Goal: Task Accomplishment & Management: Use online tool/utility

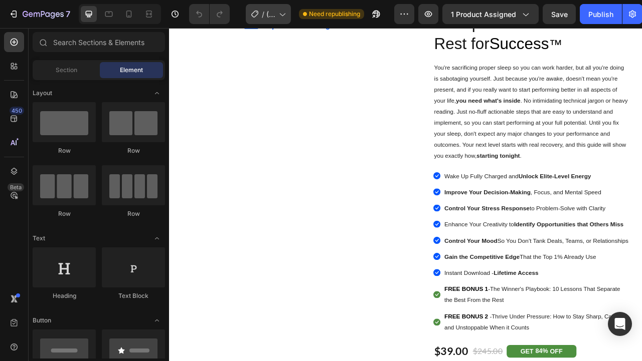
scroll to position [279, 0]
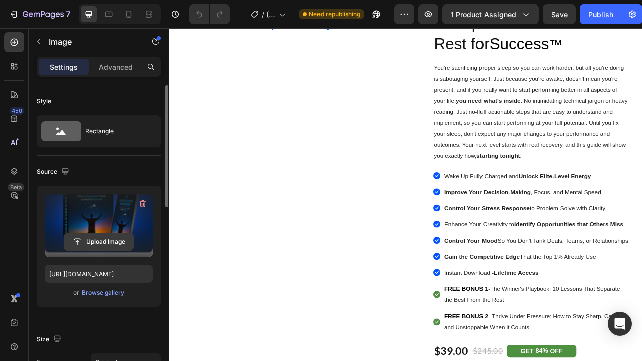
click at [105, 241] on input "file" at bounding box center [98, 242] width 69 height 17
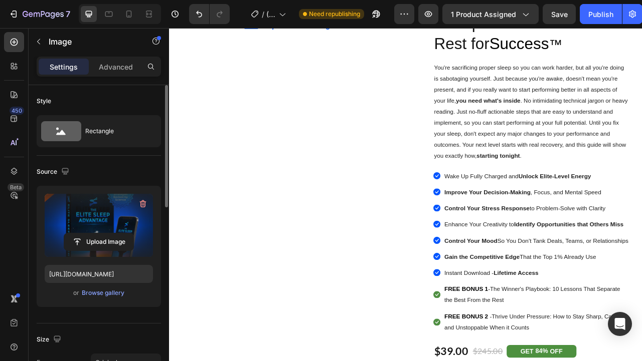
type input "[URL][DOMAIN_NAME]"
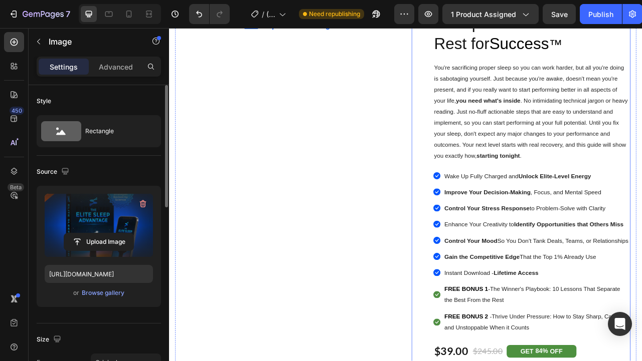
scroll to position [199, 0]
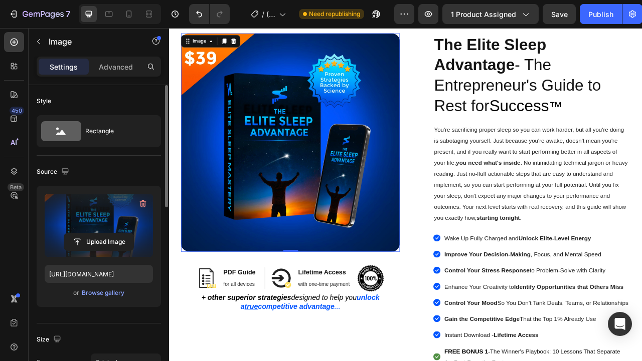
click at [408, 149] on img at bounding box center [323, 174] width 278 height 278
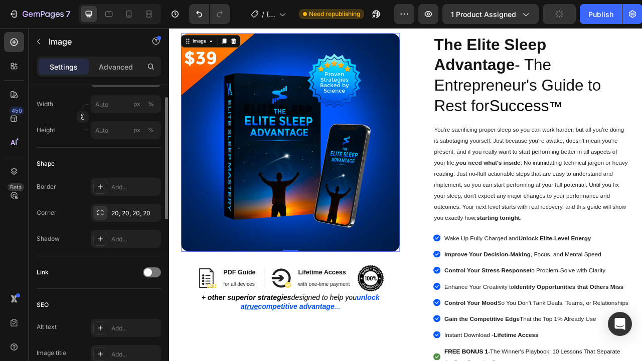
scroll to position [212, 0]
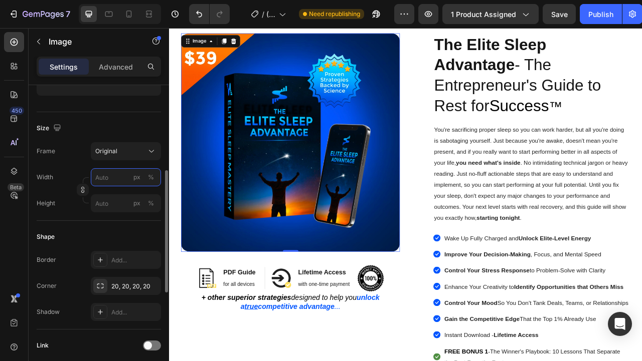
click at [106, 175] on input "px %" at bounding box center [126, 177] width 70 height 18
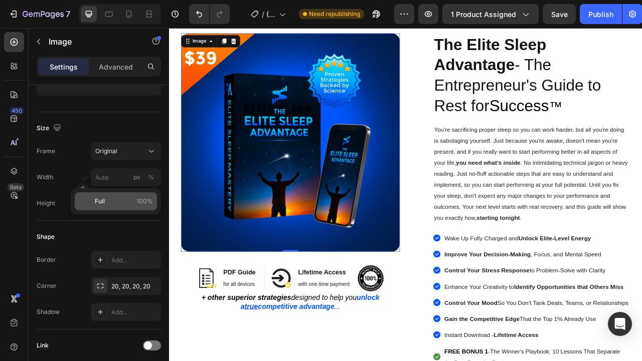
click at [110, 198] on p "Full 100%" at bounding box center [124, 201] width 58 height 9
type input "100"
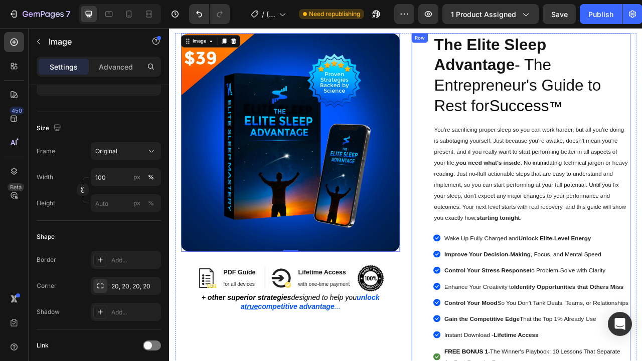
click at [487, 164] on div "Image PDF Guide Heading for all devices Text block Row Image Lifetime Access He…" at bounding box center [616, 328] width 278 height 587
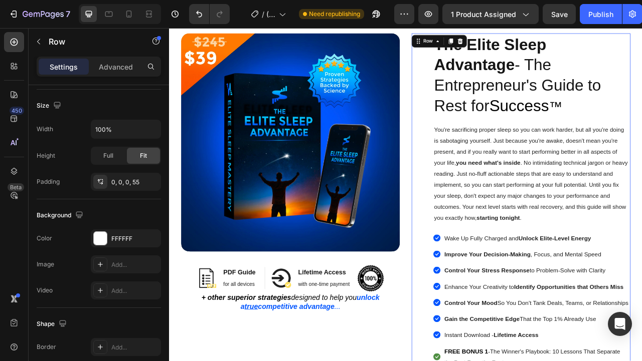
scroll to position [0, 0]
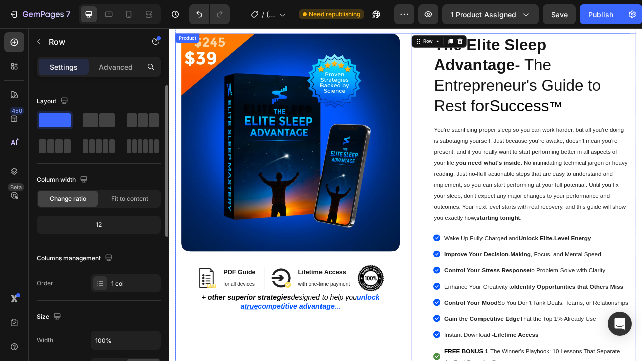
click at [476, 159] on div "Image Image PDF Guide Heading for all devices Text block Row Image Lifetime Acc…" at bounding box center [469, 328] width 586 height 587
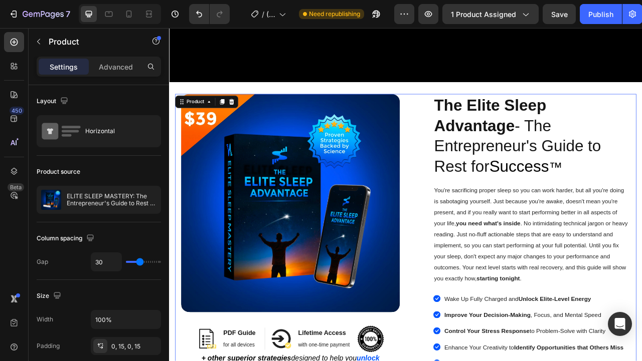
scroll to position [243, 0]
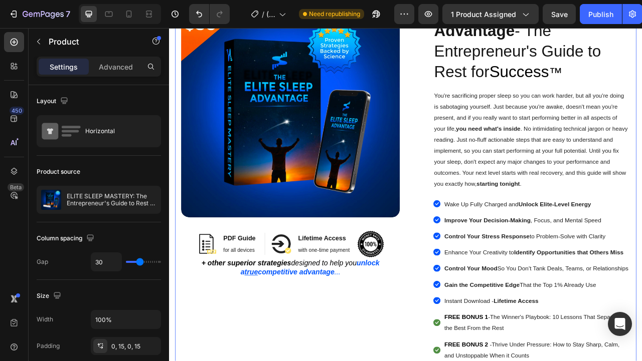
click at [379, 167] on img at bounding box center [323, 130] width 278 height 278
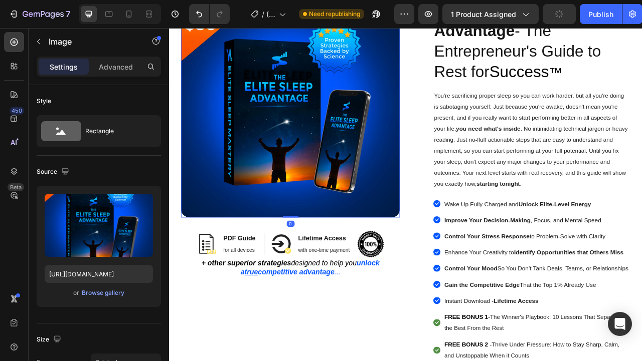
click at [322, 142] on img at bounding box center [323, 130] width 278 height 278
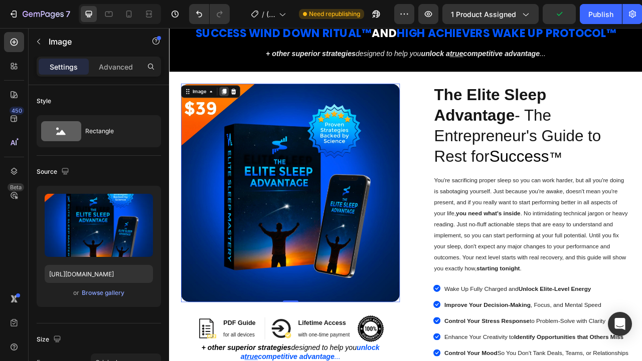
click at [236, 108] on icon at bounding box center [239, 109] width 8 height 8
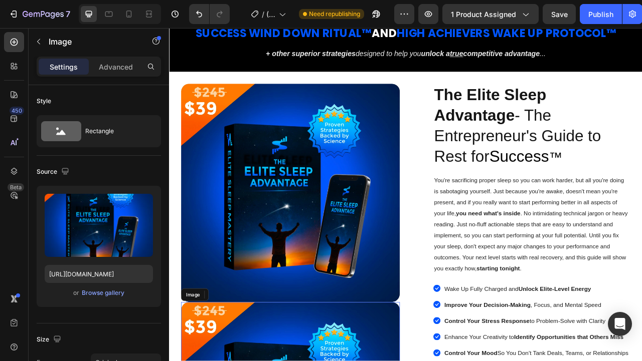
scroll to position [449, 0]
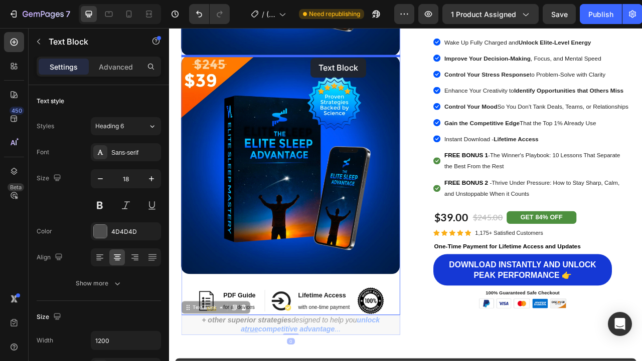
drag, startPoint x: 332, startPoint y: 411, endPoint x: 349, endPoint y: 65, distance: 346.7
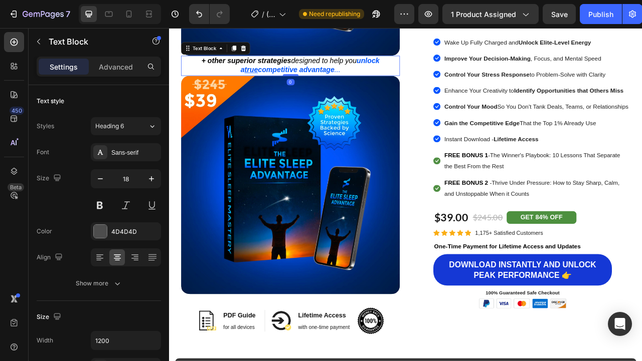
scroll to position [446, 0]
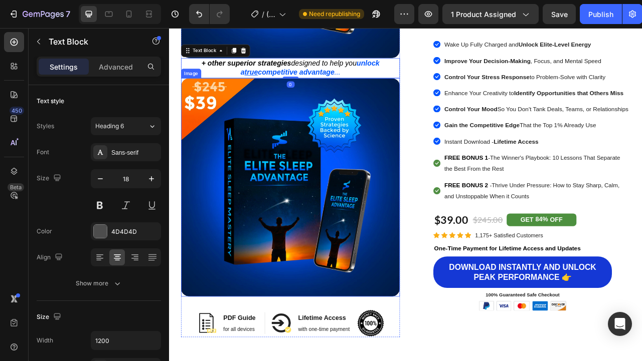
click at [316, 161] on img at bounding box center [323, 231] width 278 height 278
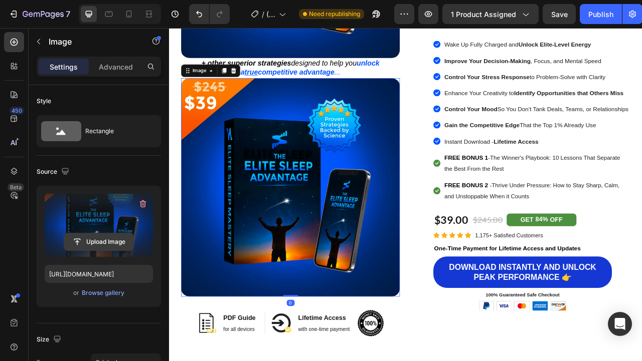
click at [106, 242] on input "file" at bounding box center [98, 242] width 69 height 17
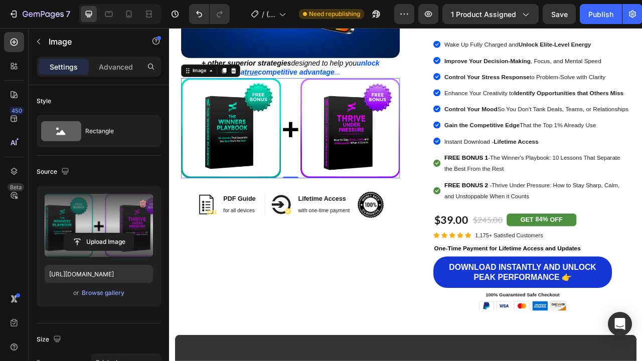
type input "[URL][DOMAIN_NAME]"
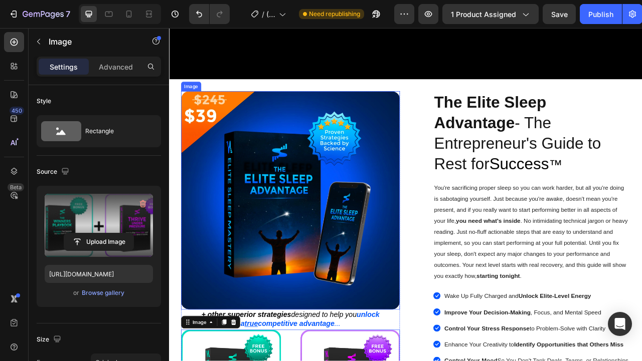
scroll to position [222, 0]
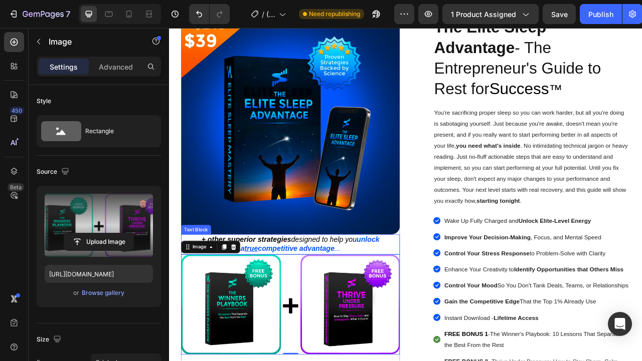
click at [330, 305] on strong "unlock a true competitive advantage" at bounding box center [348, 304] width 176 height 22
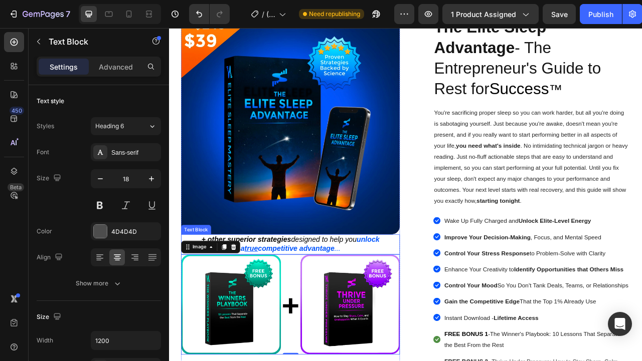
click at [330, 305] on strong "unlock a true competitive advantage" at bounding box center [348, 304] width 176 height 22
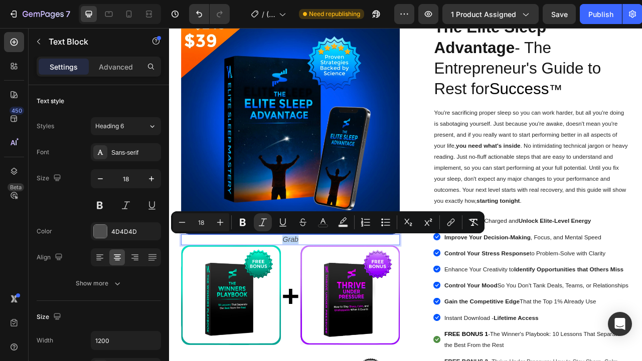
drag, startPoint x: 329, startPoint y: 298, endPoint x: 291, endPoint y: 298, distance: 38.6
click at [291, 298] on p "Grab" at bounding box center [323, 298] width 276 height 12
click at [346, 299] on p "Grab" at bounding box center [323, 298] width 276 height 12
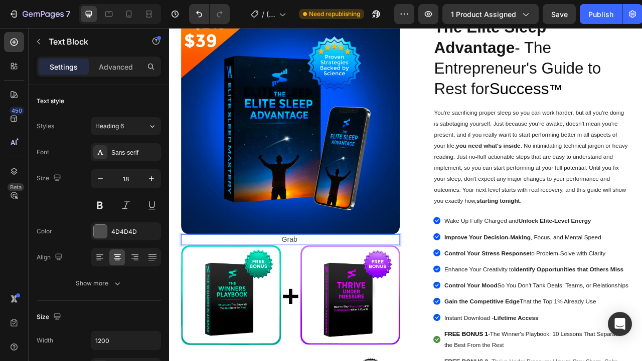
click at [346, 299] on p "Grab" at bounding box center [323, 298] width 276 height 12
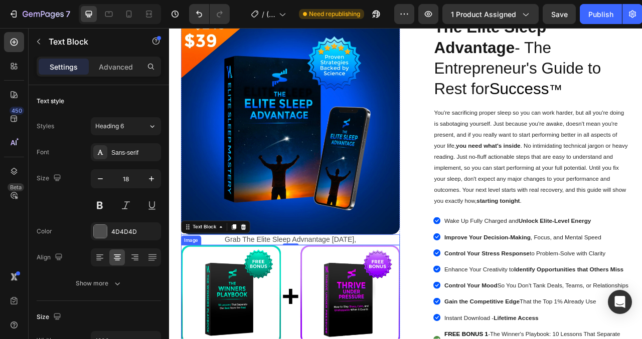
click at [413, 297] on p "Grab The Elite Sleep Advnantage [DATE]," at bounding box center [323, 298] width 276 height 12
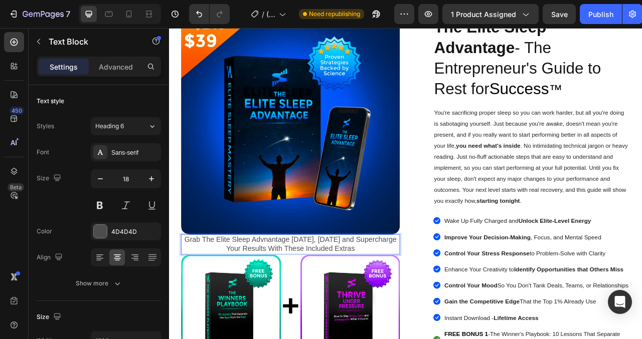
click at [357, 298] on p "Grab The Elite Sleep Advnantage [DATE], [DATE] and Supercharge Your Results Wit…" at bounding box center [323, 304] width 276 height 24
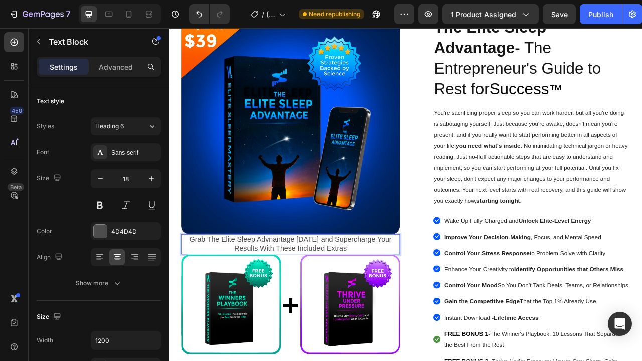
click at [302, 299] on p "Grab The Elite Sleep Advnantage [DATE] and Supercharge Your Results With These …" at bounding box center [323, 304] width 276 height 24
click at [312, 304] on p "Grab The Elite Sleep Advantage [DATE] and Supercharge Your Results With These I…" at bounding box center [323, 304] width 276 height 24
click at [218, 298] on p "Grab The Elite Sleep Advantage [DATE] and Supercharge Your Results With These I…" at bounding box center [323, 304] width 276 height 24
click at [410, 307] on p "Grab The Elite Sleep Advantage [DATE] and Supercharge Your Results With These I…" at bounding box center [323, 304] width 276 height 24
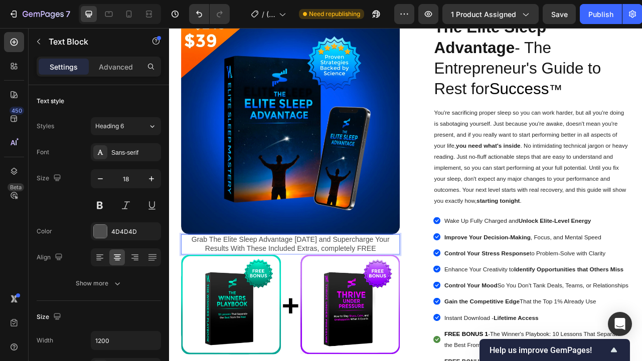
click at [395, 307] on p "Grab The Elite Sleep Advantage [DATE] and Supercharge Your Results With These I…" at bounding box center [323, 304] width 276 height 24
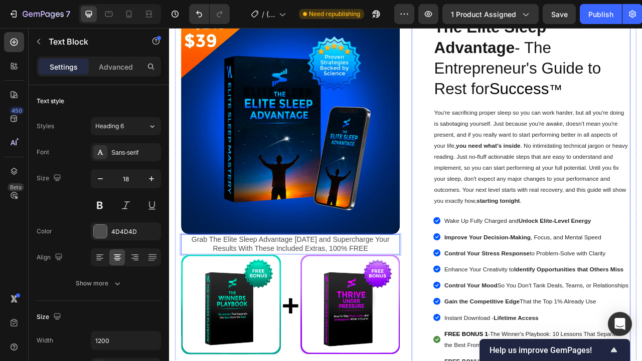
click at [490, 300] on div "Image PDF Guide Heading for all devices Text block Row Image Lifetime Access He…" at bounding box center [616, 313] width 278 height 601
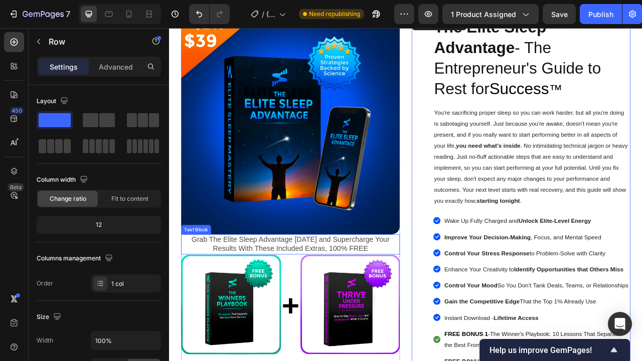
click at [366, 305] on p "Grab The Elite Sleep Advantage [DATE] and Supercharge Your Results With These I…" at bounding box center [323, 304] width 276 height 24
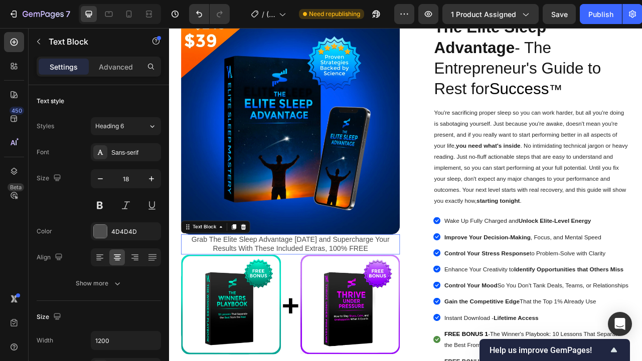
click at [366, 305] on p "Grab The Elite Sleep Advantage [DATE] and Supercharge Your Results With These I…" at bounding box center [323, 304] width 276 height 24
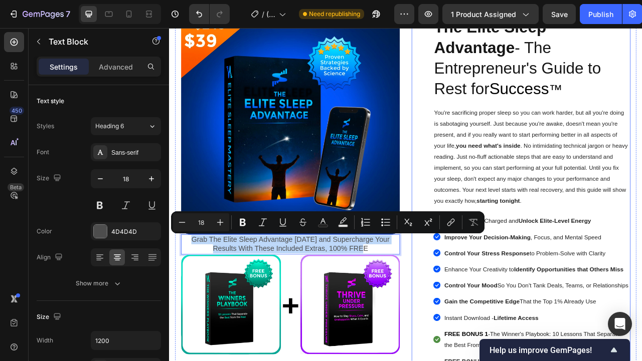
click at [489, 235] on div "Image PDF Guide Heading for all devices Text block Row Image Lifetime Access He…" at bounding box center [616, 313] width 278 height 601
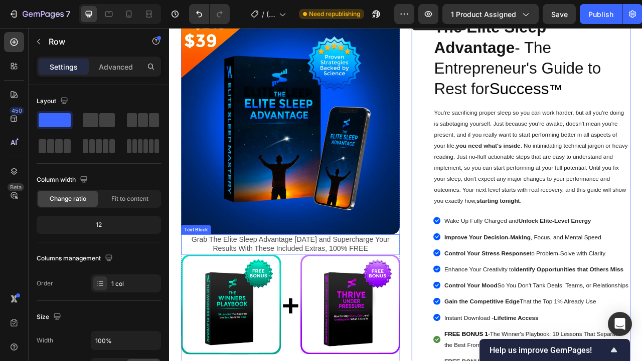
click at [376, 303] on p "Grab The Elite Sleep Advantage [DATE] and Supercharge Your Results With These I…" at bounding box center [323, 304] width 276 height 24
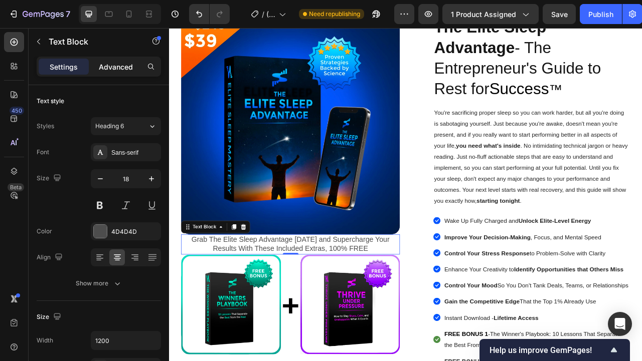
click at [116, 63] on p "Advanced" at bounding box center [116, 67] width 34 height 11
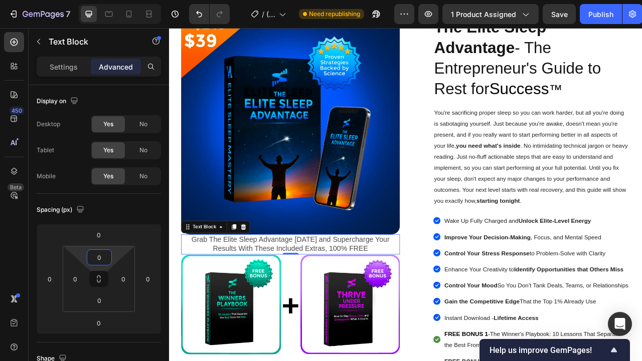
click at [101, 260] on input "0" at bounding box center [99, 257] width 20 height 15
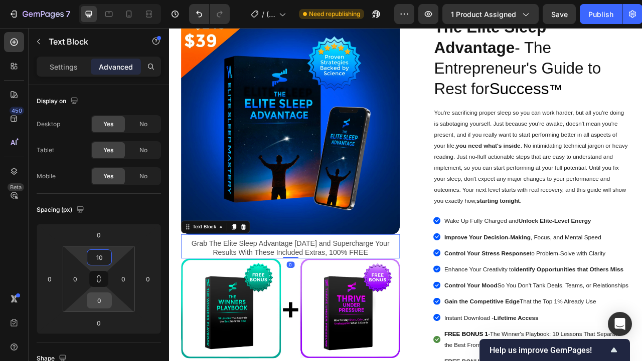
type input "10"
click at [105, 293] on input "0" at bounding box center [99, 300] width 20 height 15
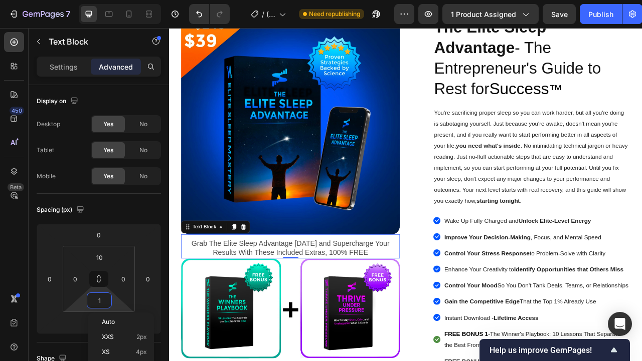
type input "10"
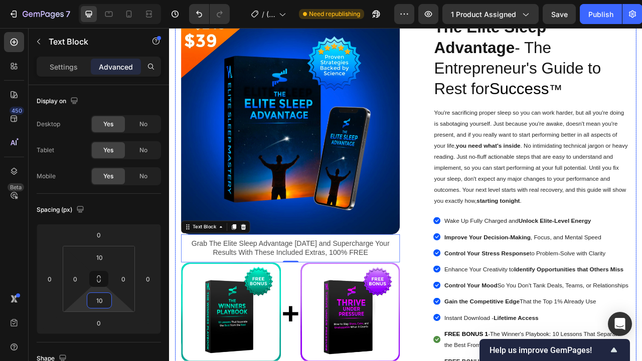
click at [476, 318] on div "Image Grab The Elite Sleep Advantage [DATE] and Supercharge Your Results With T…" at bounding box center [469, 313] width 586 height 601
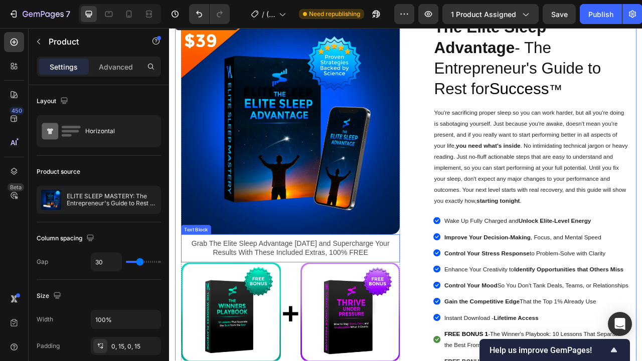
click at [403, 306] on p "Grab The Elite Sleep Advantage [DATE] and Supercharge Your Results With These I…" at bounding box center [323, 309] width 276 height 24
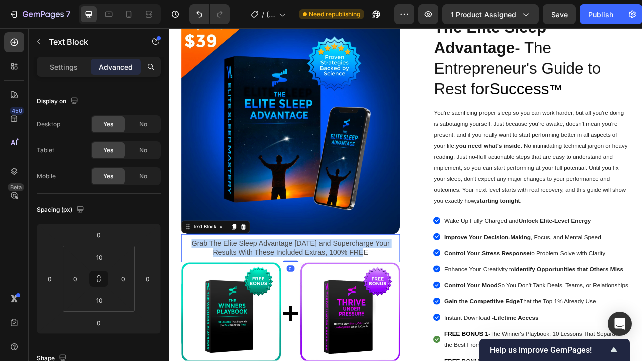
click at [403, 306] on p "Grab The Elite Sleep Advantage [DATE] and Supercharge Your Results With These I…" at bounding box center [323, 309] width 276 height 24
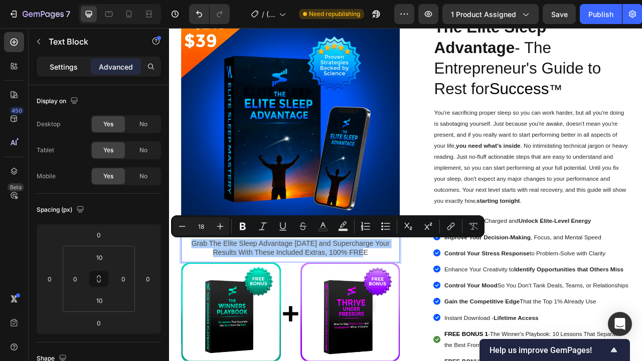
click at [72, 74] on div "Settings" at bounding box center [64, 67] width 50 height 16
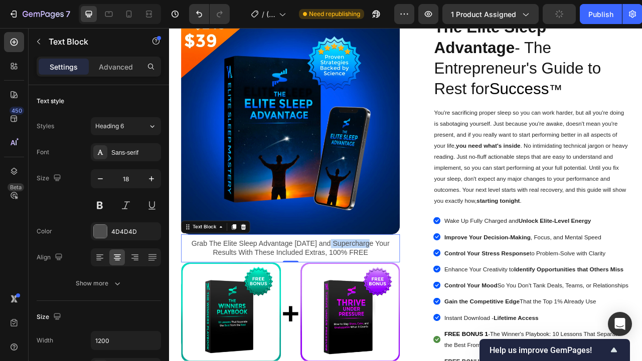
click at [402, 304] on p "Grab The Elite Sleep Advantage [DATE] and Supercharge Your Results With These I…" at bounding box center [323, 309] width 276 height 24
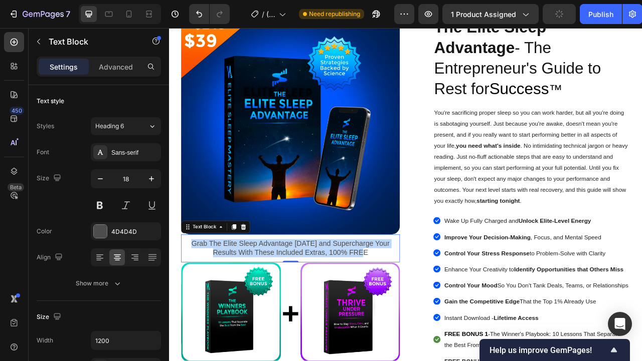
click at [402, 304] on p "Grab The Elite Sleep Advantage [DATE] and Supercharge Your Results With These I…" at bounding box center [323, 309] width 276 height 24
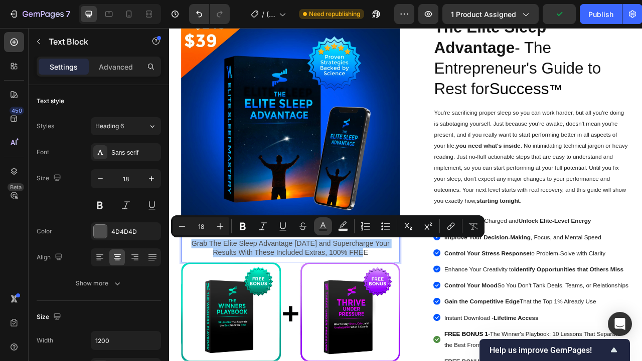
click at [323, 225] on icon "Editor contextual toolbar" at bounding box center [322, 226] width 5 height 6
type input "4D4D4D"
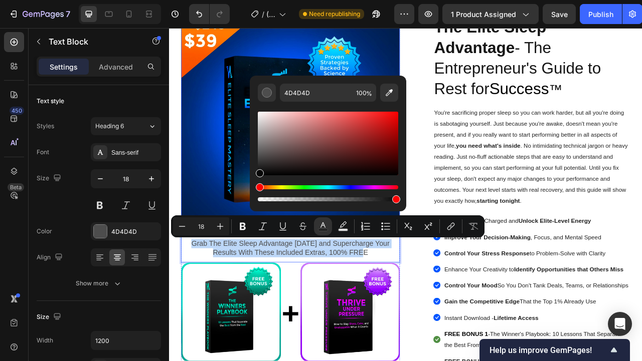
type input "070707"
drag, startPoint x: 358, startPoint y: 266, endPoint x: 237, endPoint y: 225, distance: 127.9
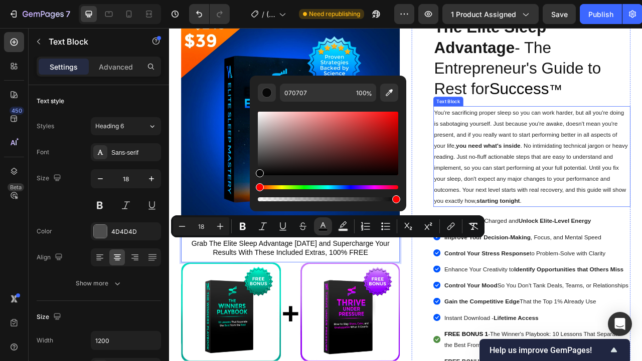
click at [593, 176] on strong "you need what's inside" at bounding box center [574, 177] width 82 height 9
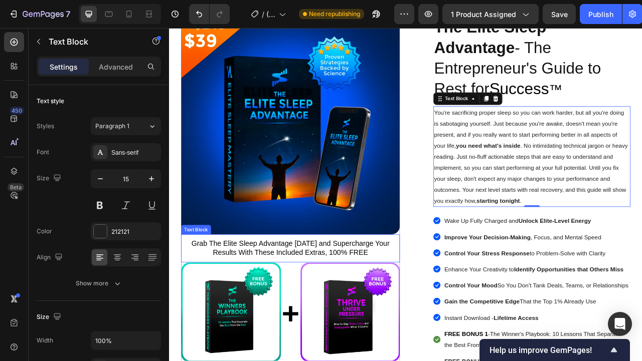
click at [323, 315] on span "Grab The Elite Sleep Advantage [DATE] and Supercharge Your Results With These I…" at bounding box center [323, 309] width 252 height 22
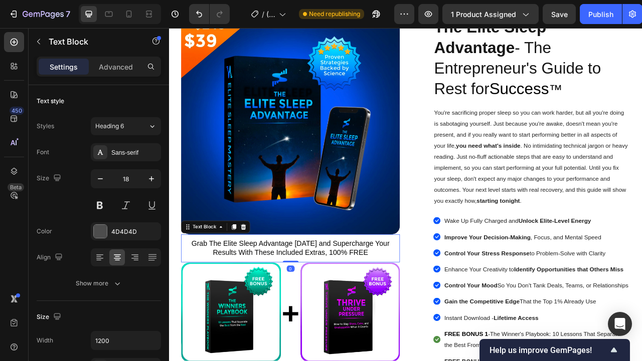
click at [344, 307] on span "Grab The Elite Sleep Advantage [DATE] and Supercharge Your Results With These I…" at bounding box center [323, 309] width 252 height 22
click at [356, 305] on span "Grab The Elite Sleep Advantage [DATE] and Supercharge Your Results With These I…" at bounding box center [323, 309] width 252 height 22
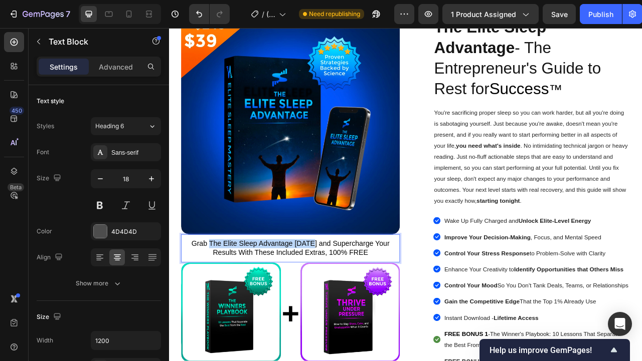
drag, startPoint x: 355, startPoint y: 304, endPoint x: 223, endPoint y: 304, distance: 132.3
click at [223, 304] on span "Grab The Elite Sleep Advantage [DATE] and Supercharge Your Results With These I…" at bounding box center [323, 309] width 252 height 22
click at [330, 310] on span "Grab The Elite Sleep Advantage [DATE] and Supercharge Your Results With These I…" at bounding box center [322, 309] width 255 height 22
drag, startPoint x: 427, startPoint y: 315, endPoint x: 305, endPoint y: 316, distance: 121.8
click at [305, 316] on p "Grab The Elite Sleep Advantage [DATE] and Supercharge Your Results With These I…" at bounding box center [323, 309] width 276 height 24
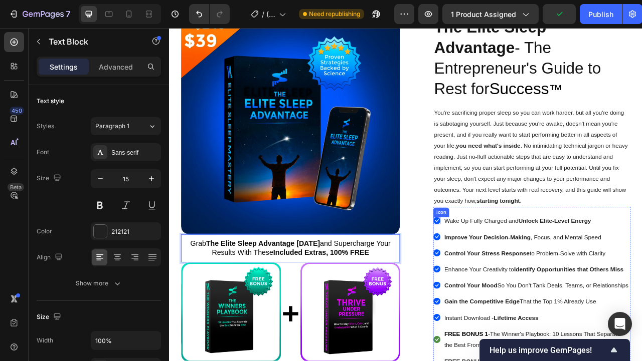
click at [522, 244] on span ". No intimidating technical jargon or heavy reading. Just no-fluff actionable s…" at bounding box center [629, 213] width 246 height 78
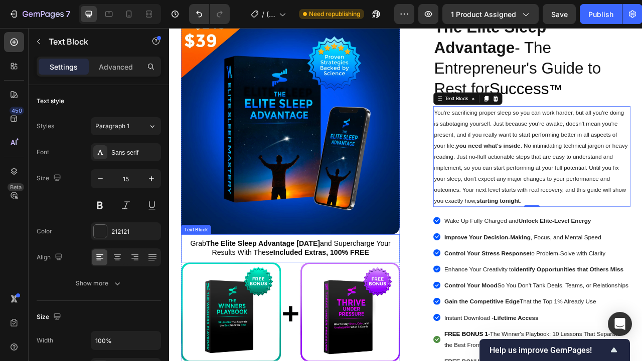
click at [349, 300] on strong "The Elite Sleep Advantage [DATE]" at bounding box center [288, 303] width 145 height 10
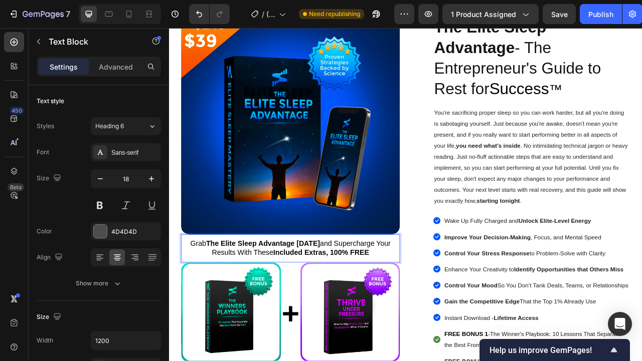
click at [348, 302] on strong "The Elite Sleep Advantage [DATE]" at bounding box center [288, 303] width 145 height 10
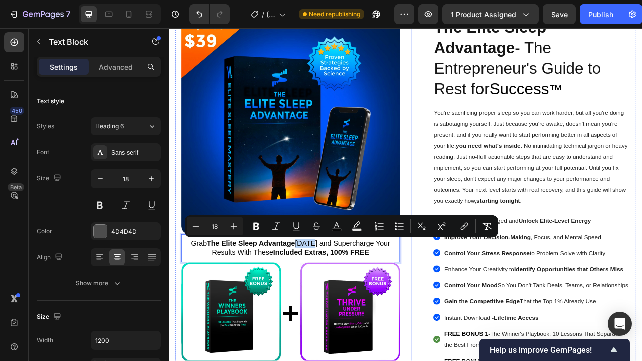
click at [479, 321] on div "Image PDF Guide Heading for all devices Text block Row Image Lifetime Access He…" at bounding box center [616, 313] width 278 height 601
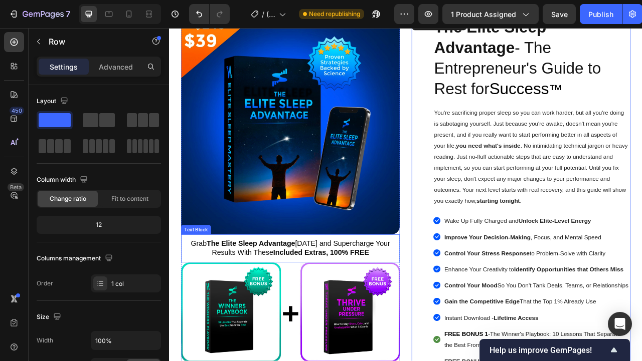
click at [401, 307] on span "Grab The Elite Sleep Advantage [DATE] and Supercharge Your Results With These I…" at bounding box center [322, 309] width 253 height 22
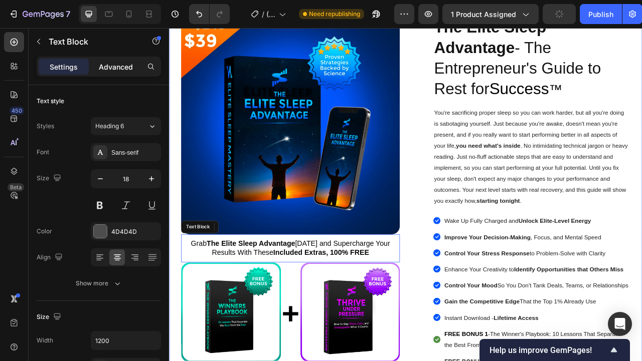
click at [120, 65] on p "Advanced" at bounding box center [116, 67] width 34 height 11
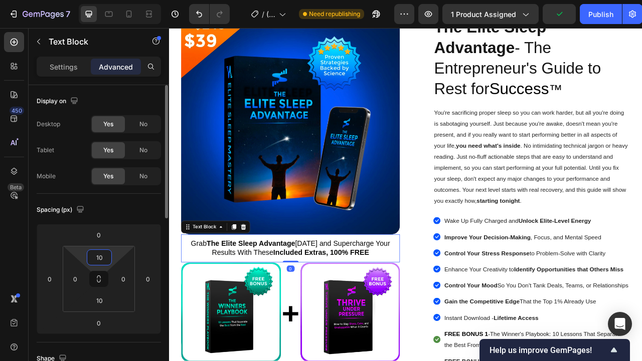
click at [101, 262] on input "10" at bounding box center [99, 257] width 20 height 15
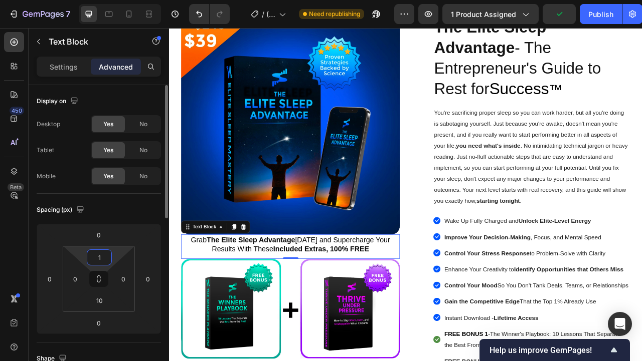
type input "15"
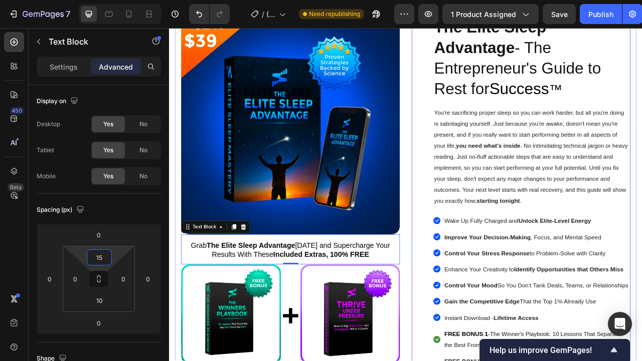
click at [482, 292] on div "Image PDF Guide Heading for all devices Text block Row Image Lifetime Access He…" at bounding box center [616, 313] width 278 height 601
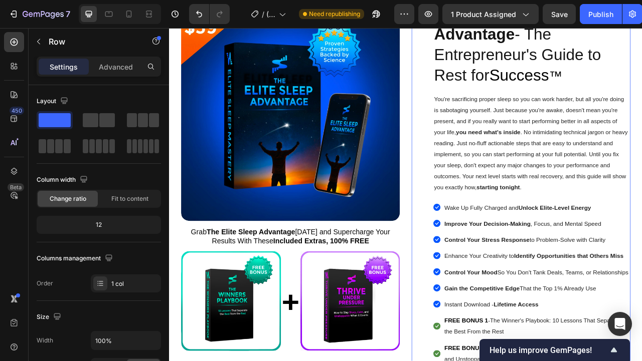
scroll to position [239, 0]
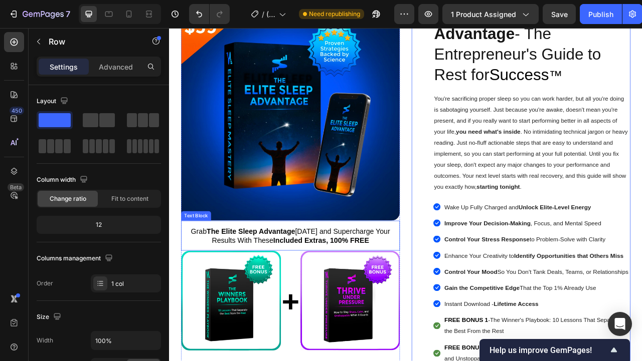
click at [433, 300] on p "Grab The Elite Sleep Advantage [DATE] and Supercharge Your Results With These I…" at bounding box center [323, 294] width 276 height 24
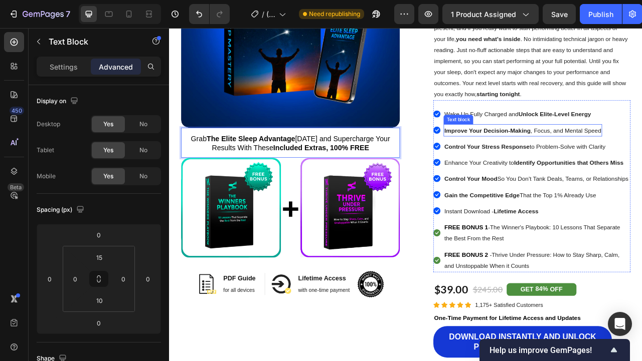
scroll to position [476, 0]
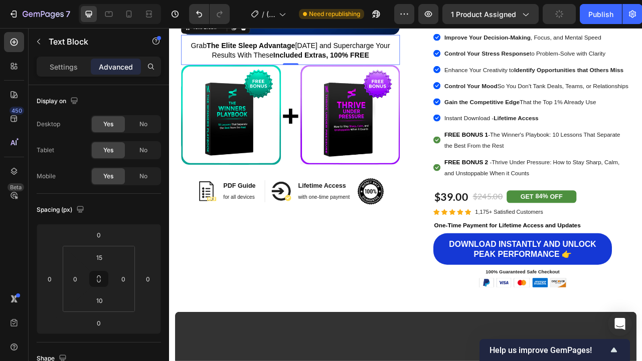
click at [439, 61] on p "Grab The Elite Sleep Advantage [DATE] and Supercharge Your Results With These I…" at bounding box center [323, 58] width 276 height 24
click at [415, 59] on p "Grab The Elite Sleep Advantage [DATE] and Supercharge Your Results With These I…" at bounding box center [323, 58] width 276 height 24
click at [405, 66] on strong "Included Extras, 100% FREE 👇" at bounding box center [361, 63] width 135 height 10
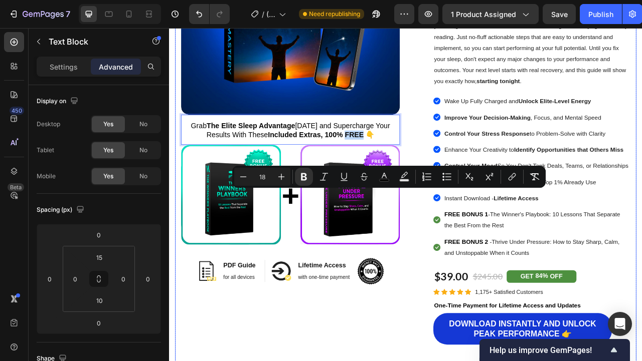
scroll to position [299, 0]
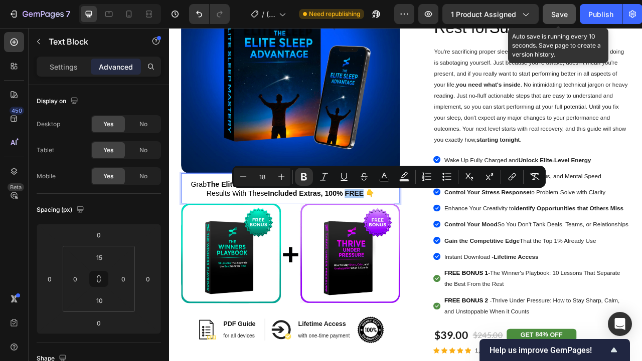
click at [559, 20] on button "Save" at bounding box center [558, 14] width 33 height 20
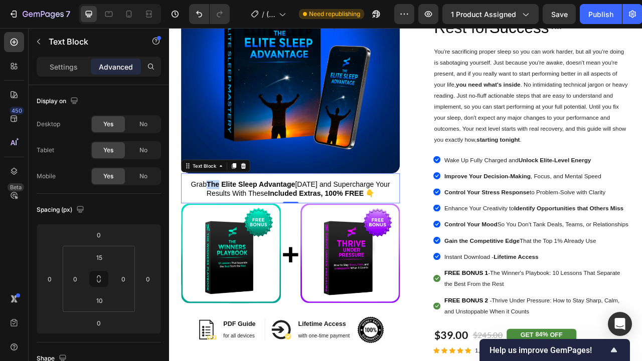
click at [222, 231] on strong "The Elite Sleep Advantage" at bounding box center [273, 228] width 112 height 10
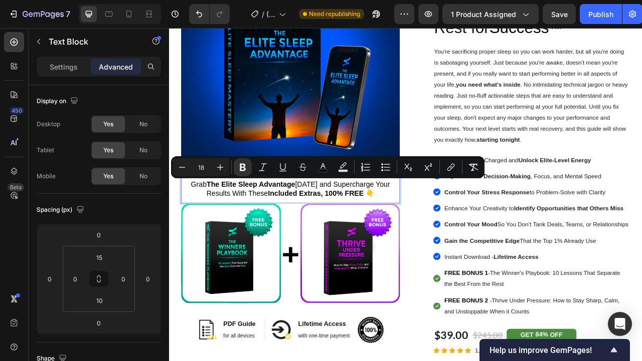
click at [215, 229] on span "Grab The Elite Sleep Advantage [DATE] and Supercharge Your Results With These I…" at bounding box center [322, 234] width 253 height 22
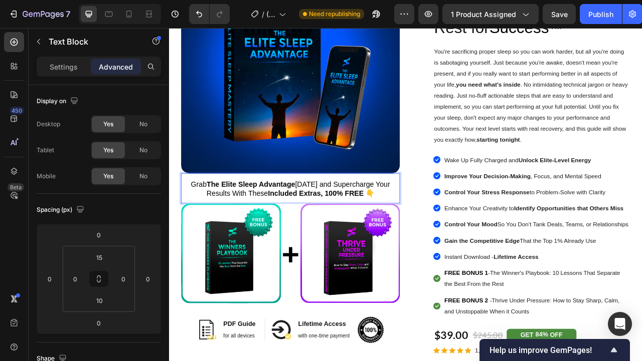
click at [209, 229] on span "Grab The Elite Sleep Advantage [DATE] and Supercharge Your Results With These I…" at bounding box center [322, 234] width 253 height 22
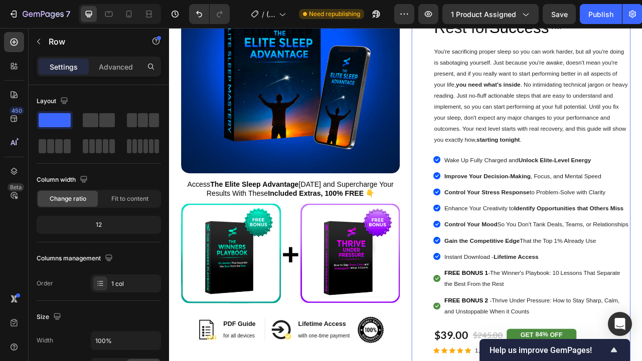
click at [480, 247] on div "Image PDF Guide Heading for all devices Text block Row Image Lifetime Access He…" at bounding box center [616, 235] width 278 height 601
click at [217, 231] on span "Access The Elite Sleep Advantage [DATE] and Supercharge Your Results With These…" at bounding box center [323, 234] width 262 height 22
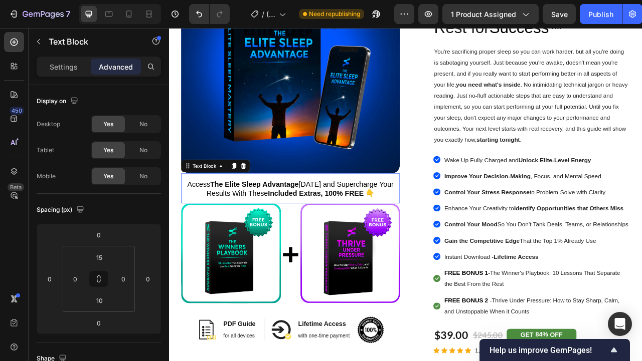
click at [208, 227] on span "Access The Elite Sleep Advantage [DATE] and Supercharge Your Results With These…" at bounding box center [323, 234] width 262 height 22
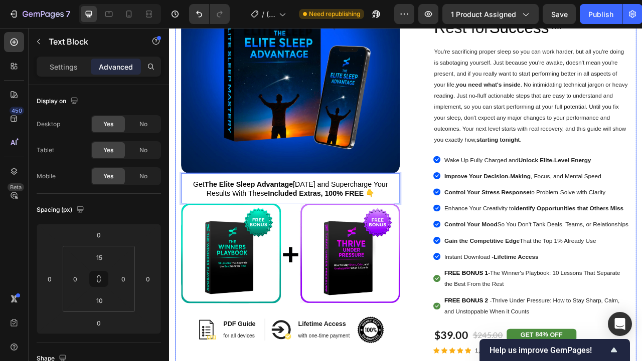
click at [475, 266] on div "Image Get The Elite Sleep Advantage [DATE] and Supercharge Your Results With Th…" at bounding box center [469, 235] width 586 height 601
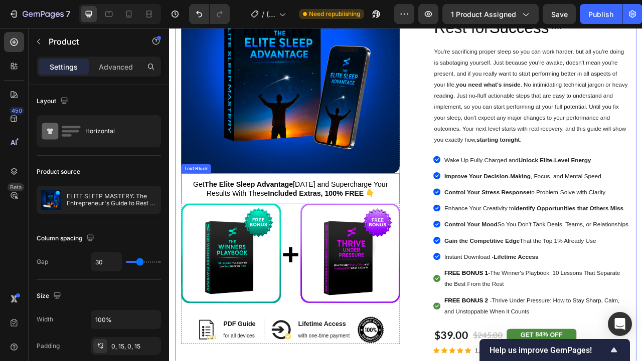
click at [410, 232] on span "Get The Elite Sleep Advantage [DATE] and Supercharge Your Results With These In…" at bounding box center [323, 234] width 248 height 22
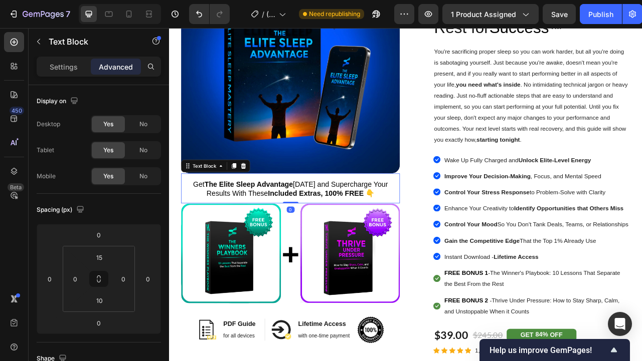
click at [416, 240] on strong "Included Extras, 100% FREE 👇" at bounding box center [361, 239] width 135 height 10
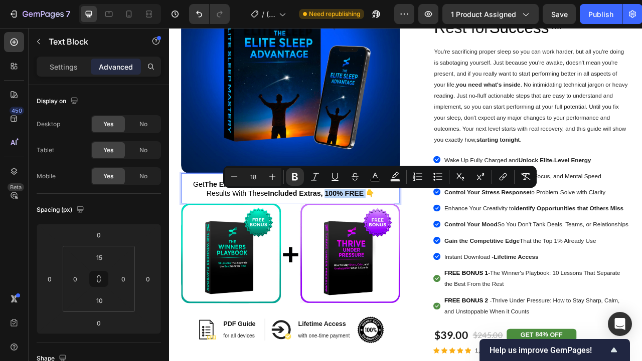
drag, startPoint x: 417, startPoint y: 240, endPoint x: 375, endPoint y: 239, distance: 41.6
click at [375, 239] on strong "Included Extras, 100% FREE 👇" at bounding box center [361, 239] width 135 height 10
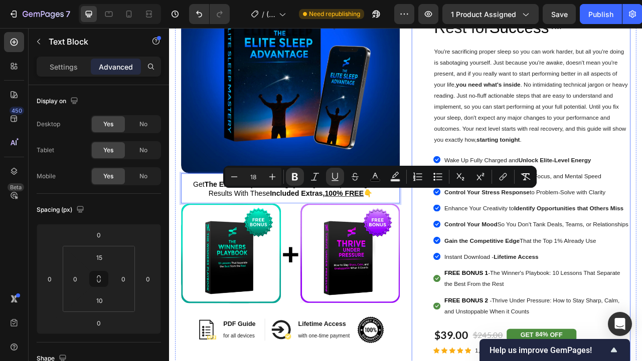
click at [490, 266] on div "Image PDF Guide Heading for all devices Text block Row Image Lifetime Access He…" at bounding box center [616, 235] width 278 height 601
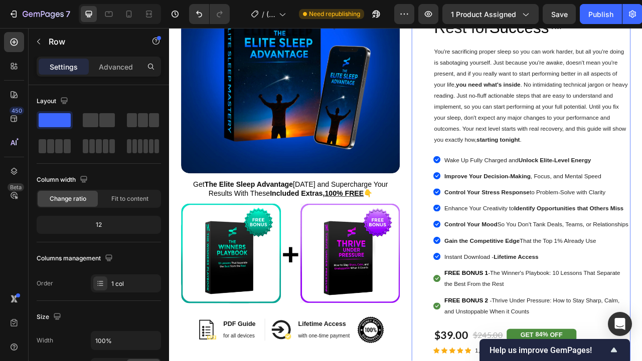
click at [483, 261] on div "Image PDF Guide Heading for all devices Text block Row Image Lifetime Access He…" at bounding box center [616, 235] width 278 height 601
click at [473, 256] on div "Image Get The Elite Sleep Advantage [DATE] and Supercharge Your Results With Th…" at bounding box center [469, 235] width 586 height 601
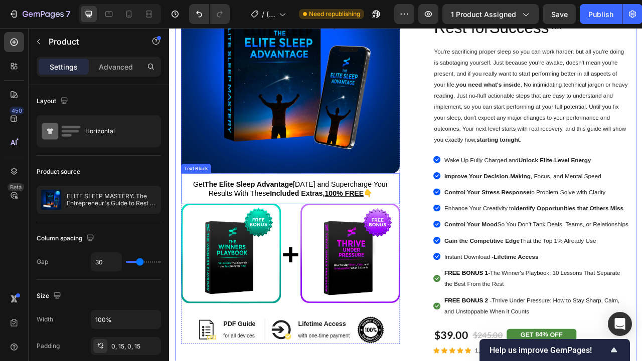
click at [420, 240] on strong "Included Extras, 100% FREE 👇" at bounding box center [362, 239] width 130 height 10
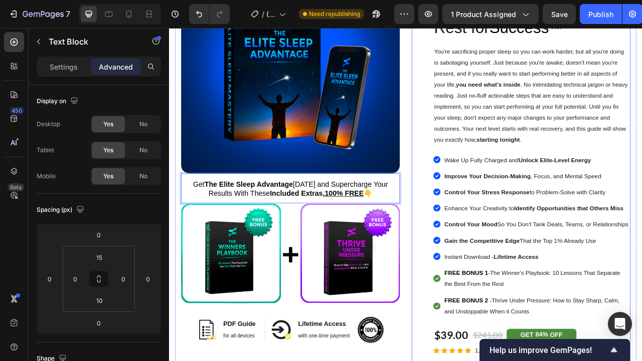
click at [477, 234] on div "Image PDF Guide Heading for all devices Text block Row Image Lifetime Access He…" at bounding box center [616, 235] width 278 height 601
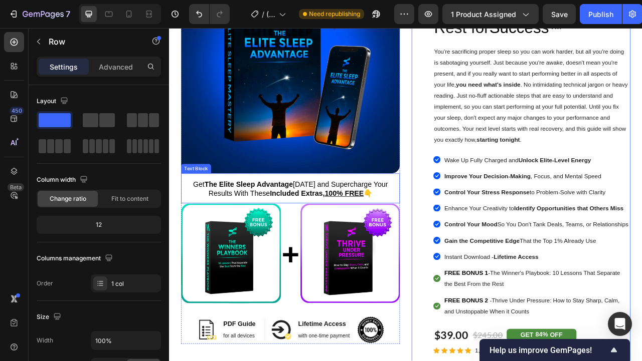
click at [426, 240] on strong "Included Extras, 100% FREE 👇" at bounding box center [362, 239] width 130 height 10
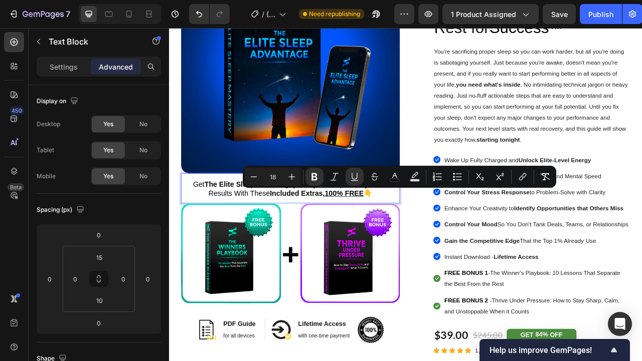
click at [418, 243] on strong "Included Extras, 100% FREE 👇" at bounding box center [362, 239] width 130 height 10
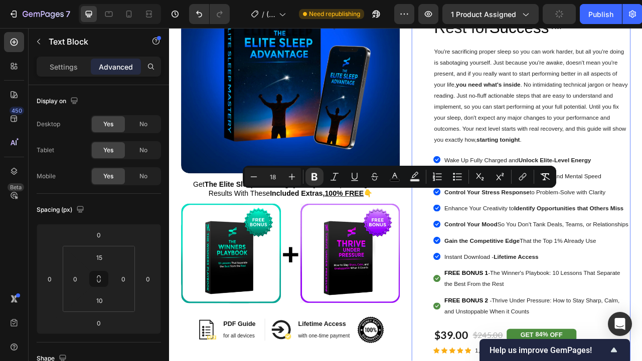
click at [483, 268] on div "Image PDF Guide Heading for all devices Text block Row Image Lifetime Access He…" at bounding box center [616, 235] width 278 height 601
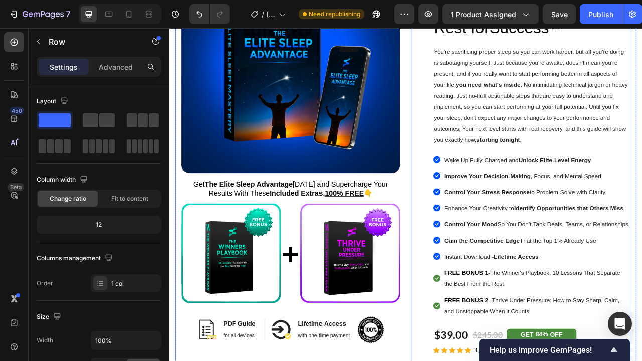
click at [471, 245] on div "Image Get The Elite Sleep Advantage [DATE] and Supercharge Your Results With Th…" at bounding box center [469, 235] width 586 height 601
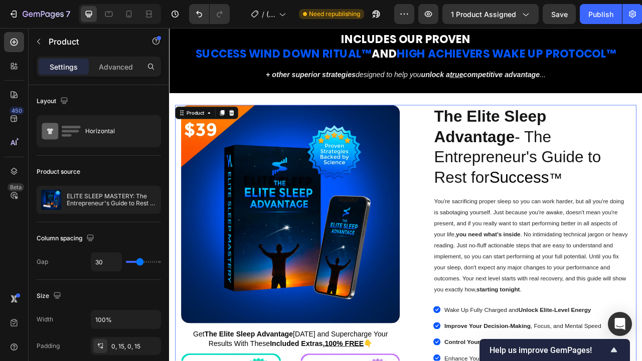
scroll to position [62, 0]
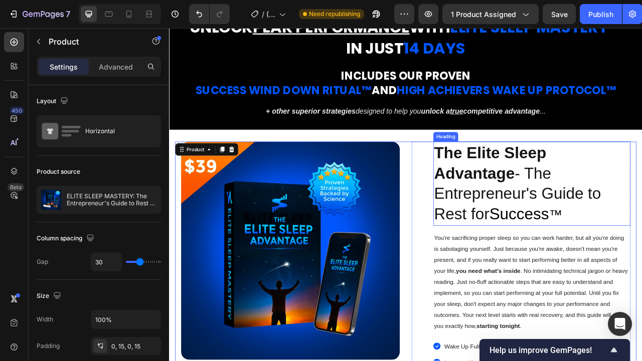
click at [641, 248] on span "The Elite Sleep Advantage - The Entrepreneur's Guide to Rest for" at bounding box center [612, 226] width 212 height 100
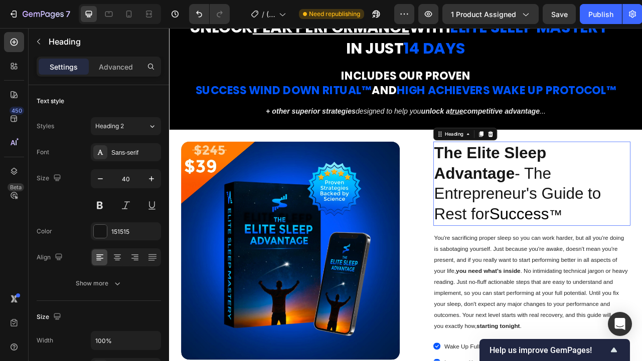
click at [641, 248] on span "The Elite Sleep Advantage - The Entrepreneur's Guide to Rest for" at bounding box center [612, 226] width 212 height 100
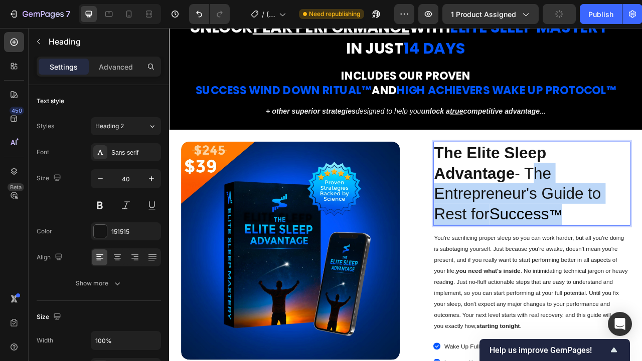
drag, startPoint x: 692, startPoint y: 274, endPoint x: 624, endPoint y: 216, distance: 89.2
click at [624, 216] on p "The Elite Sleep Advantage - The Entrepreneur's Guide to Rest for Success ™" at bounding box center [630, 226] width 249 height 105
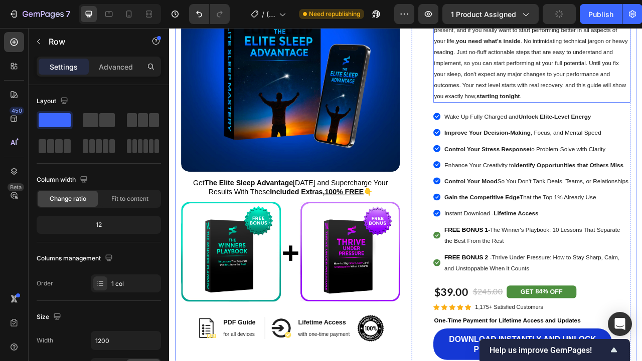
scroll to position [358, 0]
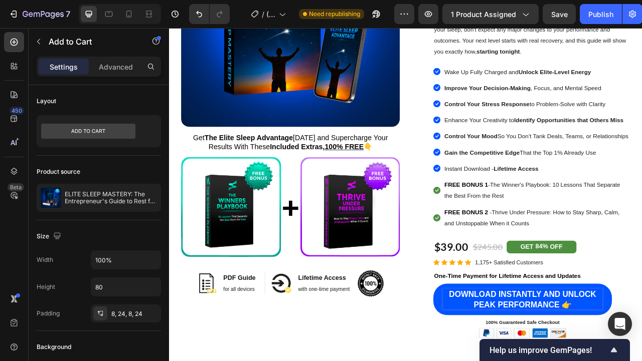
scroll to position [365, 0]
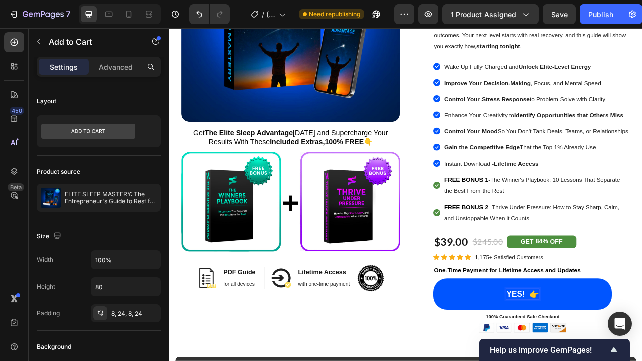
click at [505, 347] on button "YES! 👉" at bounding box center [618, 367] width 227 height 40
click at [505, 347] on button "YES! I 👉" at bounding box center [618, 367] width 227 height 40
click at [505, 347] on button "YES! I WANT 👉" at bounding box center [618, 367] width 227 height 40
click at [505, 347] on button "YES! I WANT THE 👉" at bounding box center [618, 367] width 227 height 40
click at [505, 347] on button "YES! I WANT THE [PERSON_NAME] 👉" at bounding box center [618, 367] width 227 height 40
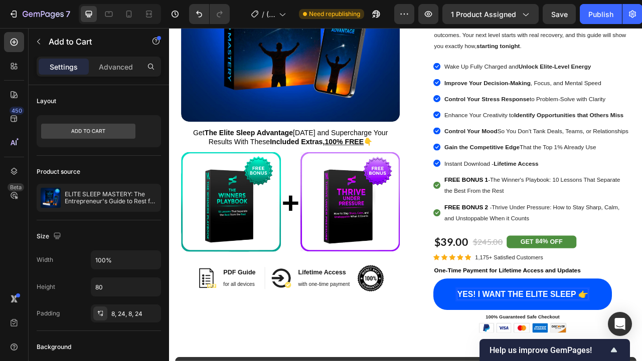
click at [505, 347] on button "YES! I WANT THE ELITE SLEEP 👉" at bounding box center [618, 367] width 227 height 40
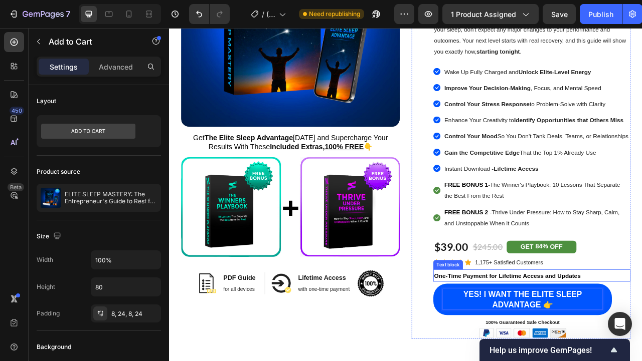
click at [641, 350] on p "One-Time Payment for Lifetime Access and Updates" at bounding box center [630, 344] width 249 height 14
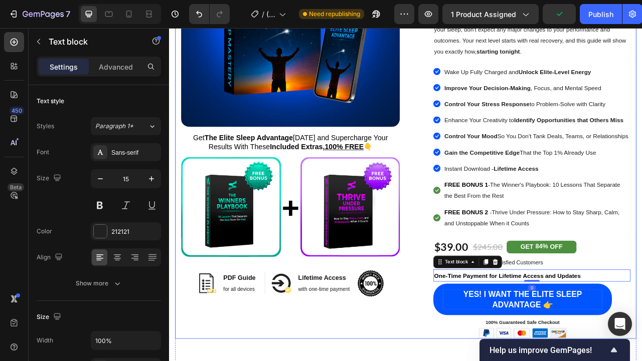
click at [454, 361] on div "Image Get The Elite Sleep Advantage [DATE] and Supercharge Your Results With Th…" at bounding box center [323, 150] width 278 height 548
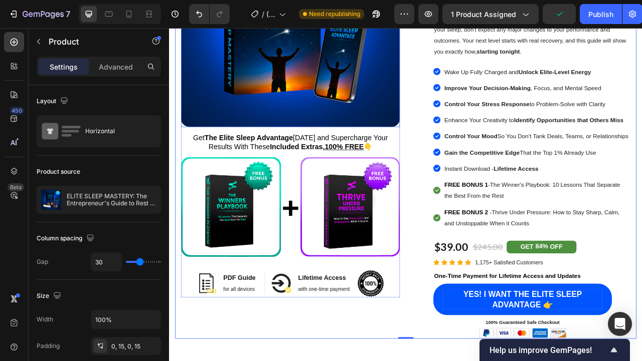
scroll to position [71, 0]
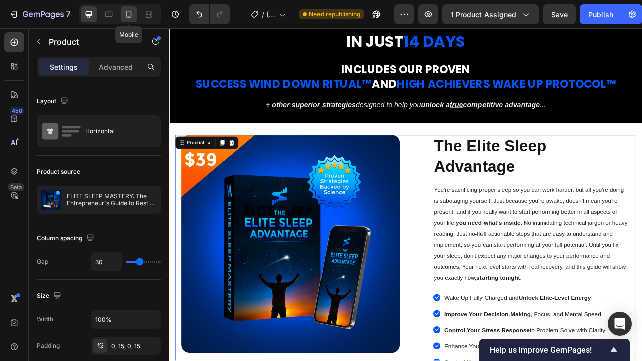
click at [132, 17] on icon at bounding box center [129, 14] width 10 height 10
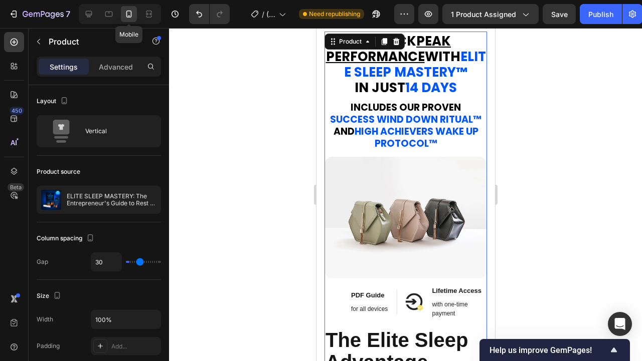
type input "0"
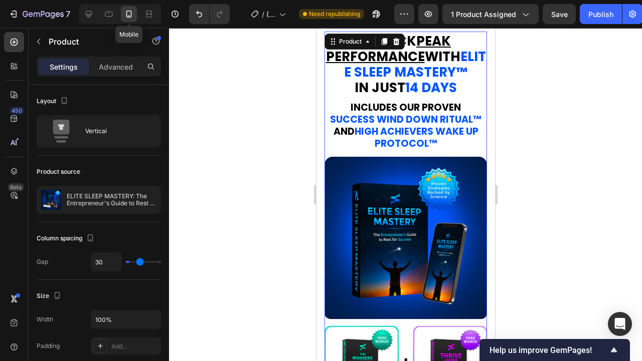
type input "0"
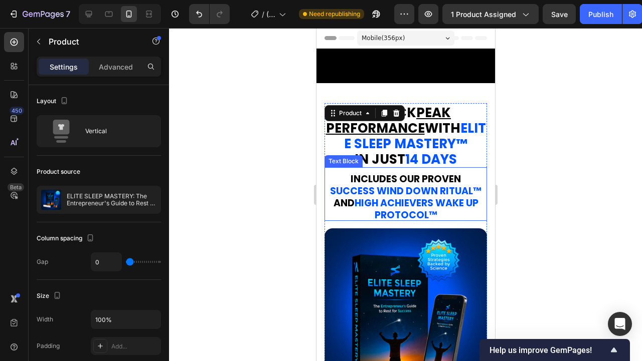
scroll to position [134, 0]
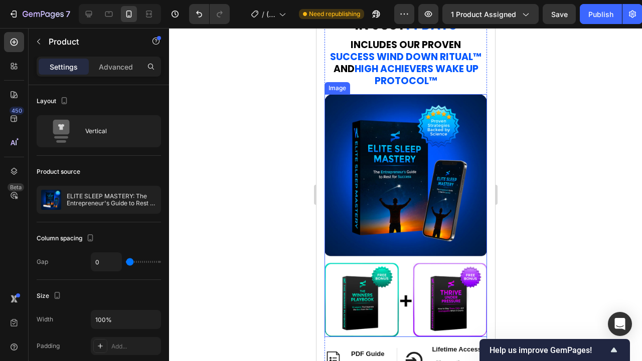
click at [412, 177] on img at bounding box center [405, 216] width 162 height 244
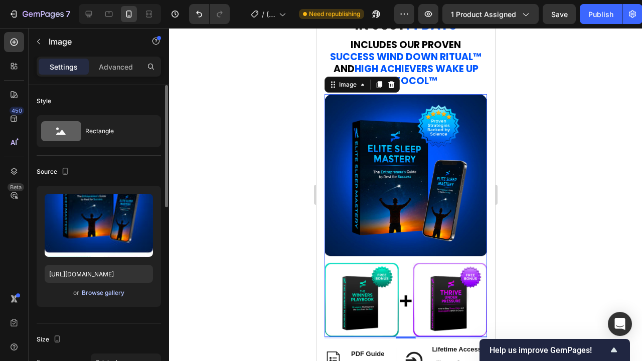
click at [115, 294] on div "Browse gallery" at bounding box center [103, 293] width 43 height 9
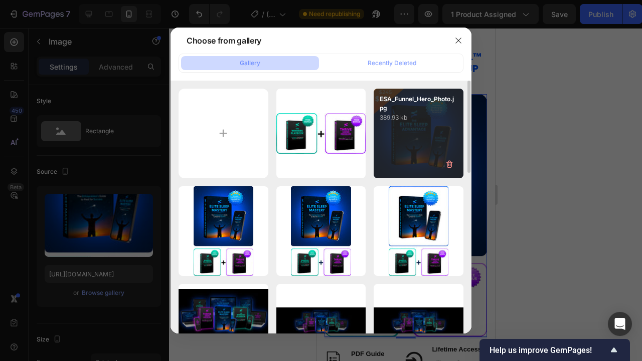
click at [410, 127] on div "ESA_Funnel_Hero_Photo.jpg 389.93 kb" at bounding box center [418, 134] width 90 height 90
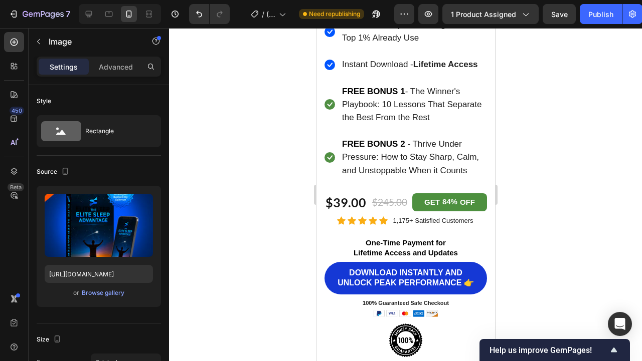
scroll to position [0, 0]
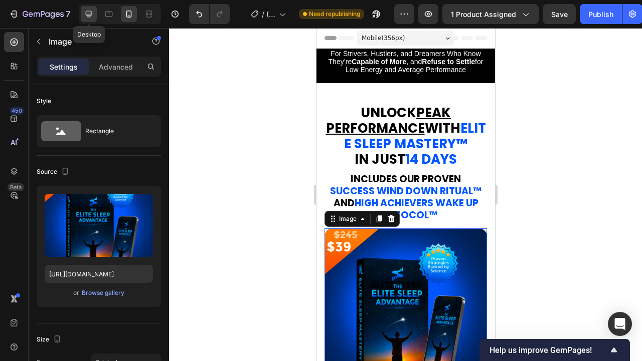
click at [89, 12] on icon at bounding box center [89, 14] width 10 height 10
type input "[URL][DOMAIN_NAME]"
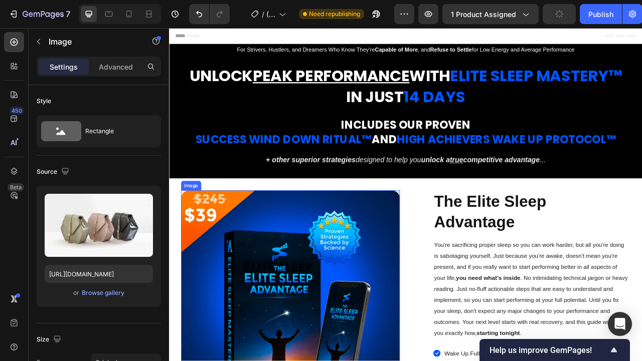
scroll to position [193, 0]
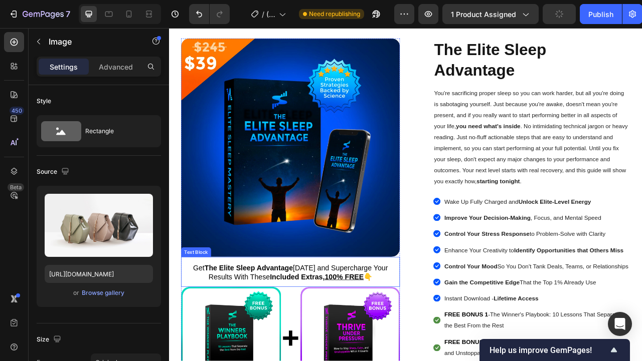
click at [387, 340] on p "Get The Elite Sleep Advantage [DATE] and Supercharge Your Results With These In…" at bounding box center [323, 340] width 276 height 24
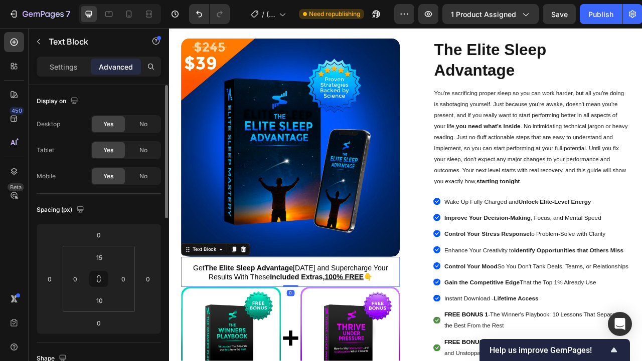
click at [106, 172] on span "Yes" at bounding box center [108, 176] width 10 height 9
click at [131, 14] on icon at bounding box center [129, 14] width 10 height 10
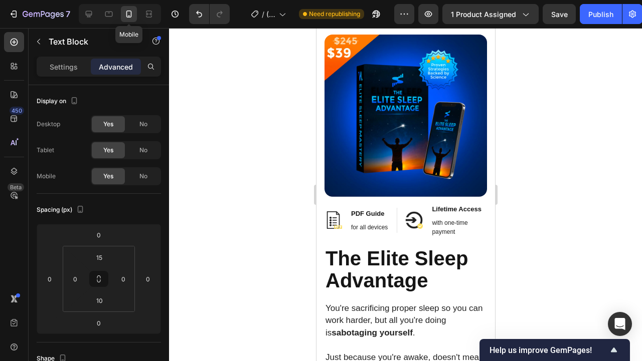
type input "0"
type input "15"
type input "40"
type input "15"
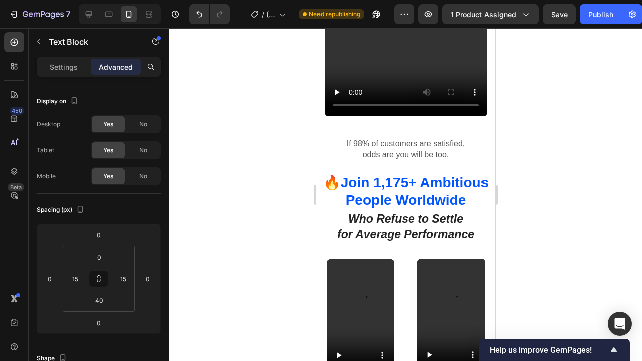
scroll to position [1328, 0]
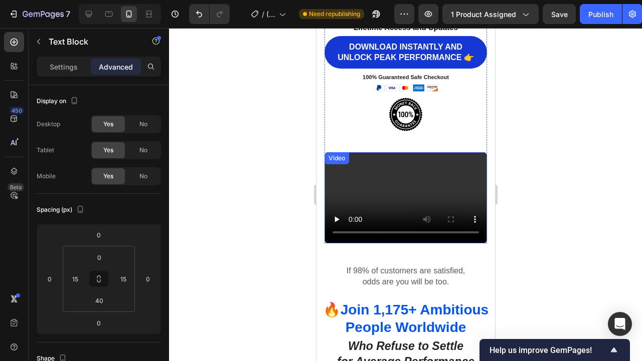
click at [404, 162] on video at bounding box center [405, 197] width 162 height 91
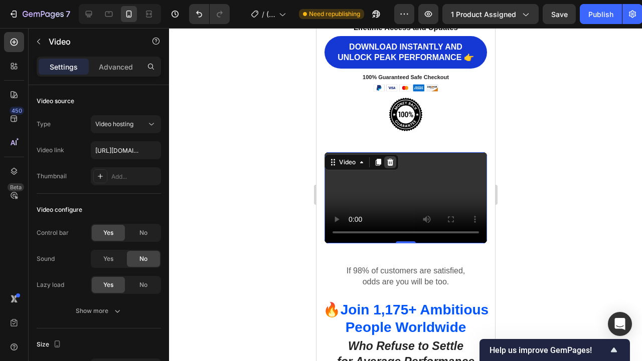
click at [393, 158] on icon at bounding box center [389, 162] width 8 height 8
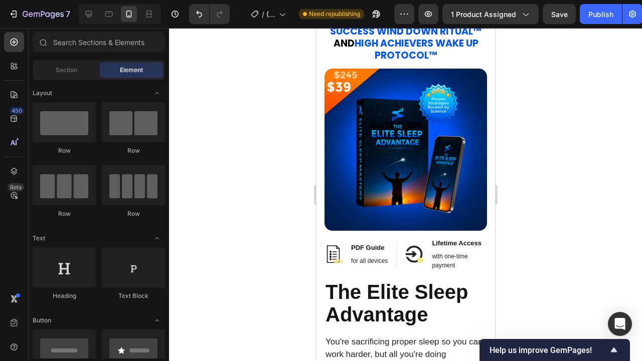
scroll to position [0, 0]
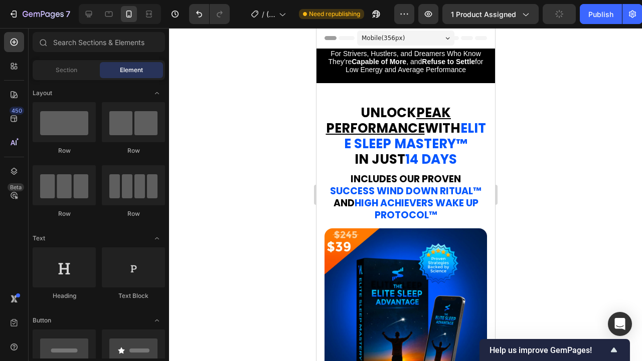
click at [423, 146] on strong "ELITE SLEEP MASTERY" at bounding box center [414, 136] width 142 height 34
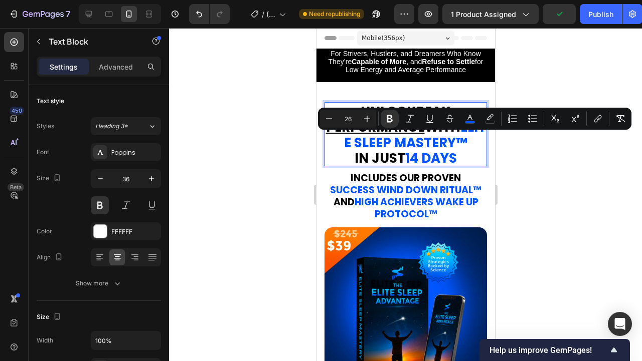
click at [467, 142] on span "™" at bounding box center [461, 143] width 12 height 18
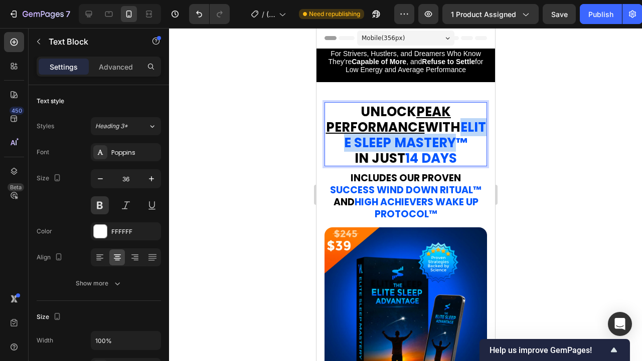
drag, startPoint x: 465, startPoint y: 141, endPoint x: 333, endPoint y: 141, distance: 132.3
click at [343, 141] on strong "ELITE SLEEP MASTERY" at bounding box center [414, 135] width 142 height 34
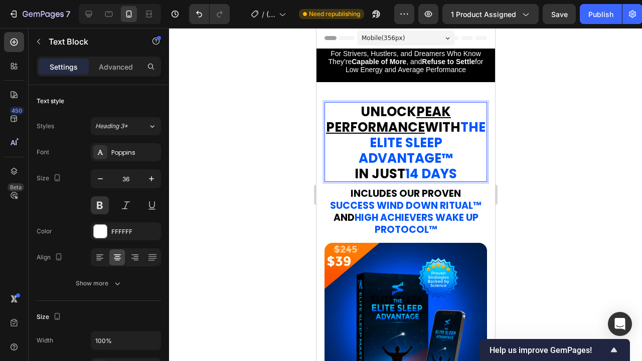
click at [555, 181] on div at bounding box center [405, 194] width 473 height 333
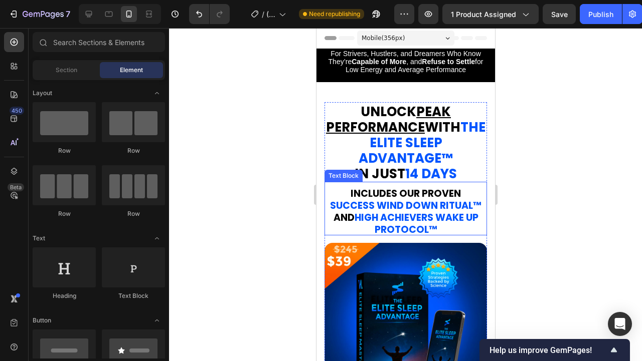
scroll to position [39, 0]
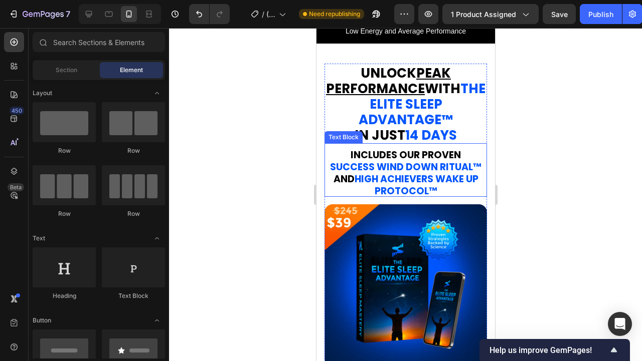
click at [400, 158] on strong "INCLUDES OUR PROVEN" at bounding box center [405, 155] width 110 height 14
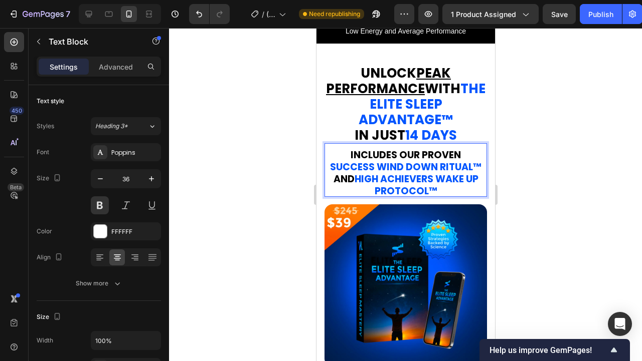
click at [394, 156] on strong "INCLUDES OUR PROVEN" at bounding box center [405, 155] width 110 height 14
click at [562, 182] on div at bounding box center [405, 194] width 473 height 333
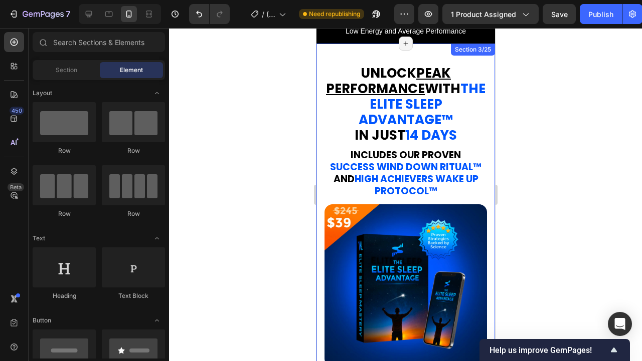
click at [543, 163] on div at bounding box center [405, 194] width 473 height 333
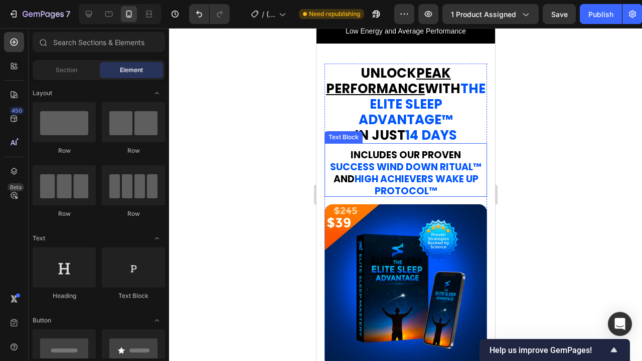
click at [452, 189] on p "SUCCESS WIND DOWN RITUAL ™ AND HIGH ACHIEVERS WAKE UP PROTOCOL ™" at bounding box center [405, 178] width 160 height 36
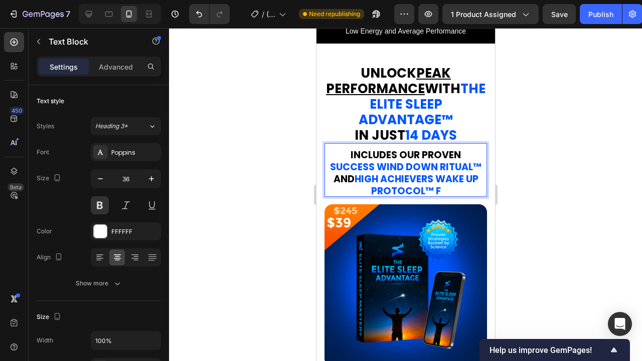
scroll to position [1, 0]
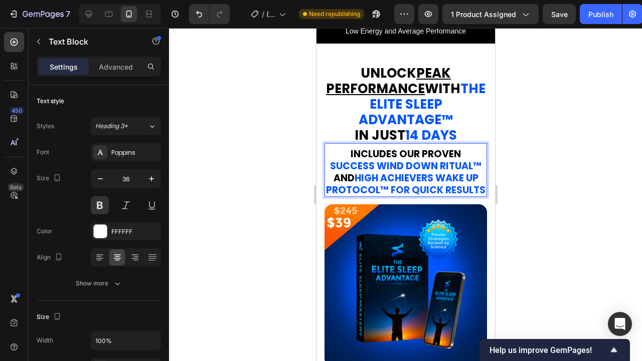
click at [390, 188] on span "™ for quick results" at bounding box center [431, 190] width 105 height 14
click at [414, 188] on span "™ for quick results" at bounding box center [431, 190] width 105 height 14
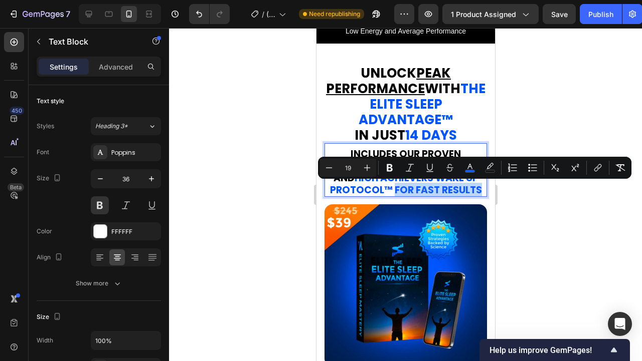
drag, startPoint x: 479, startPoint y: 188, endPoint x: 393, endPoint y: 188, distance: 85.7
click at [393, 188] on p "SUCCESS WIND DOWN RITUAL ™ AND HIGH ACHIEVERS WAKE UP PROTOCOL ™ for fast resul…" at bounding box center [405, 177] width 160 height 36
click at [475, 169] on button "color" at bounding box center [470, 168] width 18 height 18
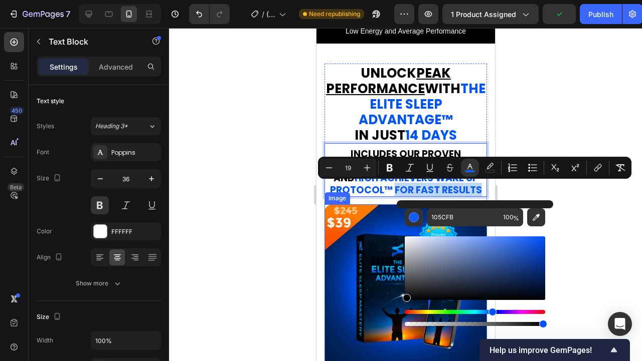
drag, startPoint x: 740, startPoint y: 294, endPoint x: 391, endPoint y: 315, distance: 349.5
type input "000000"
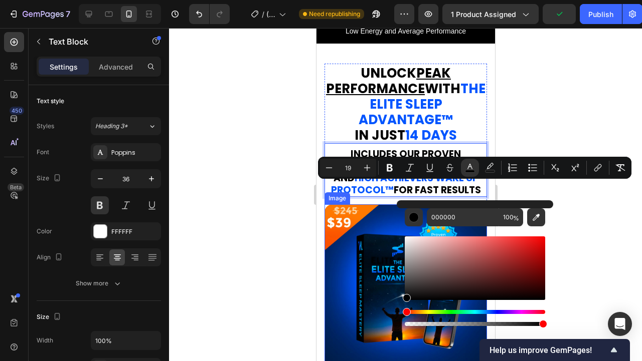
click at [595, 217] on div at bounding box center [405, 194] width 473 height 333
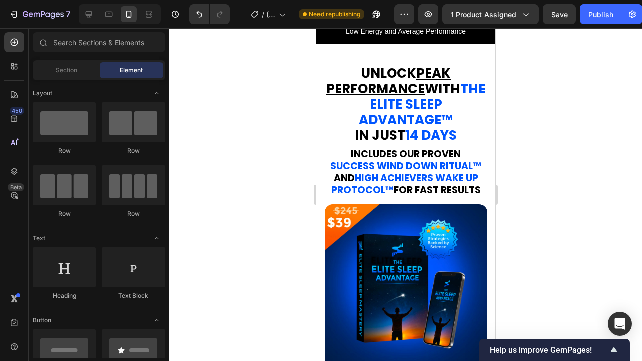
click at [581, 205] on div at bounding box center [405, 194] width 473 height 333
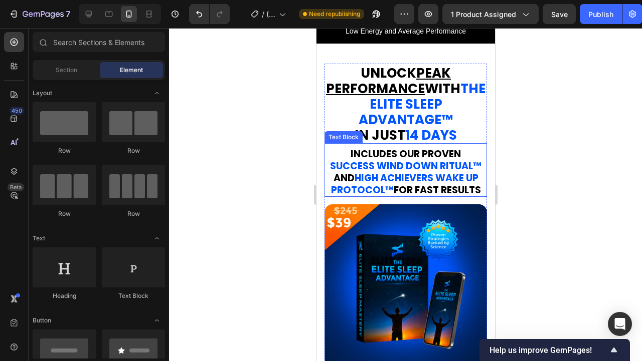
click at [431, 191] on span "for fast results" at bounding box center [436, 190] width 87 height 14
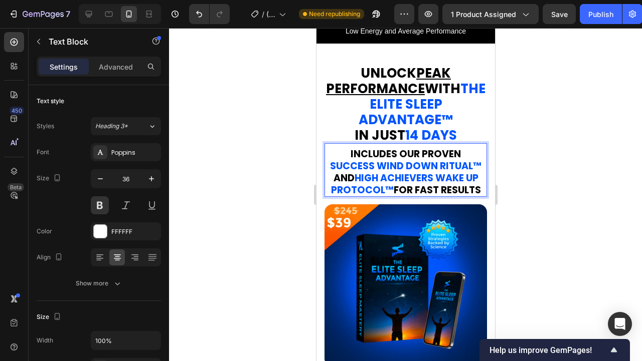
click at [423, 190] on span "for fast results" at bounding box center [436, 190] width 87 height 14
click at [540, 194] on div at bounding box center [405, 194] width 473 height 333
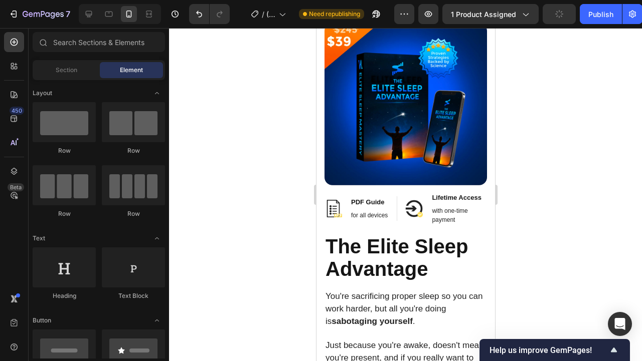
scroll to position [124, 0]
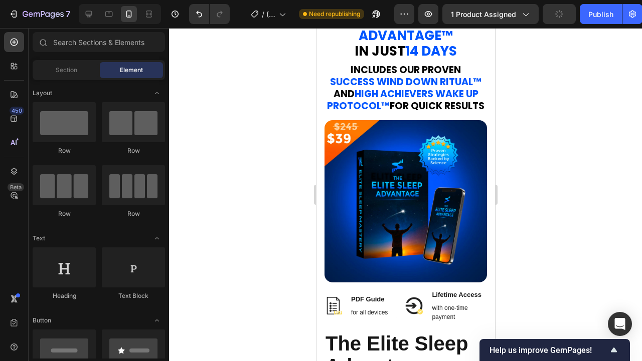
click at [589, 148] on div at bounding box center [405, 194] width 473 height 333
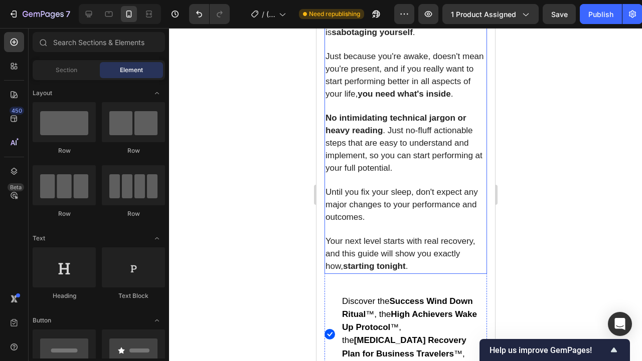
scroll to position [402, 0]
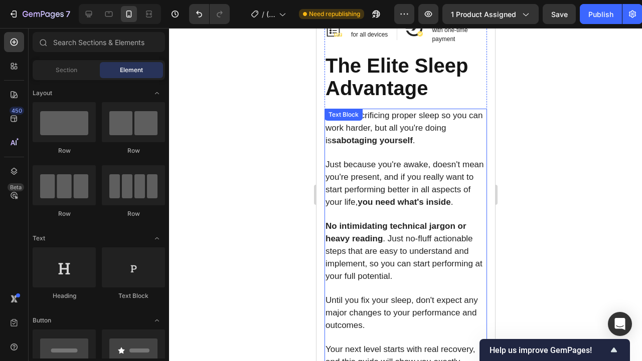
click at [420, 147] on p at bounding box center [405, 153] width 160 height 12
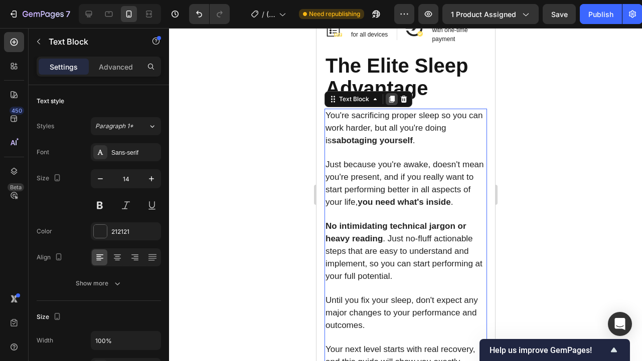
click at [390, 98] on icon at bounding box center [391, 99] width 6 height 7
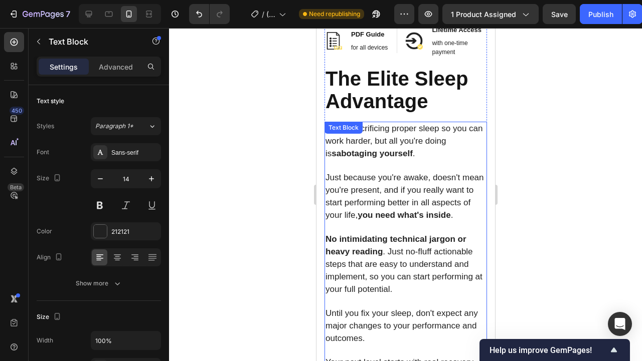
scroll to position [339, 0]
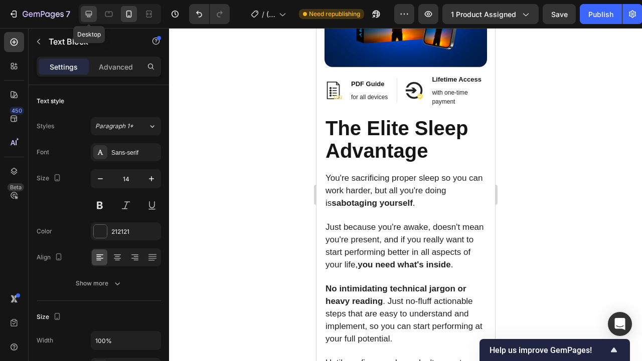
click at [89, 16] on icon at bounding box center [89, 14] width 7 height 7
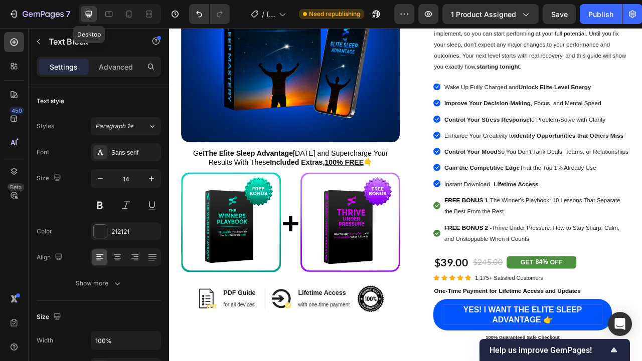
type input "15"
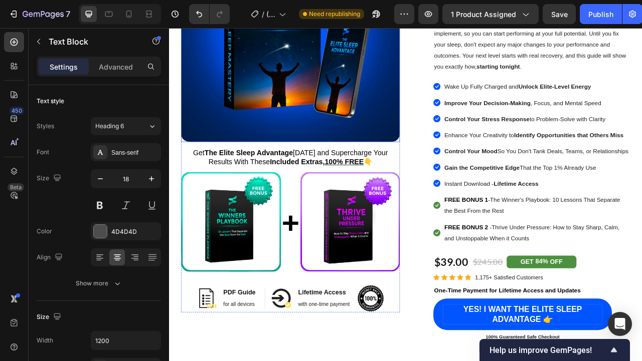
click at [397, 228] on div "Image Get The Elite Sleep Advantage [DATE] and Supercharge Your Results With Th…" at bounding box center [323, 142] width 278 height 495
click at [397, 173] on img at bounding box center [323, 34] width 278 height 278
click at [399, 204] on span "Get The Elite Sleep Advantage [DATE] and Supercharge Your Results With These In…" at bounding box center [323, 193] width 248 height 22
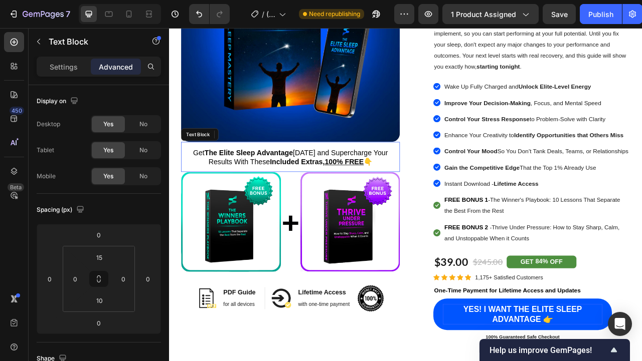
click at [399, 204] on span "Get The Elite Sleep Advantage [DATE] and Supercharge Your Results With These In…" at bounding box center [323, 193] width 248 height 22
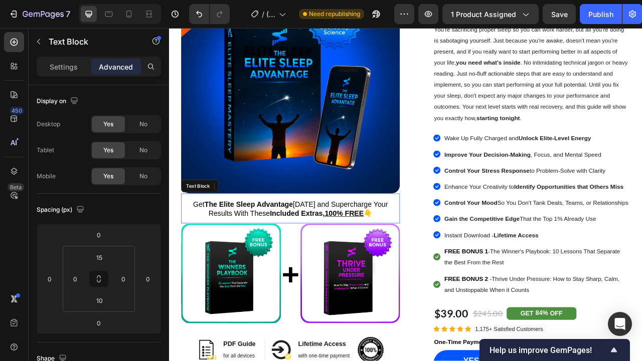
click at [351, 256] on span "Get The Elite Sleep Advantage [DATE] and Supercharge Your Results With These In…" at bounding box center [323, 259] width 248 height 22
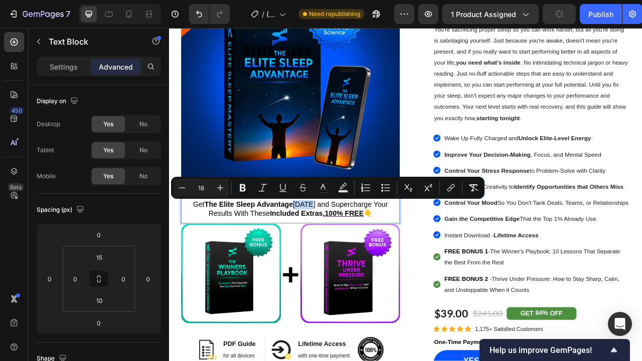
copy span "Get The Elite Sleep Advantage [DATE] and Supercharge Your Results With These In…"
click at [132, 17] on icon at bounding box center [129, 14] width 10 height 10
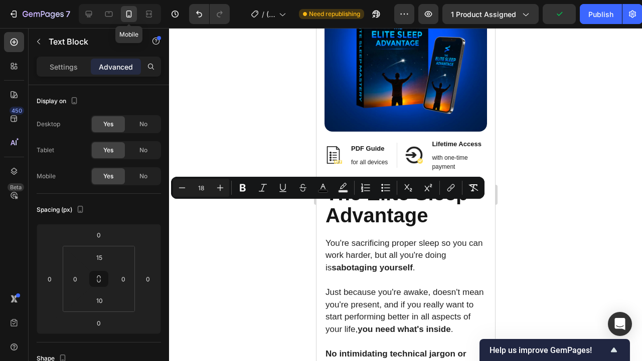
type input "0"
type input "15"
type input "40"
type input "15"
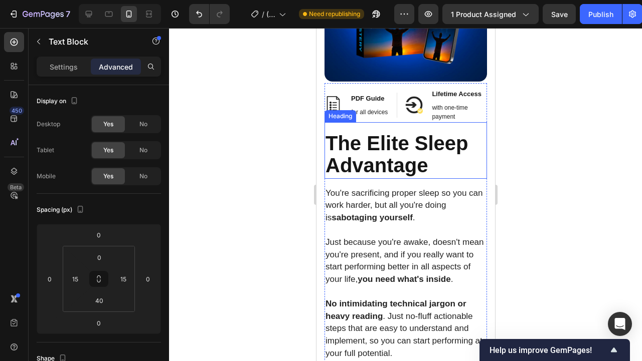
scroll to position [281, 0]
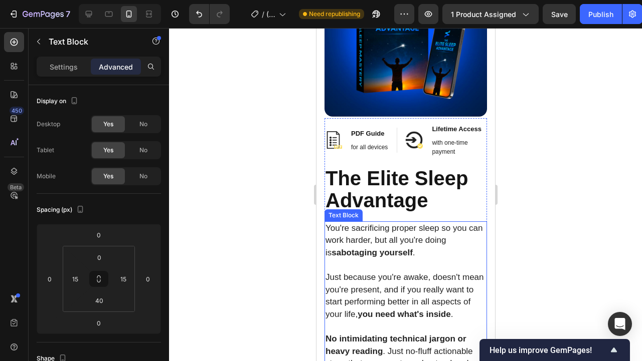
click at [412, 263] on p at bounding box center [405, 266] width 160 height 12
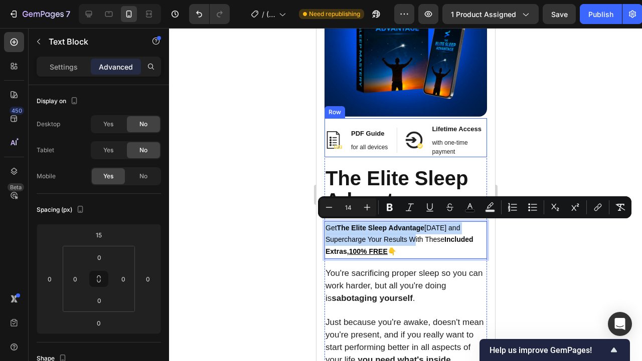
drag, startPoint x: 416, startPoint y: 240, endPoint x: 403, endPoint y: 119, distance: 121.5
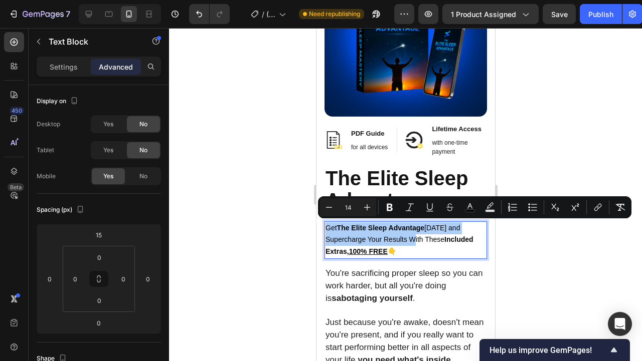
click at [519, 244] on div at bounding box center [405, 194] width 473 height 333
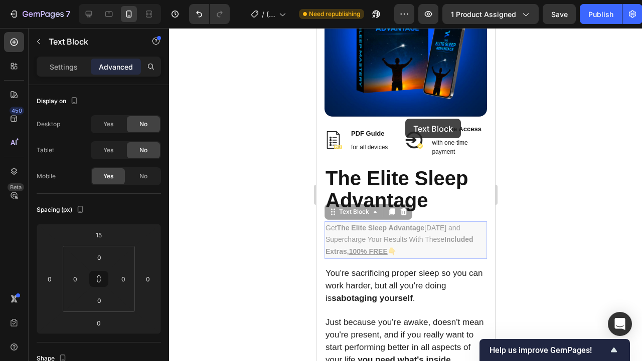
drag, startPoint x: 415, startPoint y: 193, endPoint x: 389, endPoint y: 165, distance: 38.3
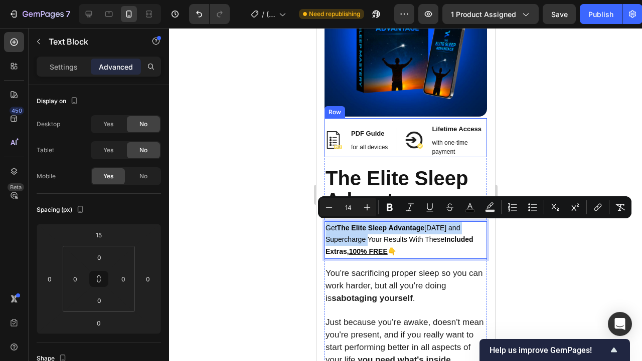
drag, startPoint x: 372, startPoint y: 238, endPoint x: 375, endPoint y: 123, distance: 114.8
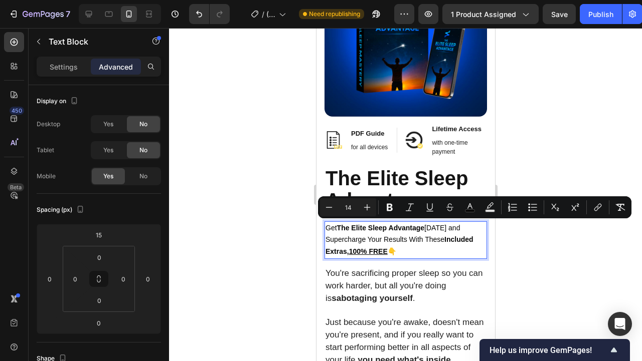
click at [366, 248] on u "100% FREE" at bounding box center [367, 252] width 39 height 8
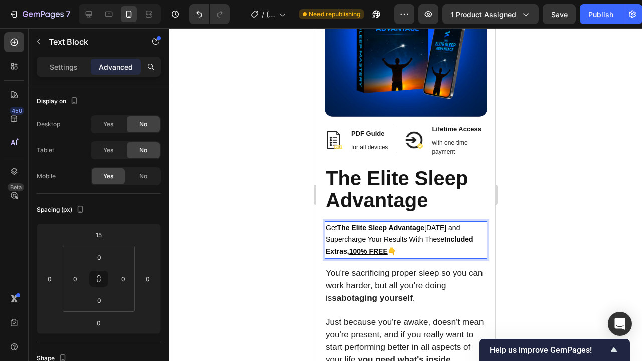
click at [507, 211] on div at bounding box center [405, 194] width 473 height 333
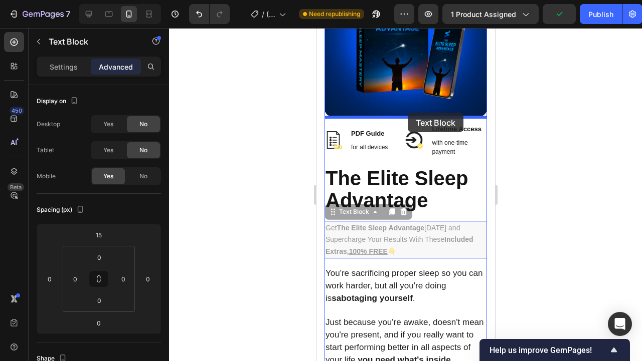
drag, startPoint x: 431, startPoint y: 252, endPoint x: 407, endPoint y: 113, distance: 140.8
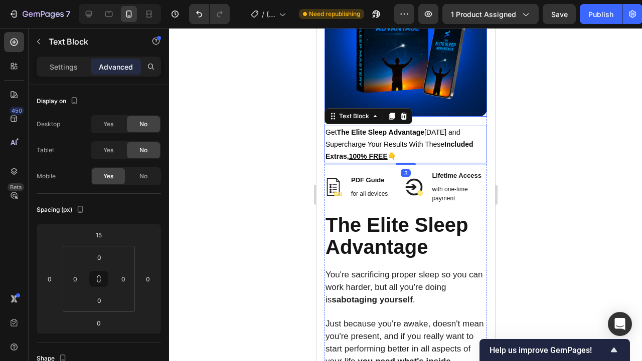
click at [561, 144] on div at bounding box center [405, 194] width 473 height 333
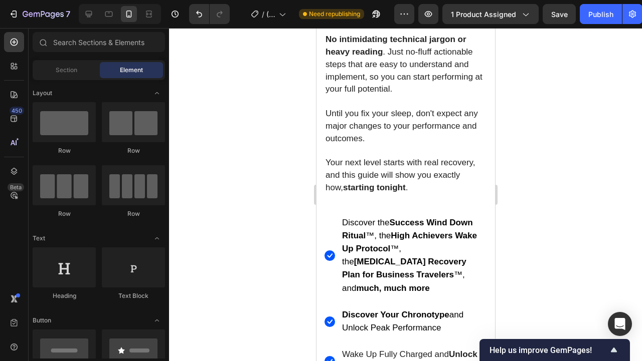
scroll to position [547, 0]
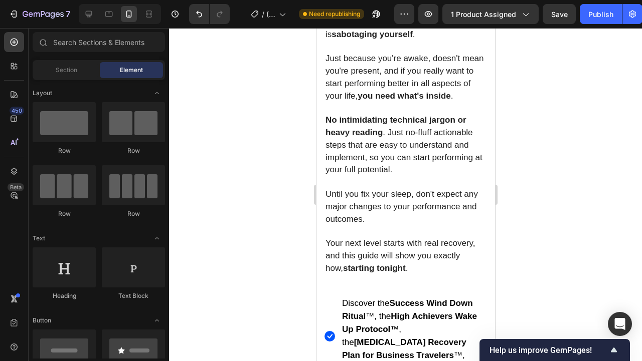
click at [419, 174] on p "No intimidating technical jargon or heavy reading . Just no-fluff actionable st…" at bounding box center [405, 145] width 160 height 62
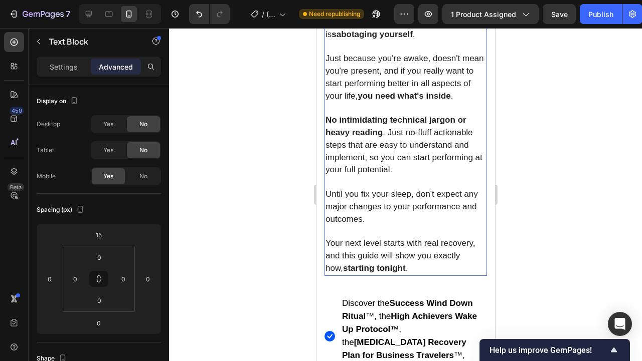
click at [419, 174] on p "No intimidating technical jargon or heavy reading . Just no-fluff actionable st…" at bounding box center [405, 145] width 160 height 62
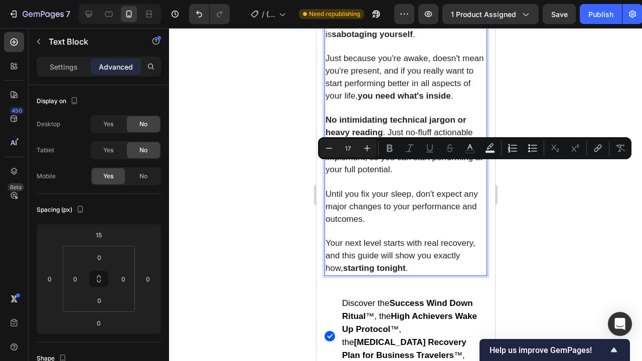
click at [417, 169] on p "No intimidating technical jargon or heavy reading . Just no-fluff actionable st…" at bounding box center [405, 145] width 160 height 62
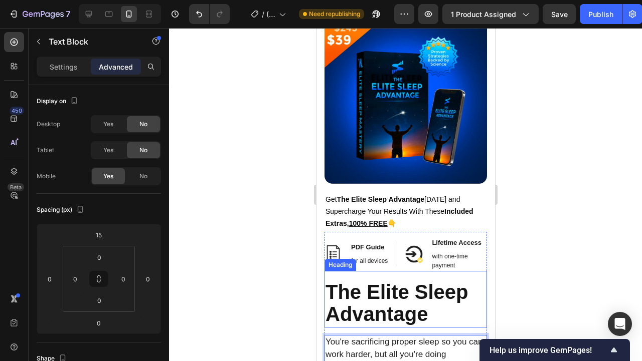
scroll to position [286, 0]
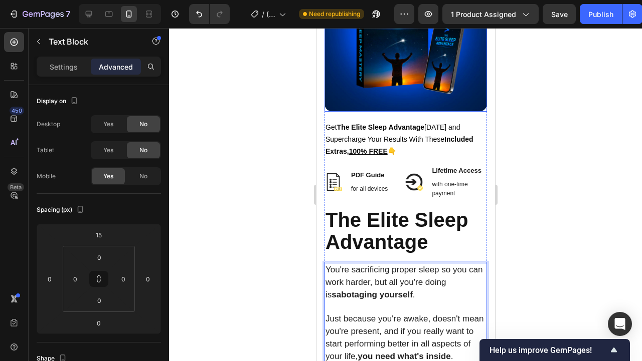
click at [439, 83] on img at bounding box center [405, 30] width 162 height 162
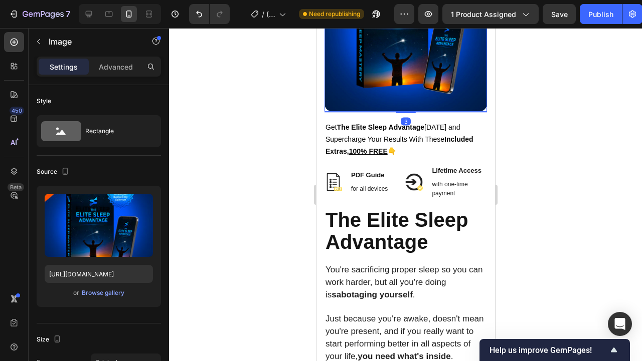
scroll to position [179, 0]
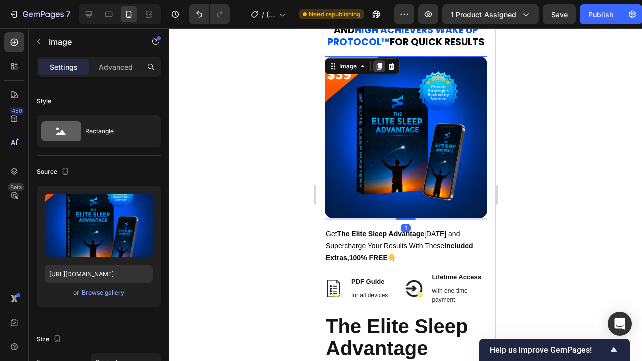
click at [378, 64] on icon at bounding box center [379, 66] width 6 height 7
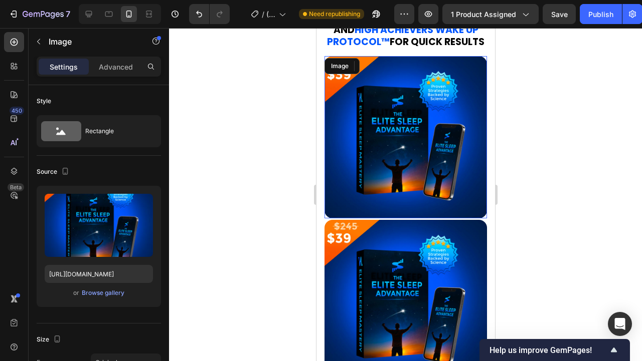
scroll to position [280, 0]
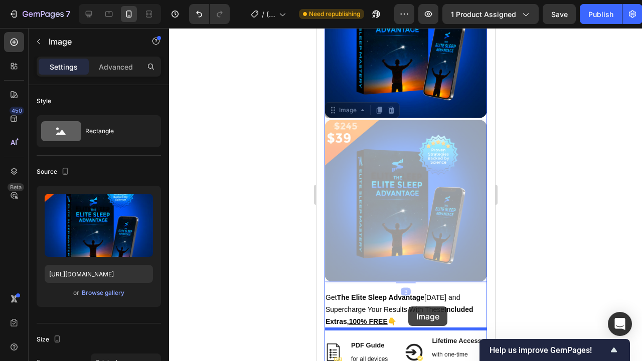
drag, startPoint x: 398, startPoint y: 134, endPoint x: 407, endPoint y: 307, distance: 172.7
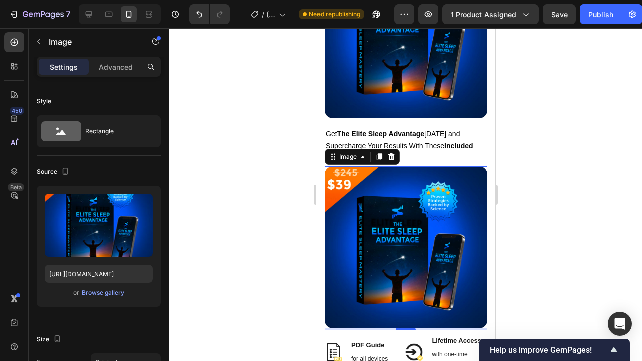
click at [434, 203] on img at bounding box center [405, 247] width 162 height 162
click at [578, 172] on div at bounding box center [405, 194] width 473 height 333
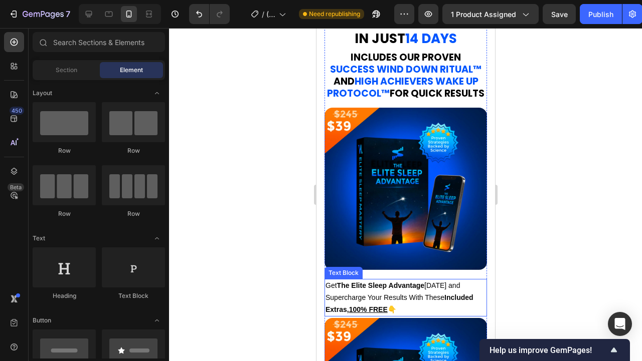
scroll to position [156, 0]
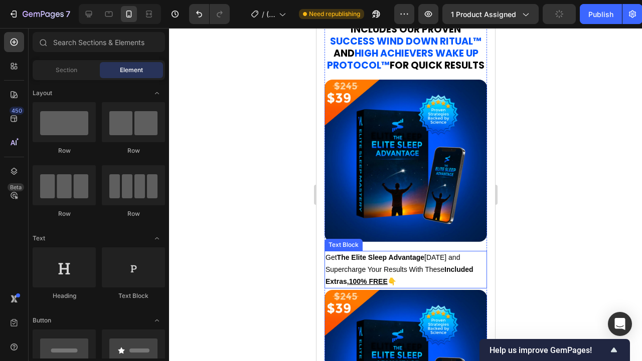
click at [416, 270] on span "Get The Elite Sleep Advantage [DATE] and Supercharge Your Results With These In…" at bounding box center [399, 270] width 148 height 32
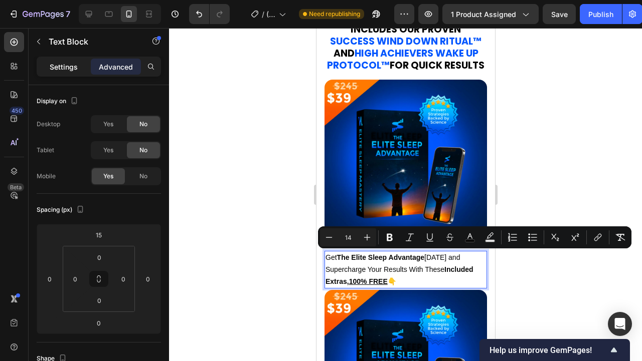
click at [66, 74] on div "Settings" at bounding box center [64, 67] width 50 height 16
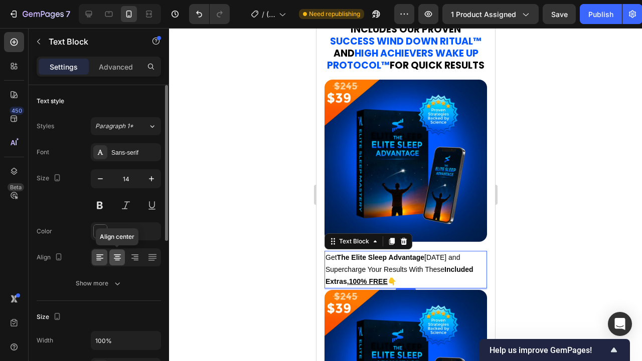
click at [120, 260] on icon at bounding box center [117, 258] width 10 height 10
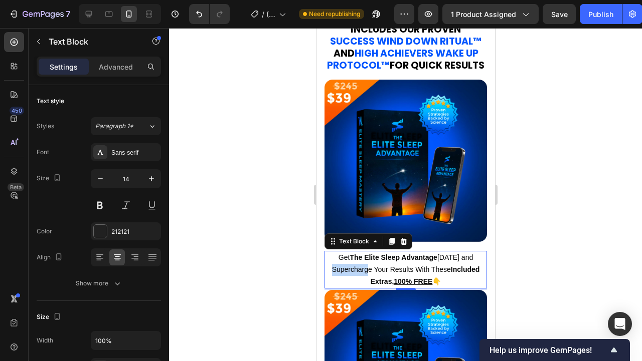
click at [363, 271] on span "Get The Elite Sleep Advantage [DATE] and Supercharge Your Results With These In…" at bounding box center [405, 270] width 148 height 32
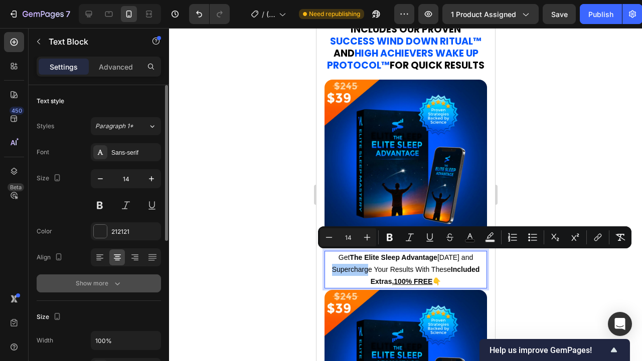
click at [108, 280] on div "Show more" at bounding box center [99, 284] width 47 height 10
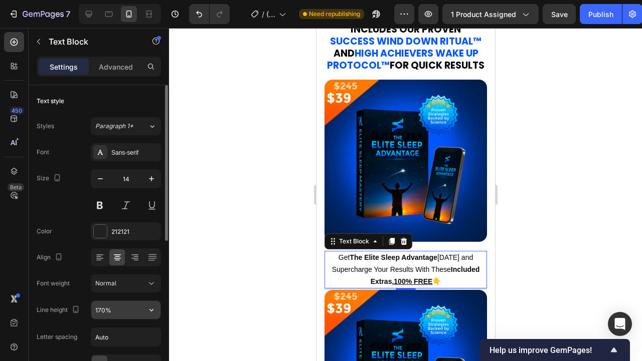
click at [103, 310] on input "170%" at bounding box center [125, 310] width 69 height 18
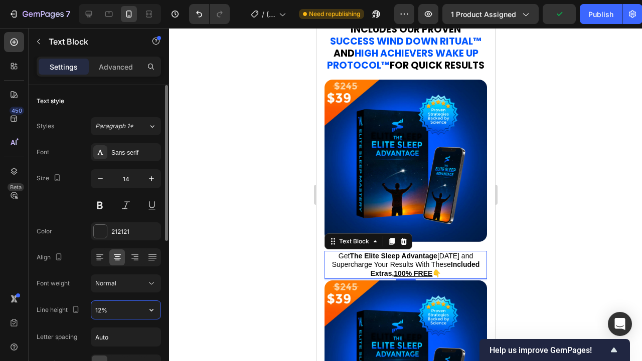
type input "125%"
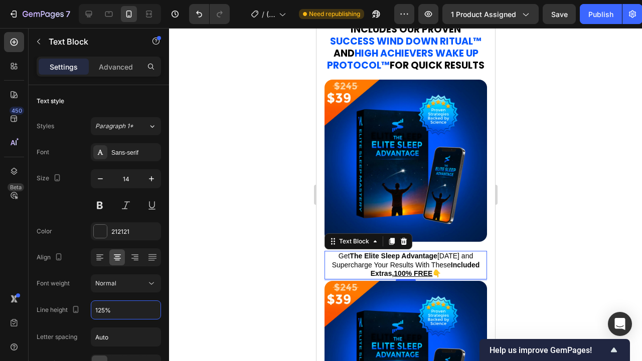
click at [593, 233] on div at bounding box center [405, 194] width 473 height 333
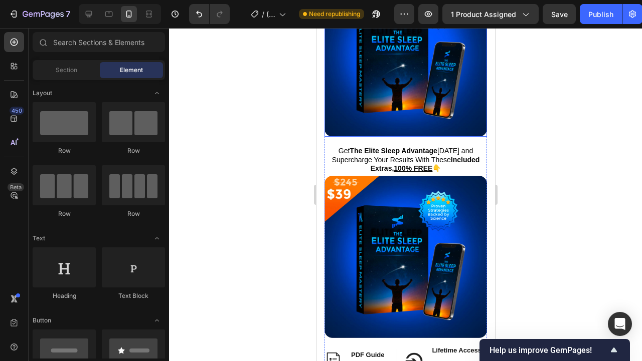
scroll to position [312, 0]
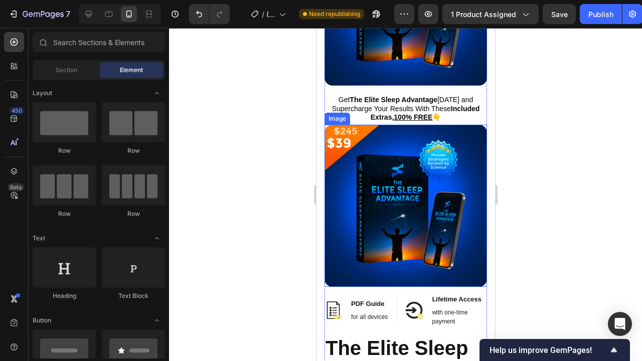
click at [440, 157] on img at bounding box center [405, 206] width 162 height 162
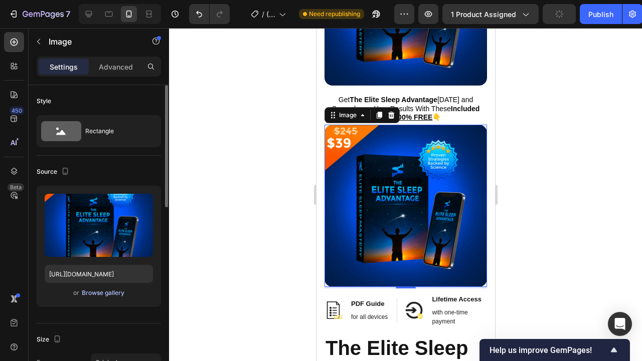
click at [105, 291] on div "Browse gallery" at bounding box center [103, 293] width 43 height 9
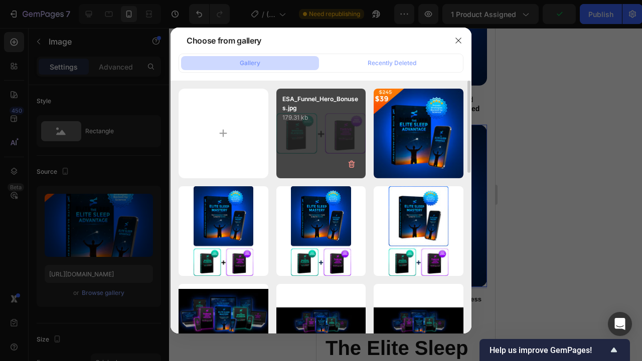
click at [326, 139] on div "ESA_Funnel_Hero_Bonuses.jpg 179.31 kb" at bounding box center [321, 134] width 90 height 90
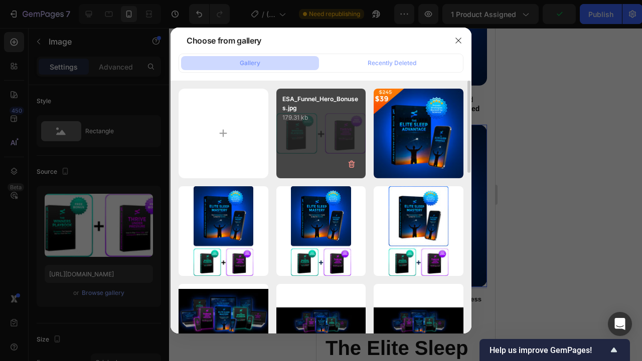
type input "[URL][DOMAIN_NAME]"
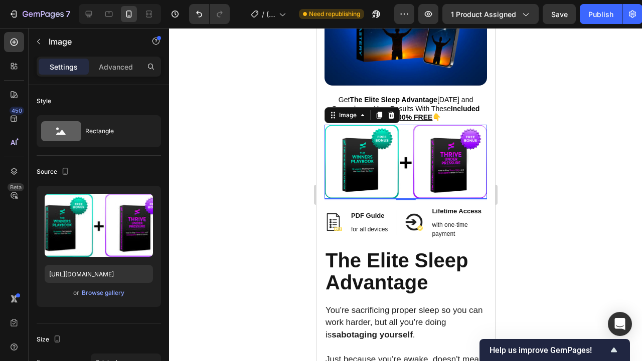
click at [540, 170] on div at bounding box center [405, 194] width 473 height 333
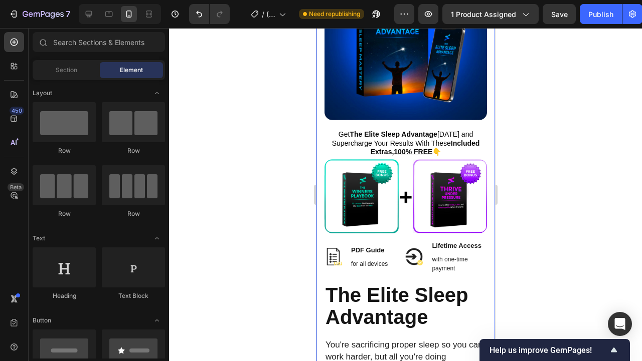
scroll to position [277, 0]
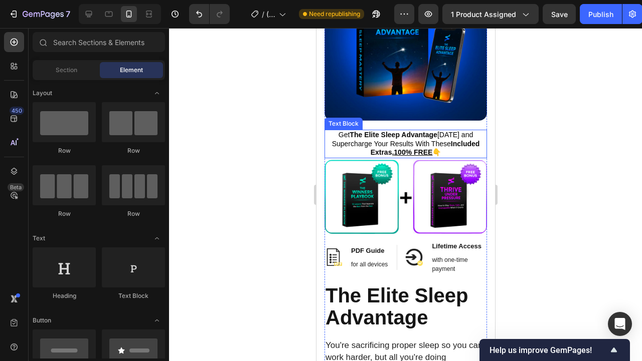
click at [457, 145] on strong "Included Extras, 100% FREE 👇" at bounding box center [424, 148] width 109 height 17
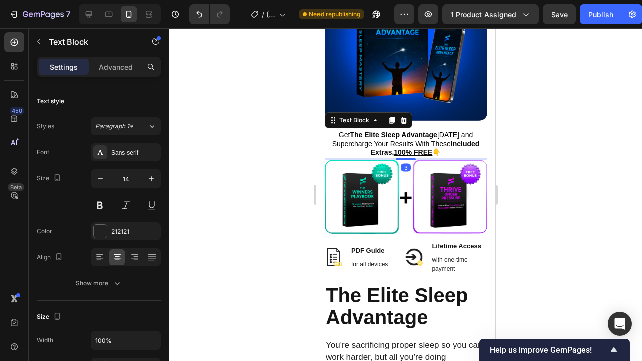
click at [451, 142] on strong "Included Extras, 100% FREE 👇" at bounding box center [424, 148] width 109 height 17
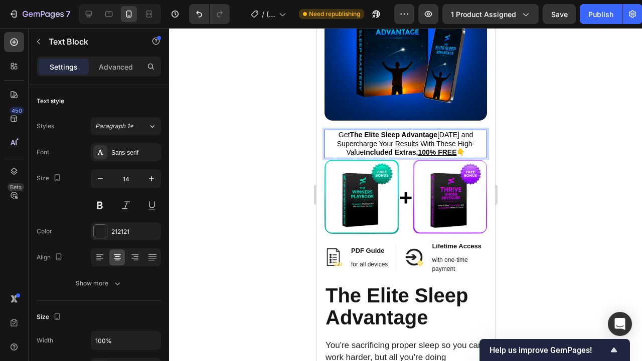
click at [463, 141] on span "Get The Elite Sleep Advantage [DATE] and Supercharge Your Results With These Hi…" at bounding box center [404, 144] width 137 height 26
drag, startPoint x: 448, startPoint y: 141, endPoint x: 482, endPoint y: 142, distance: 34.1
click at [474, 142] on span "Get The Elite Sleep Advantage [DATE] and Supercharge Your Results With These Hi…" at bounding box center [404, 144] width 137 height 26
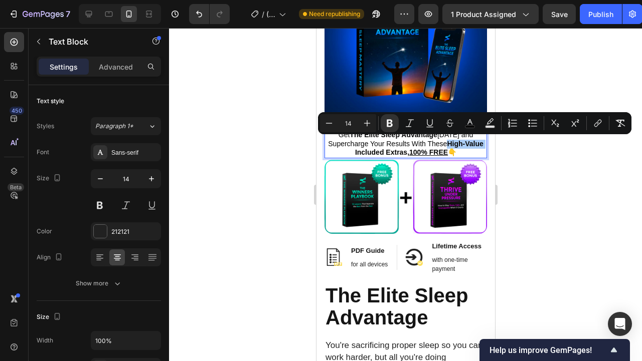
click at [565, 167] on div at bounding box center [405, 194] width 473 height 333
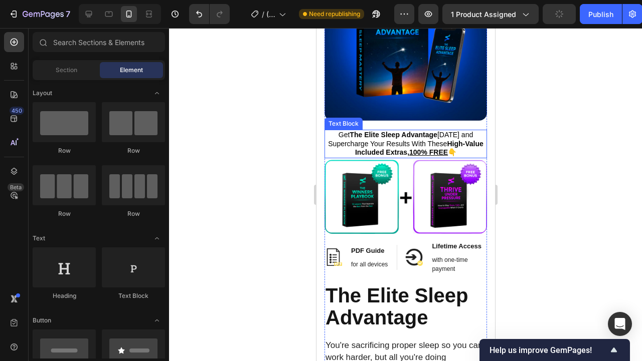
click at [437, 150] on u "100% FREE" at bounding box center [427, 152] width 39 height 8
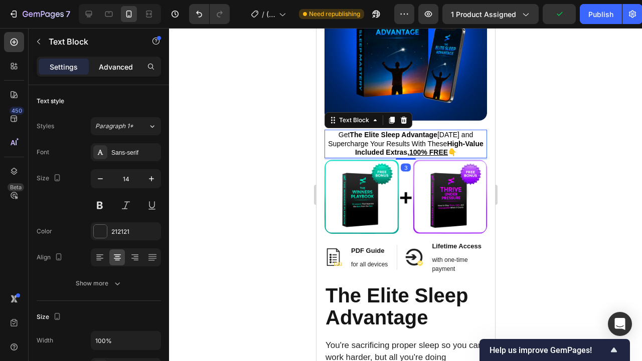
click at [117, 72] on div "Advanced" at bounding box center [116, 67] width 50 height 16
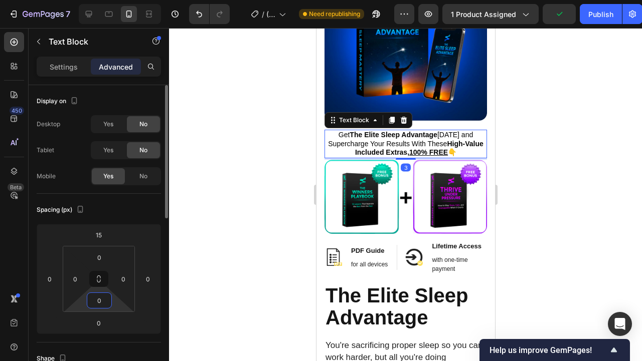
click at [102, 305] on input "0" at bounding box center [99, 300] width 20 height 15
type input "5"
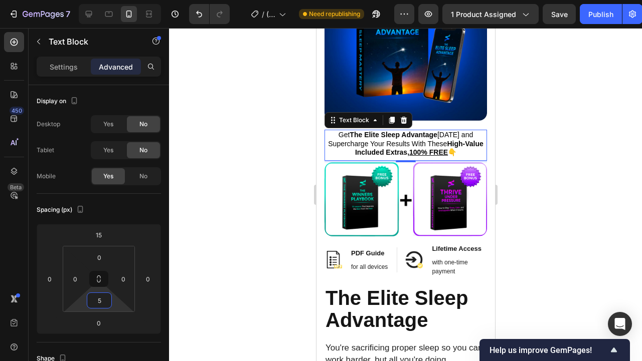
click at [563, 229] on div at bounding box center [405, 194] width 473 height 333
click at [558, 186] on div at bounding box center [405, 194] width 473 height 333
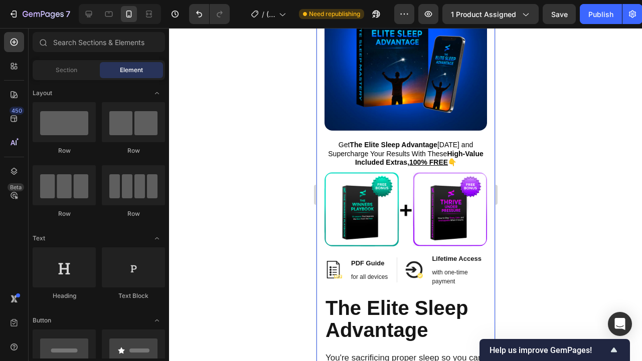
scroll to position [334, 0]
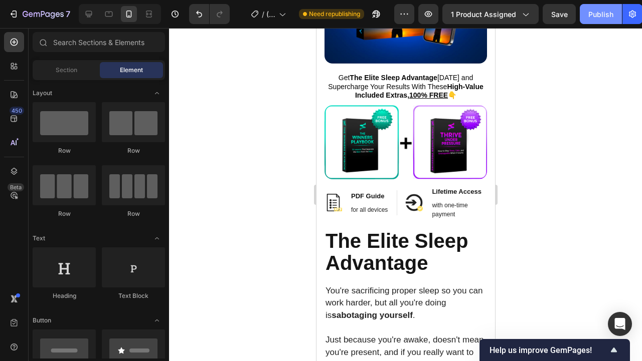
click at [598, 16] on div "Publish" at bounding box center [600, 14] width 25 height 11
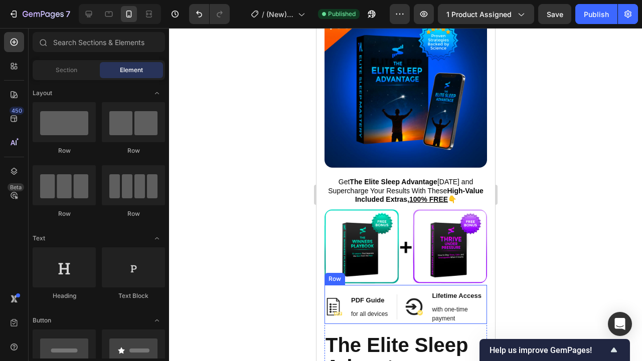
scroll to position [198, 0]
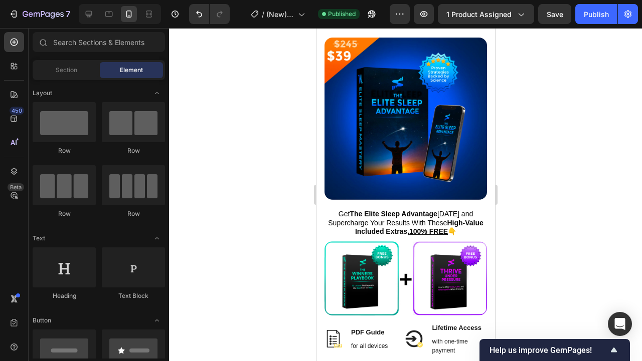
click at [222, 95] on div at bounding box center [405, 194] width 473 height 333
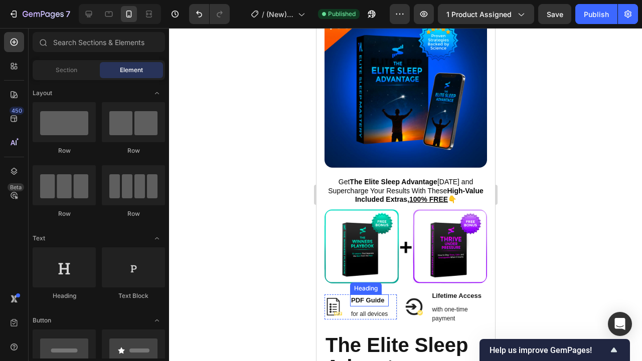
click at [381, 300] on h2 "PDF Guide" at bounding box center [368, 301] width 39 height 12
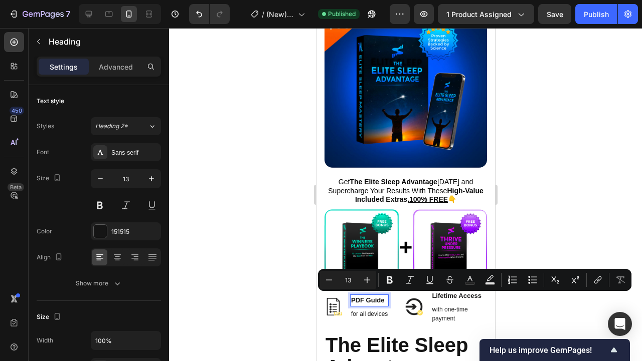
click at [382, 299] on p "PDF Guide" at bounding box center [368, 301] width 37 height 10
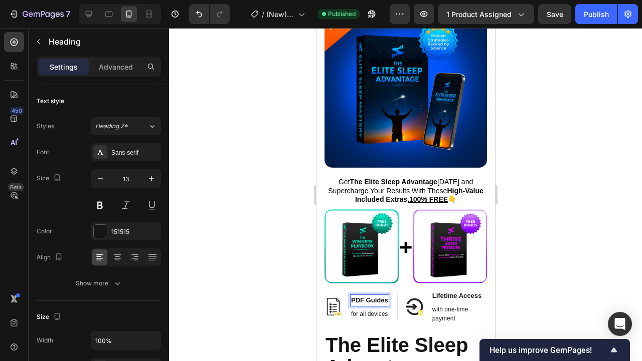
click at [561, 237] on div at bounding box center [405, 194] width 473 height 333
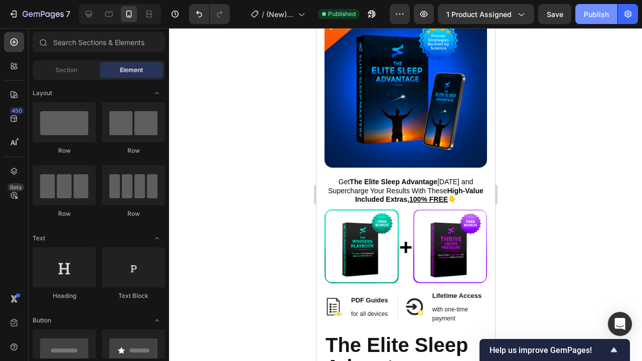
click at [592, 18] on div "Publish" at bounding box center [595, 14] width 25 height 11
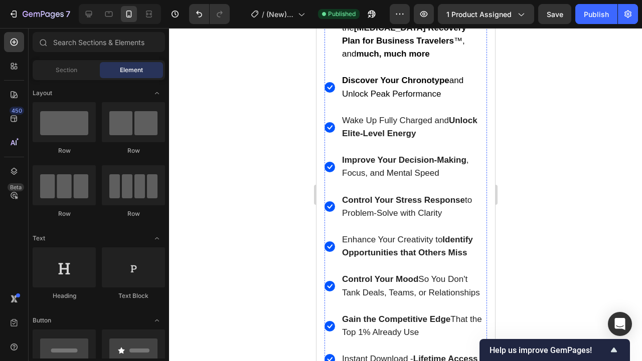
scroll to position [1297, 0]
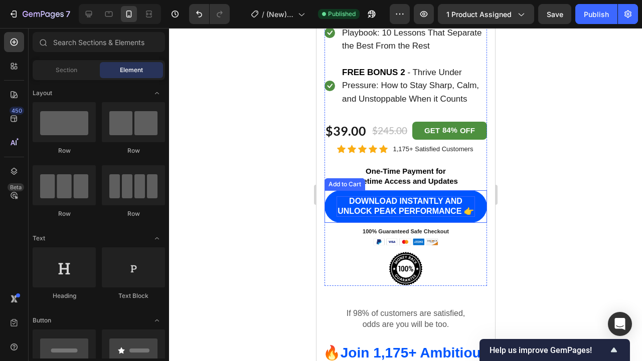
click at [416, 196] on div "DOWNLOAD INSTANTLY AND UNLOCK PEAK PERFORMANCE 👉" at bounding box center [405, 206] width 138 height 21
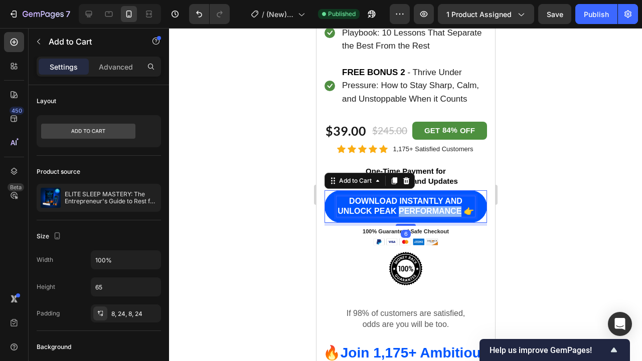
click at [437, 196] on p "DOWNLOAD INSTANTLY AND UNLOCK PEAK PERFORMANCE 👉" at bounding box center [405, 206] width 138 height 21
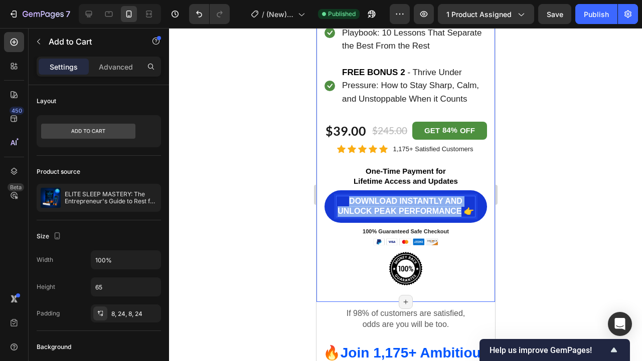
drag, startPoint x: 462, startPoint y: 190, endPoint x: 315, endPoint y: 177, distance: 146.9
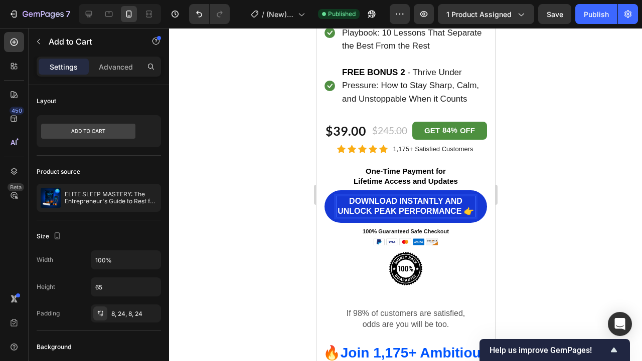
scroll to position [1302, 0]
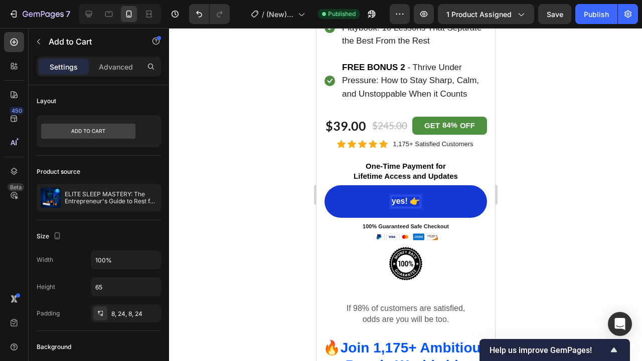
click at [324, 185] on button "yes! 👉" at bounding box center [405, 201] width 162 height 33
click at [324, 185] on button "YES! 👉" at bounding box center [405, 201] width 162 height 33
click at [324, 185] on button "YES! I 👉" at bounding box center [405, 201] width 162 height 33
click at [324, 185] on button "YES! I WANT 👉" at bounding box center [405, 201] width 162 height 33
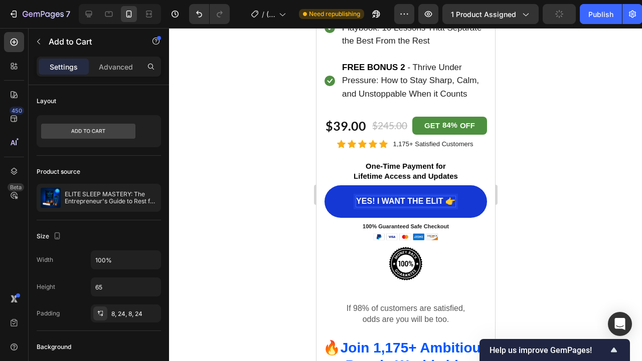
click at [324, 185] on button "YES! I WANT THE ELIT 👉" at bounding box center [405, 201] width 162 height 33
click at [324, 185] on button "YES! I WANT THE ELITE SLEEP 👉" at bounding box center [405, 201] width 162 height 33
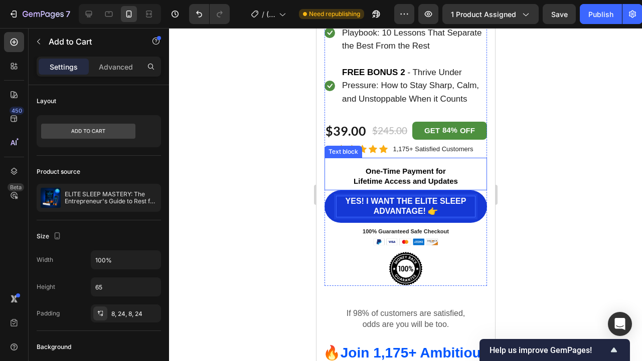
click at [560, 178] on div at bounding box center [405, 194] width 473 height 333
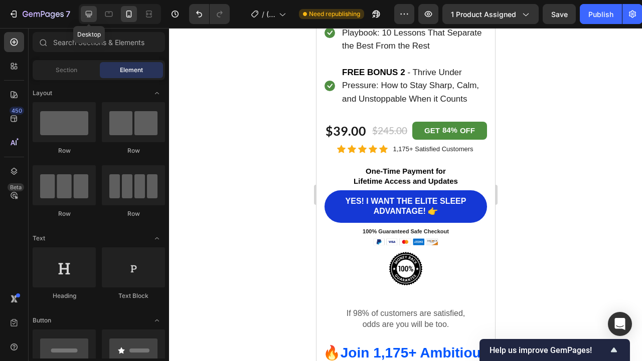
click at [85, 13] on icon at bounding box center [89, 14] width 10 height 10
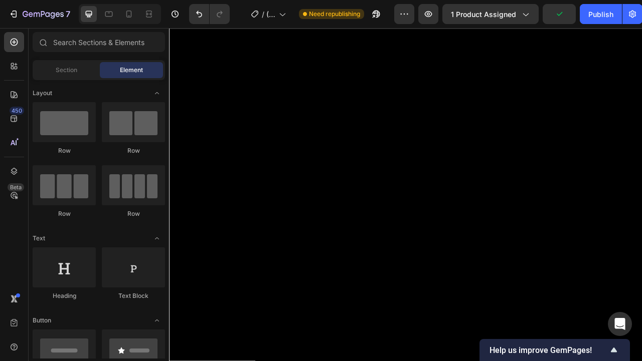
scroll to position [490, 0]
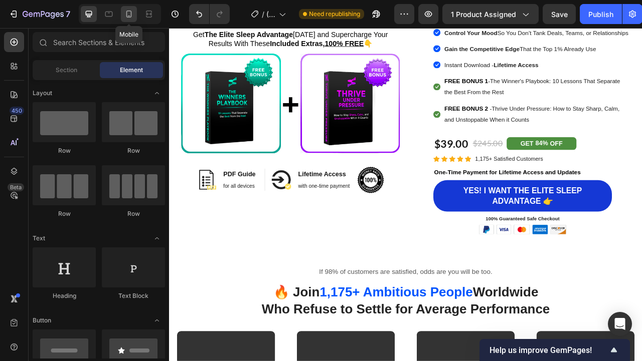
click at [134, 17] on div at bounding box center [129, 14] width 16 height 16
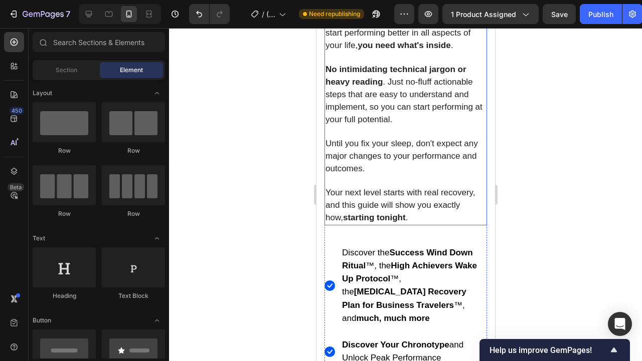
scroll to position [1306, 0]
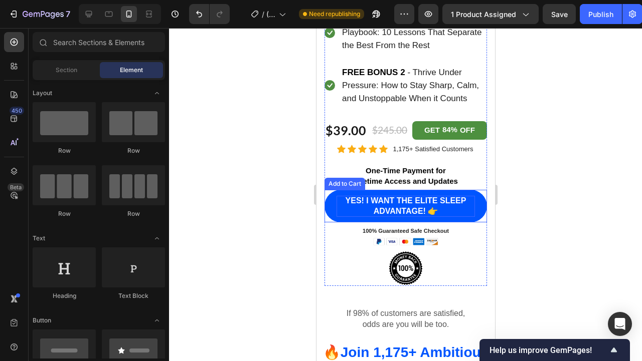
click at [446, 196] on div "YES! I WANT THE ELITE SLEEP ADVANTAGE! 👉" at bounding box center [405, 206] width 138 height 21
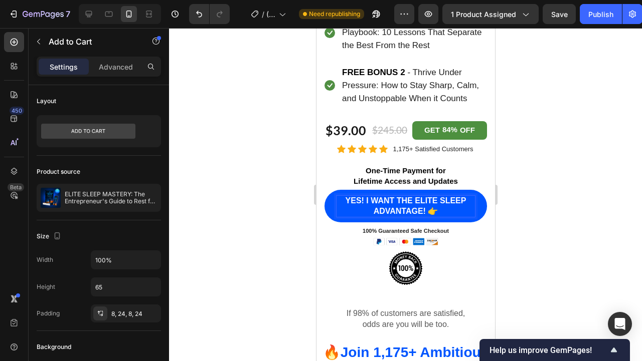
click at [426, 196] on p "YES! I WANT THE ELITE SLEEP ADVANTAGE! 👉" at bounding box center [405, 206] width 138 height 21
click at [553, 153] on div at bounding box center [405, 194] width 473 height 333
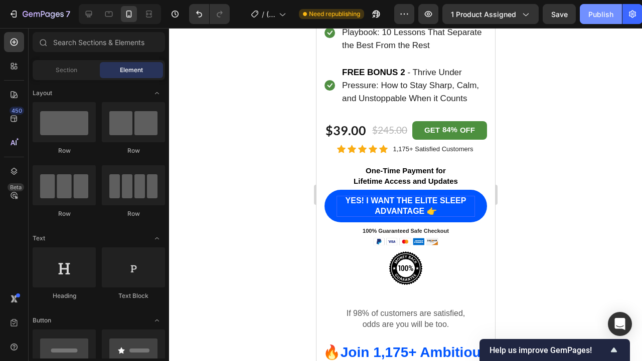
click at [601, 20] on button "Publish" at bounding box center [600, 14] width 42 height 20
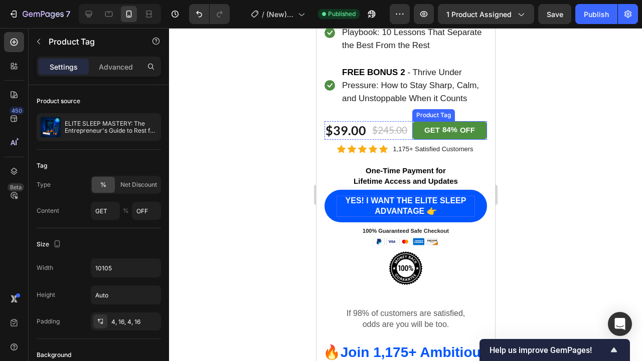
click at [432, 123] on div "GET" at bounding box center [431, 130] width 19 height 15
type input "SAVE"
click at [465, 123] on div "OFF" at bounding box center [469, 130] width 18 height 15
click at [465, 125] on p "OFF" at bounding box center [468, 131] width 15 height 12
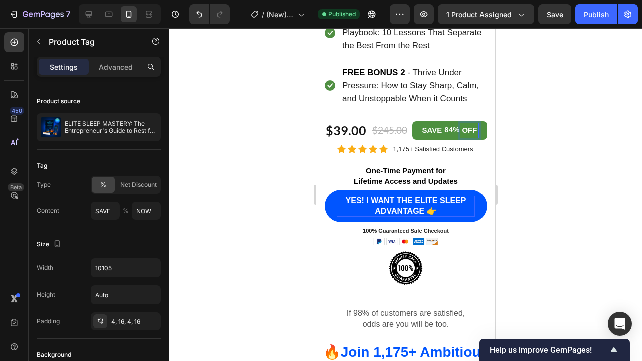
type input "OFF"
click at [516, 142] on div at bounding box center [405, 194] width 473 height 333
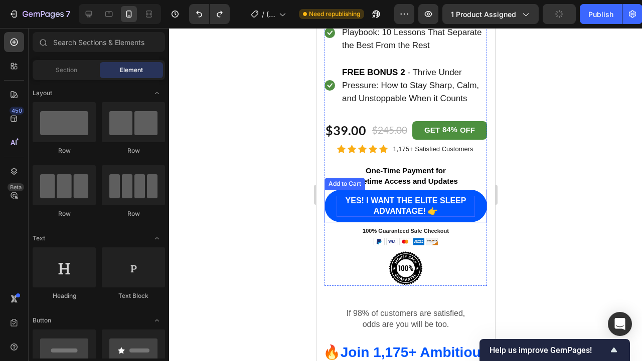
click at [431, 196] on div "YES! I WANT THE ELITE SLEEP ADVANTAGE! 👉" at bounding box center [405, 206] width 138 height 21
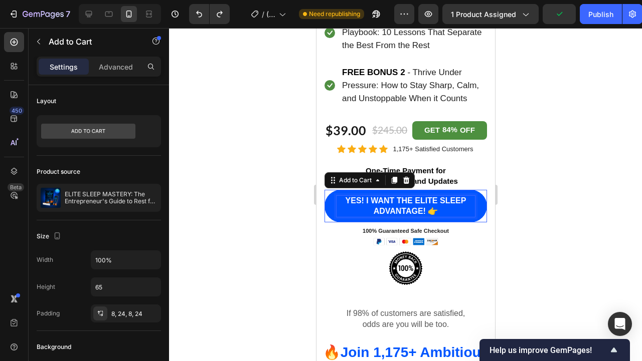
click at [431, 196] on div "YES! I WANT THE ELITE SLEEP ADVANTAGE! 👉" at bounding box center [405, 206] width 138 height 21
click at [425, 196] on p "YES! I WANT THE ELITE SLEEP ADVANTAGE! 👉" at bounding box center [405, 206] width 138 height 21
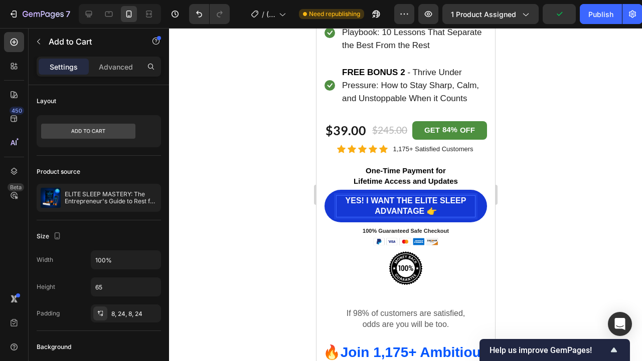
click at [560, 153] on div at bounding box center [405, 194] width 473 height 333
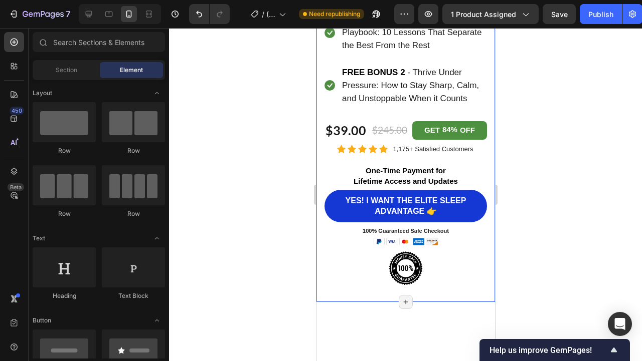
scroll to position [1166, 0]
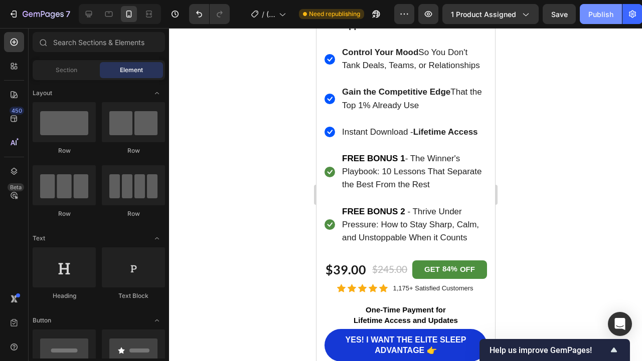
click at [603, 20] on button "Publish" at bounding box center [600, 14] width 42 height 20
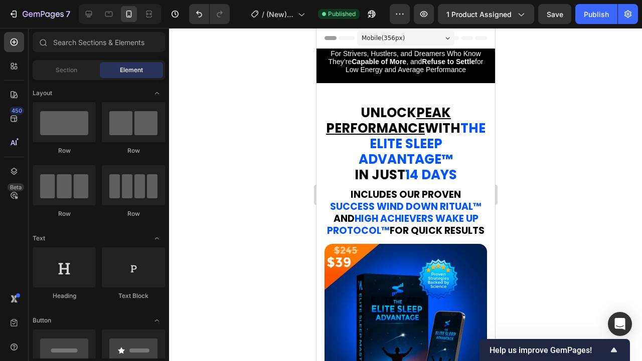
scroll to position [39, 0]
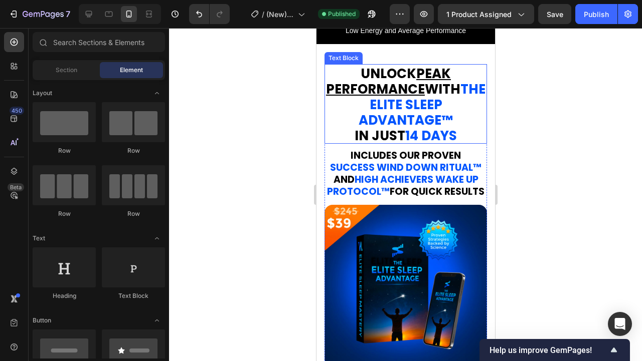
click at [420, 100] on strong "the elite sleep advantage" at bounding box center [421, 104] width 127 height 49
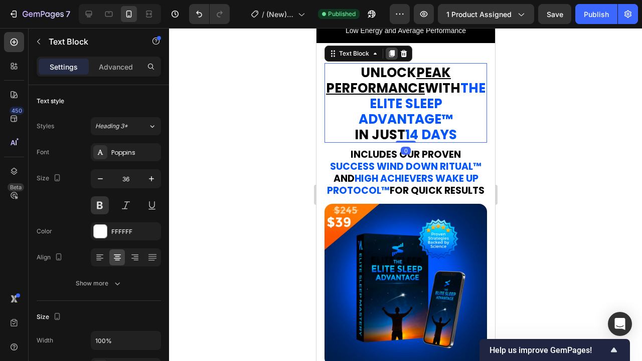
click at [390, 55] on icon at bounding box center [391, 53] width 6 height 7
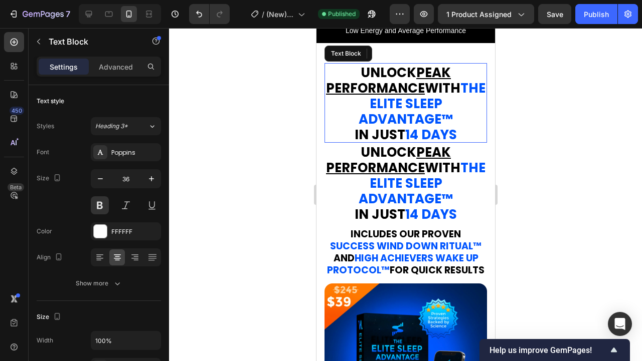
click at [420, 167] on u "PEAK PERFORMANCE" at bounding box center [387, 160] width 125 height 34
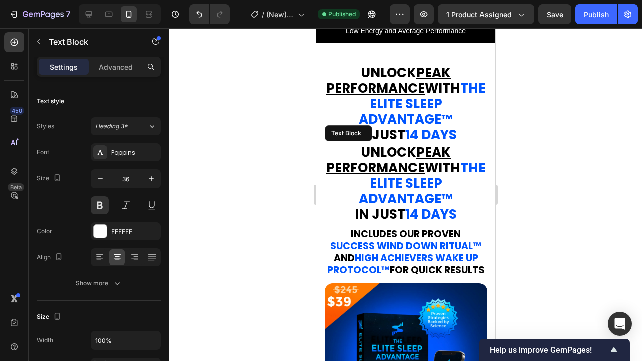
click at [420, 167] on u "PEAK PERFORMANCE" at bounding box center [387, 160] width 125 height 34
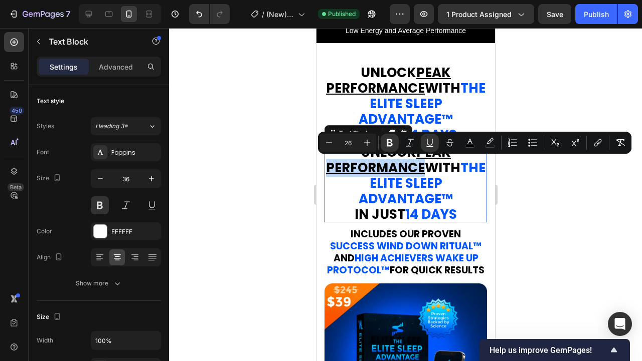
click at [478, 163] on p "UNLOCK PEAK PERFORMANCE WITH the elite sleep advantage ™" at bounding box center [405, 175] width 160 height 62
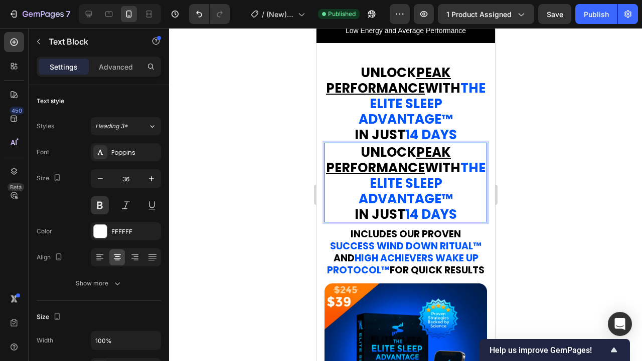
drag, startPoint x: 476, startPoint y: 166, endPoint x: 351, endPoint y: 148, distance: 126.6
click at [351, 148] on p "UNLOCK PEAK PERFORMANCE WITH the elite sleep advantage ™" at bounding box center [405, 175] width 160 height 62
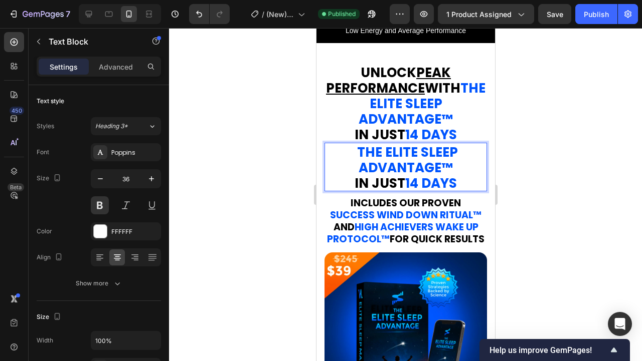
click at [358, 152] on strong "the elite sleep advantage" at bounding box center [406, 160] width 101 height 34
click at [511, 172] on div at bounding box center [405, 194] width 473 height 333
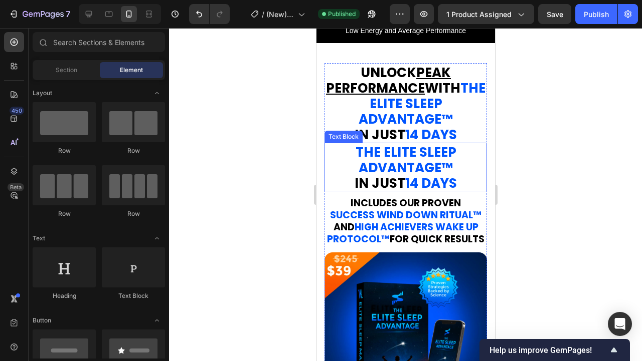
click at [432, 168] on strong "the elite sleep advantage" at bounding box center [405, 160] width 101 height 34
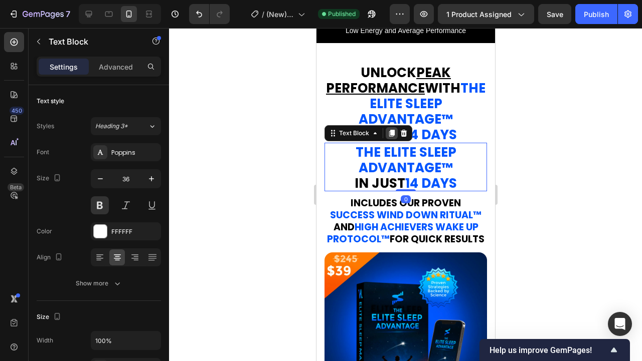
click at [391, 132] on icon at bounding box center [391, 133] width 6 height 7
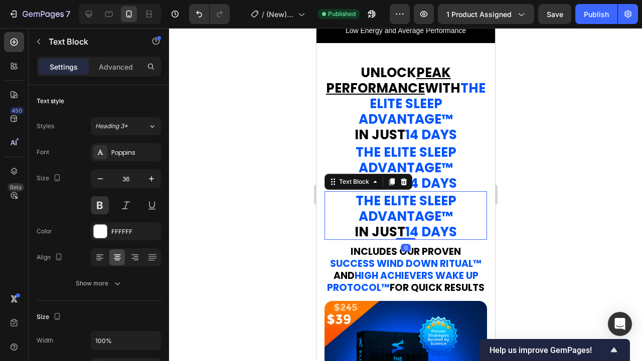
click at [420, 225] on strong "14 DAYS" at bounding box center [430, 232] width 52 height 18
click at [462, 230] on p "IN JUST 14 DAYS" at bounding box center [405, 232] width 160 height 16
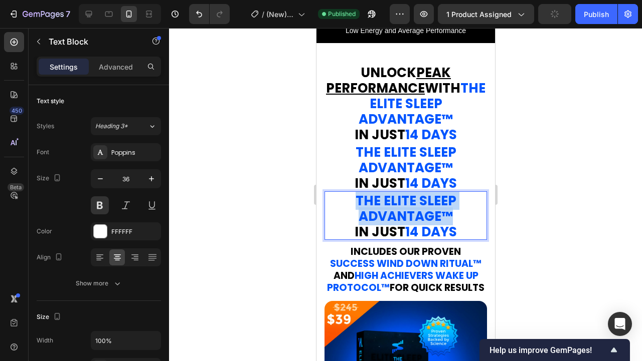
drag, startPoint x: 458, startPoint y: 219, endPoint x: 355, endPoint y: 193, distance: 105.8
click at [355, 193] on p "the elite sleep advantage ™" at bounding box center [405, 207] width 160 height 31
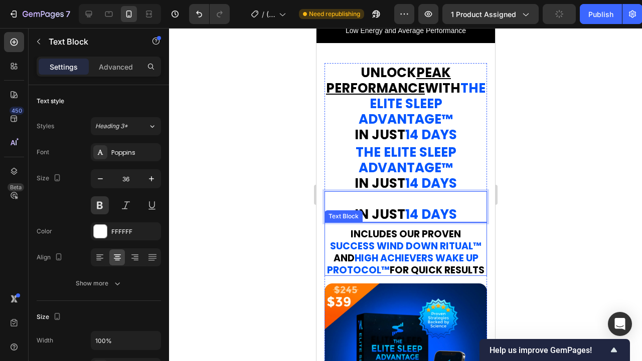
click at [350, 212] on div "Text Block" at bounding box center [343, 216] width 34 height 9
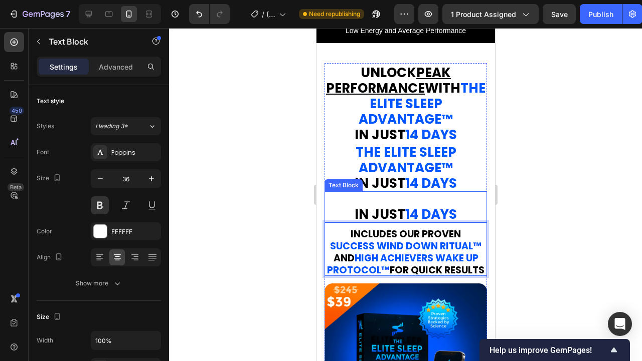
click at [402, 200] on p "Rich Text Editor. Editing area: main" at bounding box center [405, 199] width 160 height 14
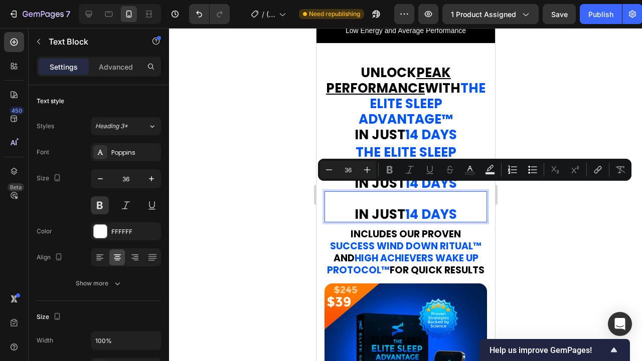
click at [354, 214] on strong "IN JUST" at bounding box center [379, 214] width 51 height 18
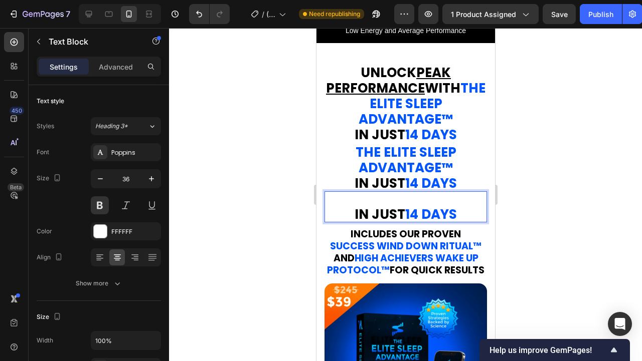
scroll to position [1, 0]
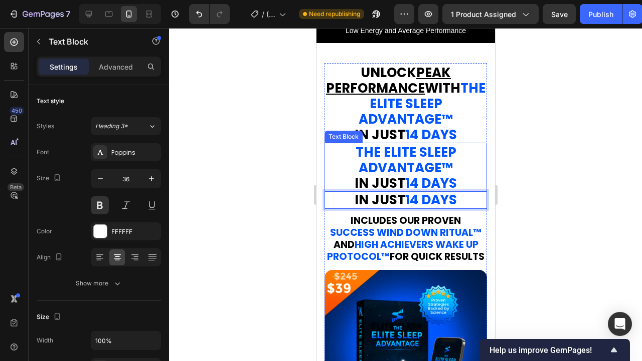
click at [454, 178] on strong "14 DAYS" at bounding box center [430, 183] width 52 height 18
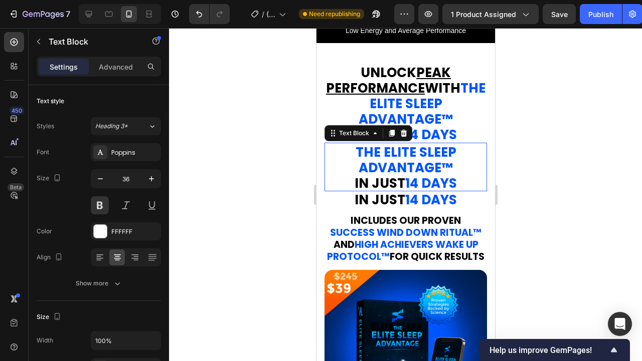
click at [464, 182] on p "IN JUST 14 DAYS" at bounding box center [405, 183] width 160 height 16
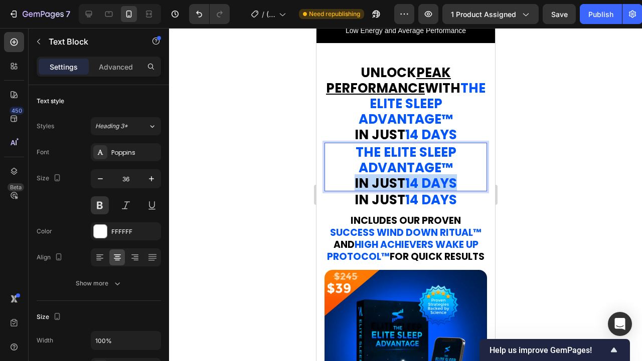
drag, startPoint x: 464, startPoint y: 182, endPoint x: 352, endPoint y: 183, distance: 111.3
click at [352, 183] on p "IN JUST 14 DAYS" at bounding box center [405, 183] width 160 height 16
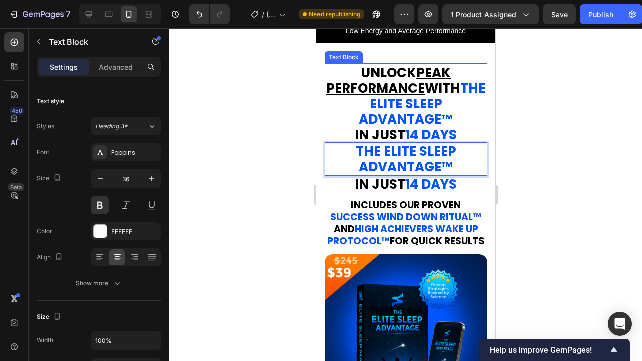
click at [456, 126] on strong "14 DAYS" at bounding box center [430, 135] width 52 height 18
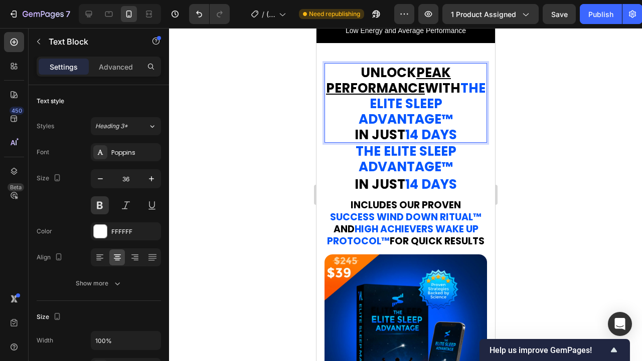
drag, startPoint x: 463, startPoint y: 133, endPoint x: 356, endPoint y: 104, distance: 110.3
click at [352, 105] on div "UNLOCK PEAK PERFORMANCE WITH the elite sleep advantage ™ IN JUST 14 DAYS" at bounding box center [405, 103] width 162 height 80
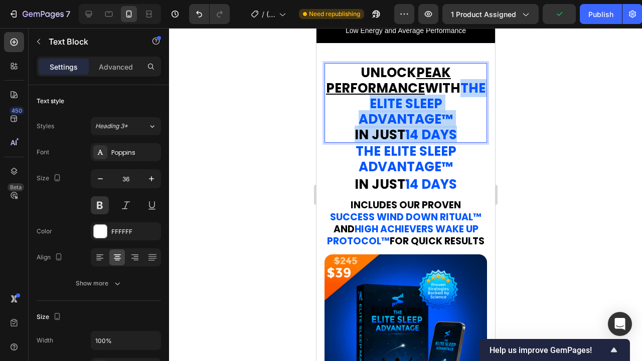
drag, startPoint x: 351, startPoint y: 104, endPoint x: 461, endPoint y: 133, distance: 113.7
click at [461, 133] on div "UNLOCK PEAK PERFORMANCE WITH the elite sleep advantage ™ IN JUST 14 DAYS" at bounding box center [405, 103] width 162 height 80
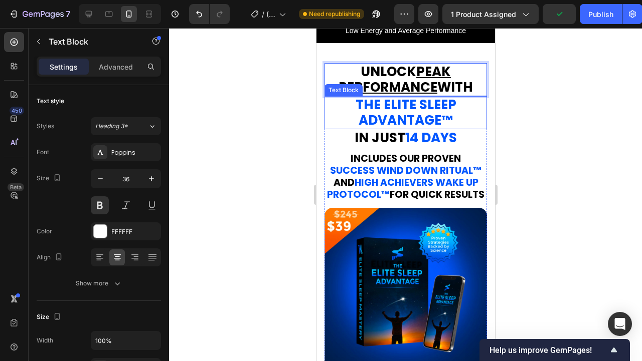
click at [426, 118] on strong "the elite sleep advantage" at bounding box center [405, 113] width 101 height 34
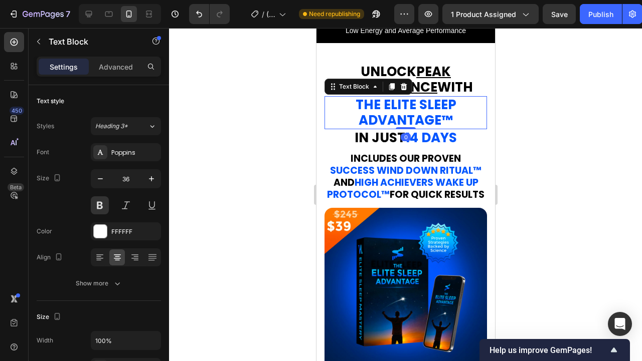
scroll to position [0, 0]
click at [426, 118] on strong "the elite sleep advantage" at bounding box center [405, 114] width 101 height 34
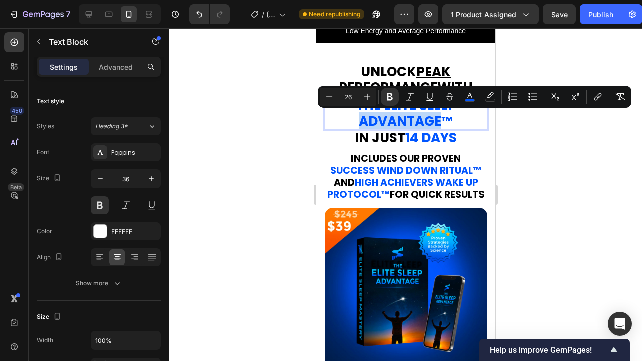
click at [426, 118] on strong "the elite sleep advantage" at bounding box center [405, 114] width 101 height 34
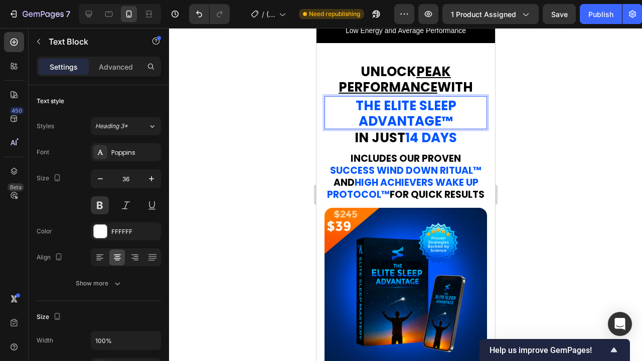
click at [358, 121] on strong "the elite sleep advantage" at bounding box center [405, 114] width 101 height 34
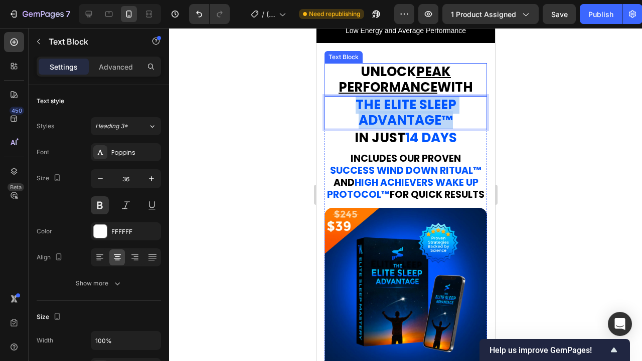
drag, startPoint x: 461, startPoint y: 117, endPoint x: 339, endPoint y: 95, distance: 124.3
click at [339, 95] on div "Image Get The Elite Sleep Advantage [DATE] and Supercharge Your Results With Th…" at bounding box center [405, 135] width 162 height 145
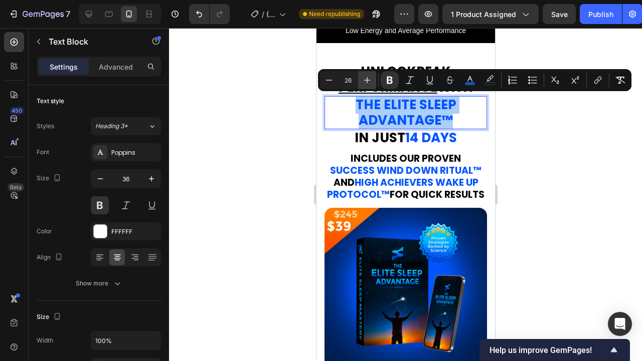
click at [371, 79] on icon "Editor contextual toolbar" at bounding box center [367, 80] width 10 height 10
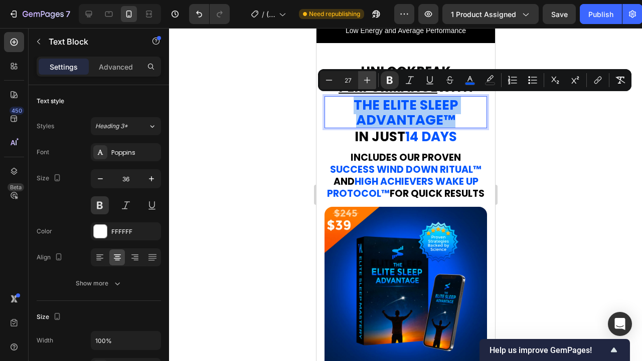
click at [371, 79] on icon "Editor contextual toolbar" at bounding box center [367, 80] width 10 height 10
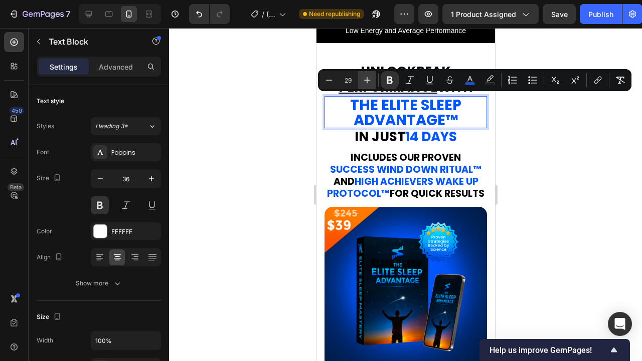
click at [371, 79] on icon "Editor contextual toolbar" at bounding box center [367, 80] width 10 height 10
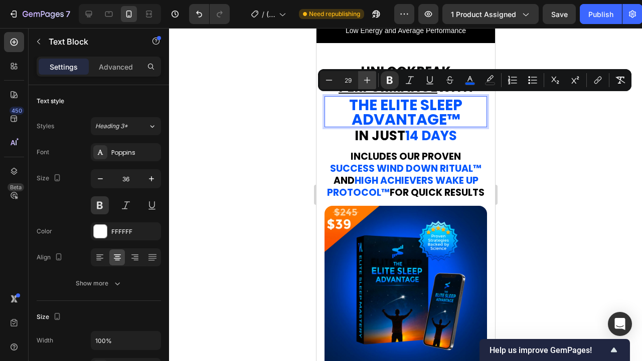
click at [371, 79] on icon "Editor contextual toolbar" at bounding box center [367, 80] width 10 height 10
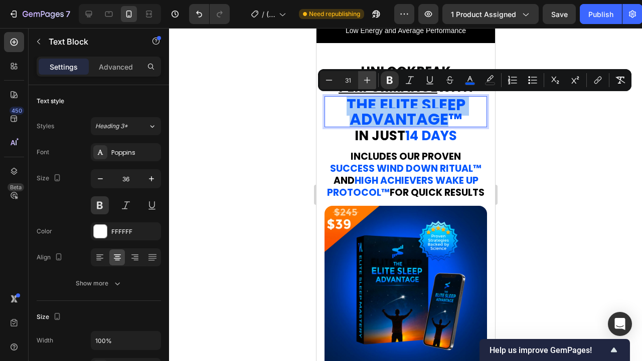
click at [371, 79] on icon "Editor contextual toolbar" at bounding box center [367, 80] width 10 height 10
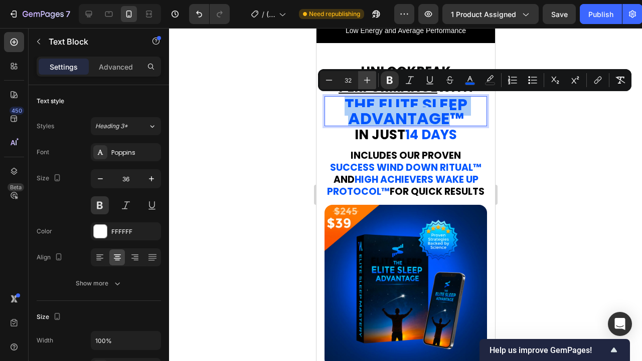
click at [371, 79] on icon "Editor contextual toolbar" at bounding box center [367, 80] width 10 height 10
type input "34"
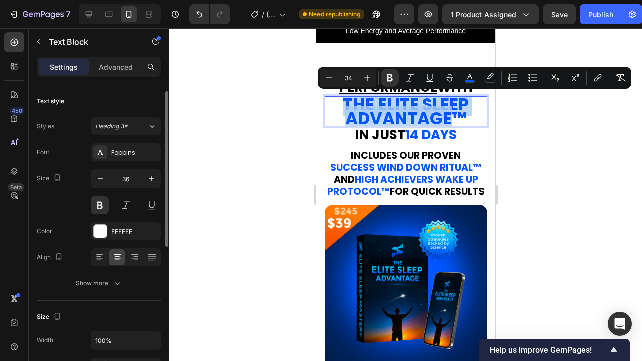
scroll to position [41, 0]
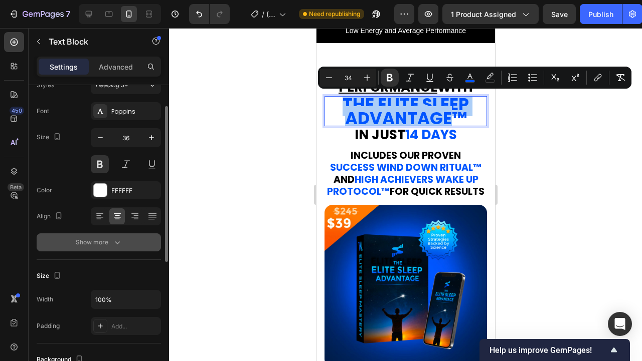
click at [118, 242] on icon "button" at bounding box center [117, 243] width 10 height 10
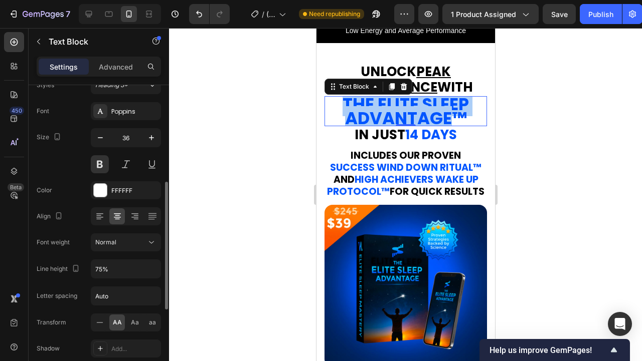
scroll to position [109, 0]
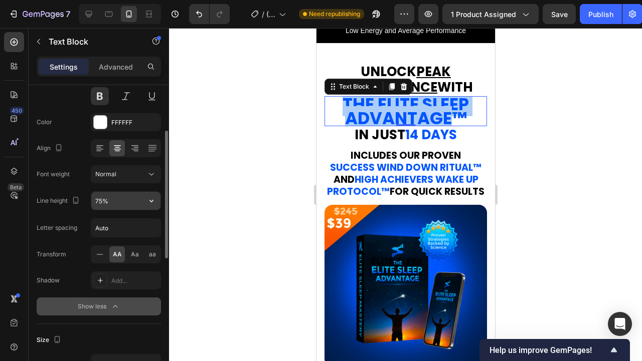
click at [102, 201] on input "75%" at bounding box center [125, 201] width 69 height 18
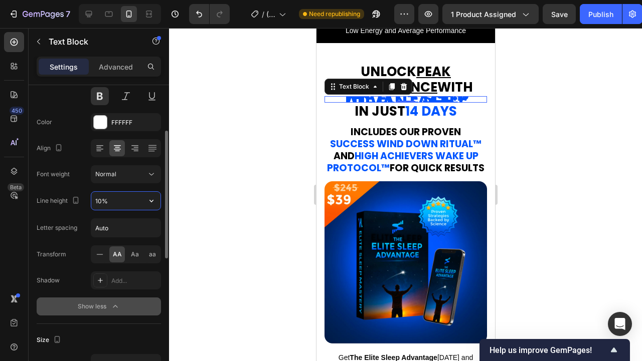
type input "100%"
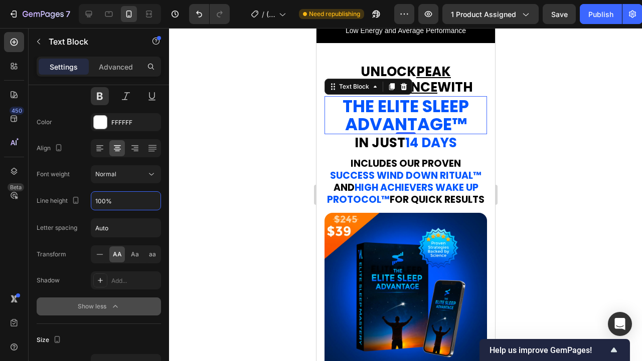
click at [532, 179] on div at bounding box center [405, 194] width 473 height 333
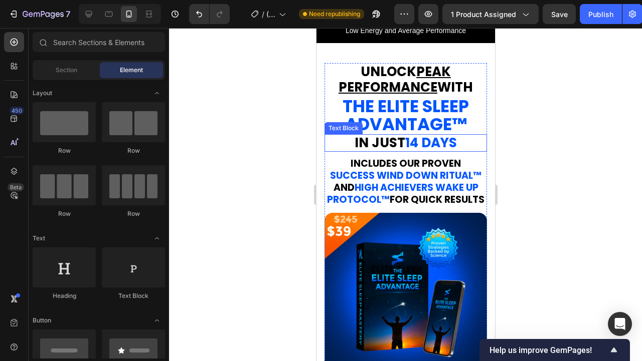
click at [449, 140] on strong "14 DAYS" at bounding box center [430, 143] width 52 height 18
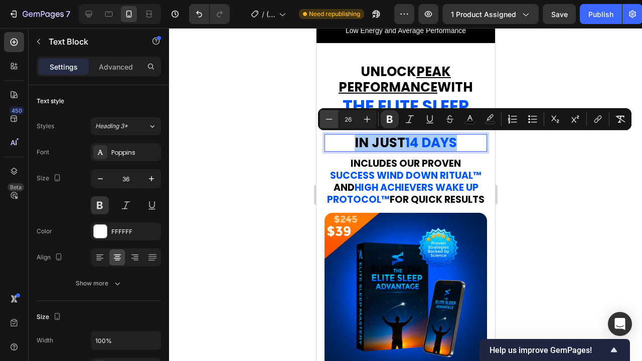
click at [333, 121] on icon "Editor contextual toolbar" at bounding box center [329, 119] width 10 height 10
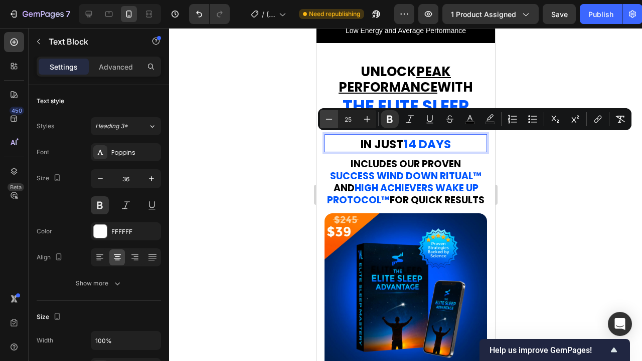
click at [333, 121] on icon "Editor contextual toolbar" at bounding box center [329, 119] width 10 height 10
type input "22"
click at [535, 156] on div at bounding box center [405, 194] width 473 height 333
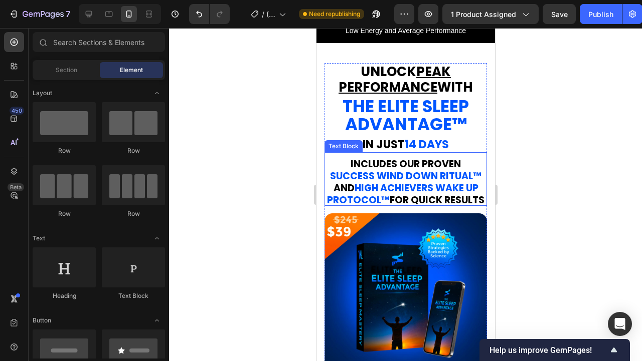
click at [439, 149] on strong "14 DAYS" at bounding box center [426, 145] width 44 height 16
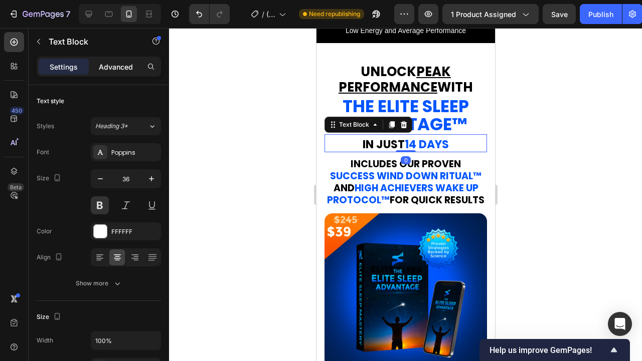
click at [125, 69] on p "Advanced" at bounding box center [116, 67] width 34 height 11
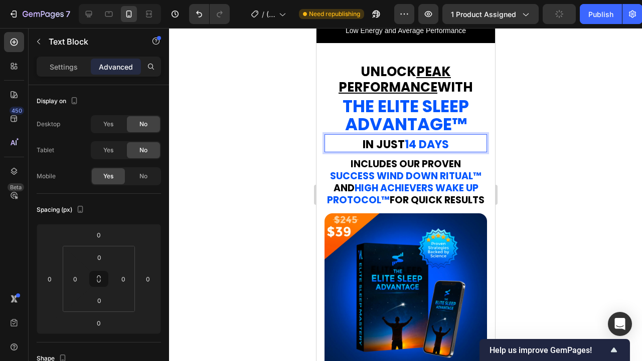
click at [516, 148] on div at bounding box center [405, 194] width 473 height 333
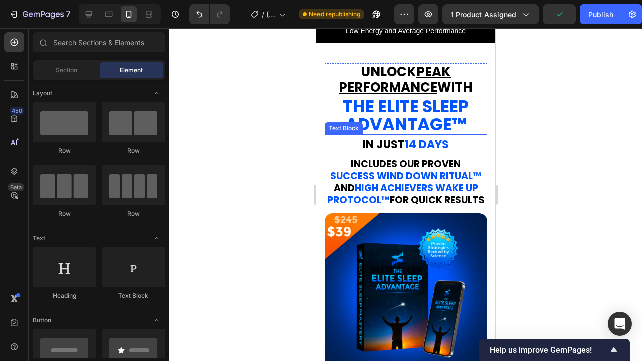
click at [428, 140] on strong "14 DAYS" at bounding box center [426, 145] width 44 height 16
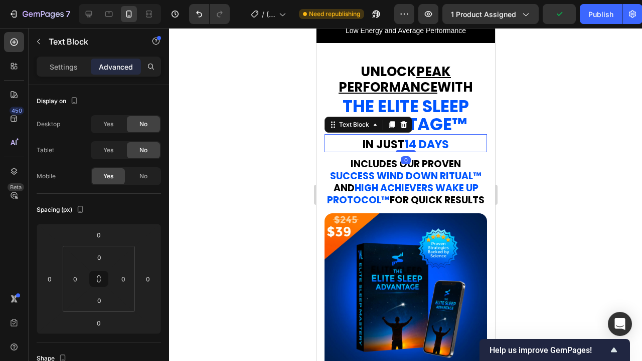
click at [428, 140] on strong "14 DAYS" at bounding box center [426, 145] width 44 height 16
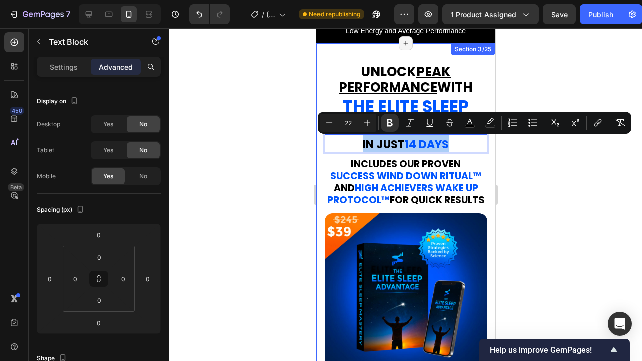
click at [513, 167] on div at bounding box center [405, 194] width 473 height 333
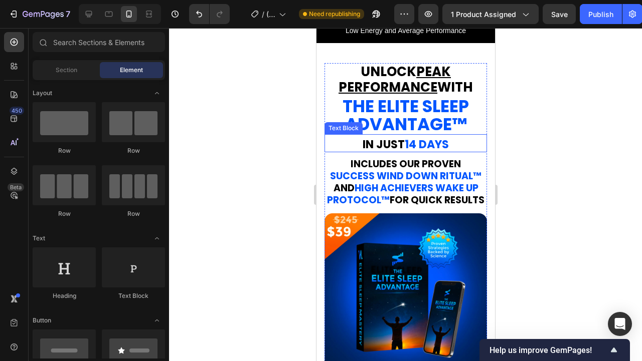
scroll to position [11, 0]
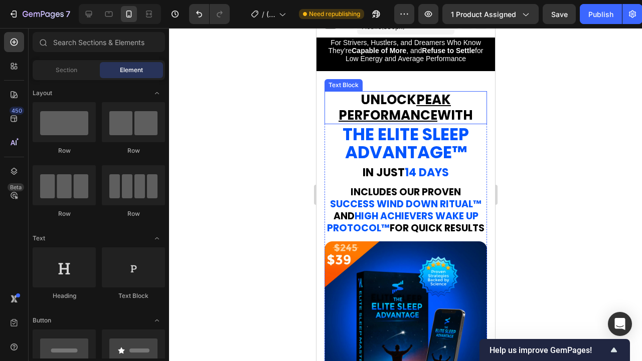
click at [448, 112] on strong "UNLOCK PEAK PERFORMANCE WITH" at bounding box center [405, 108] width 134 height 34
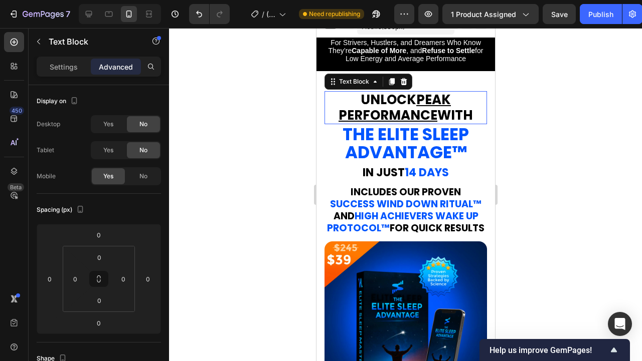
click at [448, 112] on strong "UNLOCK PEAK PERFORMANCE WITH" at bounding box center [405, 108] width 134 height 34
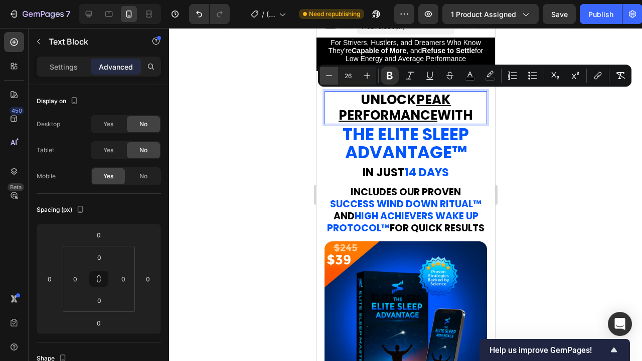
click at [328, 73] on icon "Editor contextual toolbar" at bounding box center [329, 76] width 10 height 10
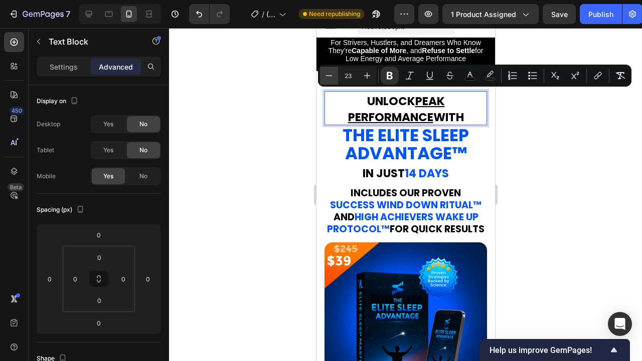
click at [328, 73] on icon "Editor contextual toolbar" at bounding box center [329, 76] width 10 height 10
type input "21"
click at [378, 92] on div "UNLOCK PEAK PERFORMANCE WITH" at bounding box center [405, 108] width 162 height 34
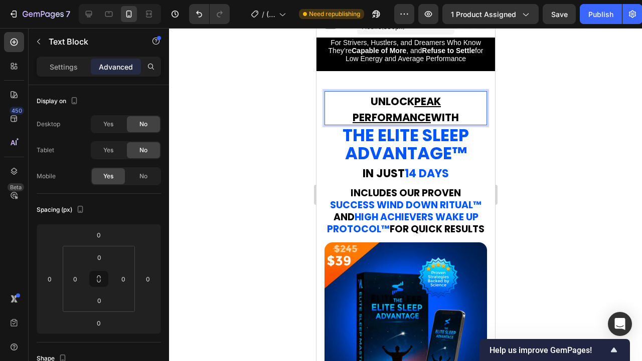
click at [373, 99] on u "PEAK PERFORMANCE" at bounding box center [396, 109] width 88 height 31
click at [597, 139] on div at bounding box center [405, 194] width 473 height 333
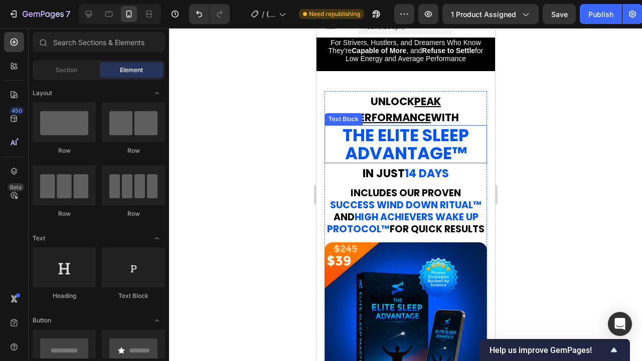
click at [438, 160] on strong "the elite sleep advantage" at bounding box center [405, 144] width 126 height 42
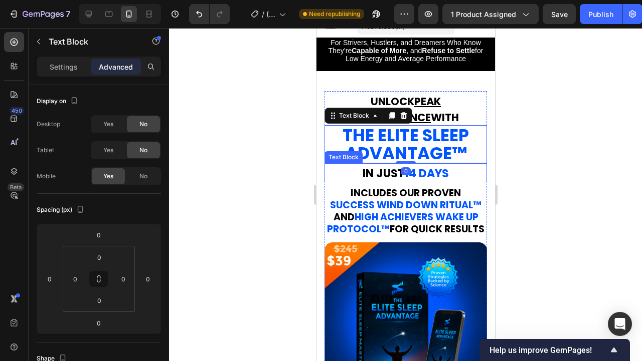
click at [416, 173] on strong "14 DAYS" at bounding box center [426, 174] width 44 height 16
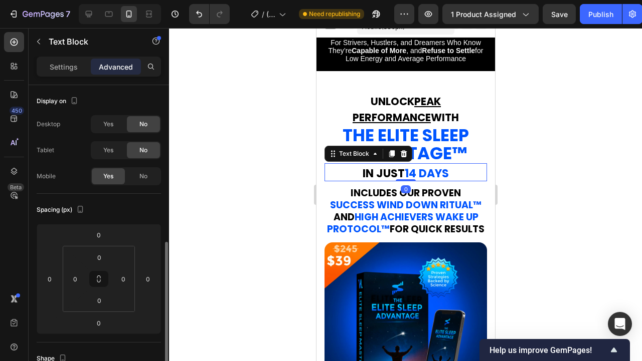
scroll to position [109, 0]
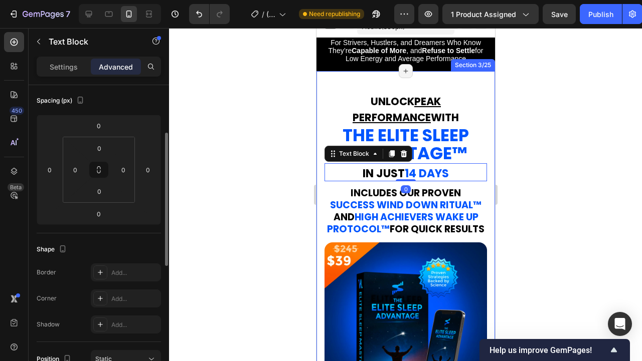
click at [529, 184] on div at bounding box center [405, 194] width 473 height 333
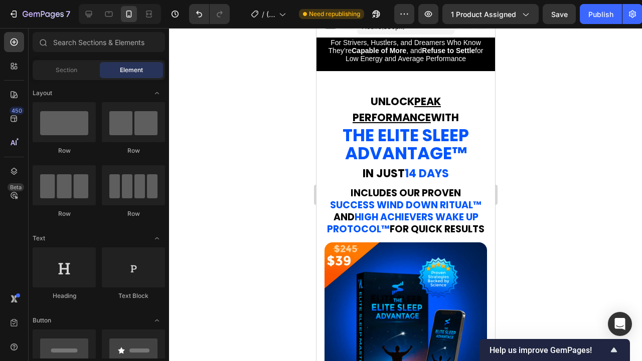
click at [435, 206] on strong "SUCCESS WIND DOWN RITUAL" at bounding box center [400, 205] width 143 height 14
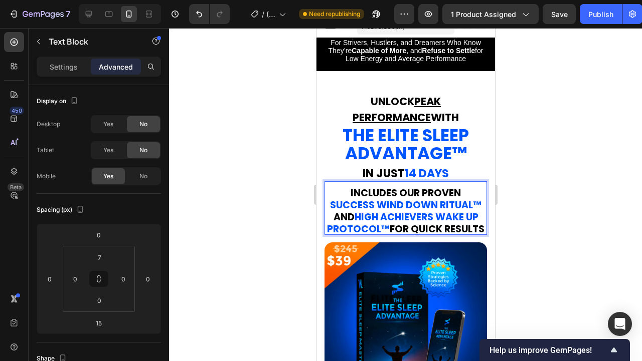
click at [349, 198] on p "INCLUDES OUR PROVEN" at bounding box center [405, 192] width 160 height 12
click at [102, 252] on input "7" at bounding box center [99, 257] width 20 height 15
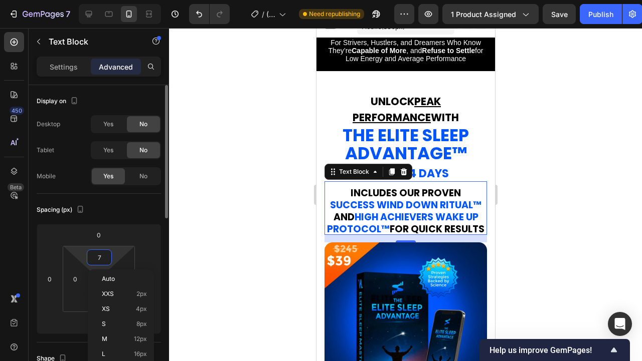
type input "0"
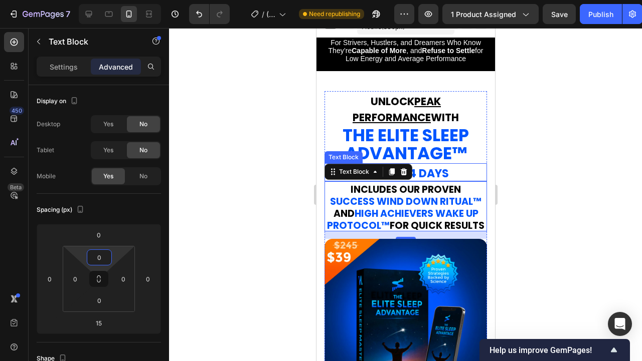
click at [437, 169] on strong "14 DAYS" at bounding box center [426, 174] width 44 height 16
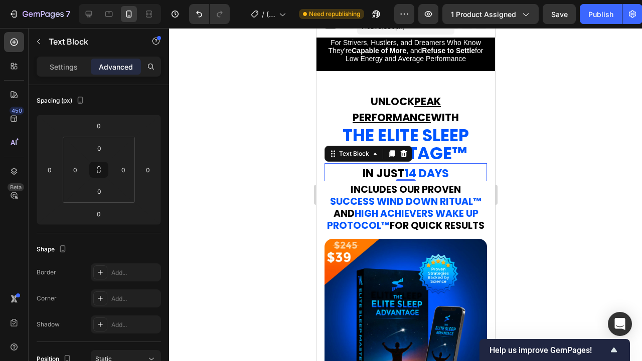
click at [402, 151] on strong "the elite sleep advantage" at bounding box center [405, 144] width 126 height 42
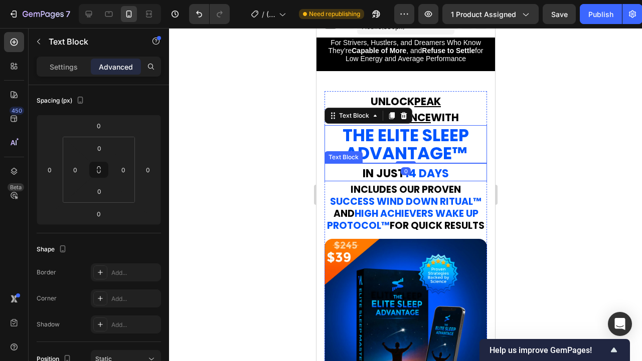
click at [416, 176] on strong "14 DAYS" at bounding box center [426, 174] width 44 height 16
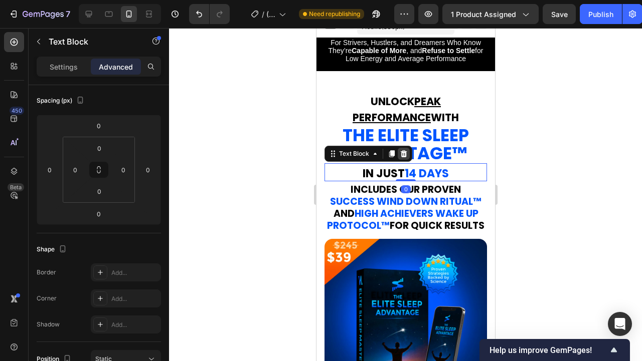
click at [403, 157] on icon at bounding box center [403, 153] width 7 height 7
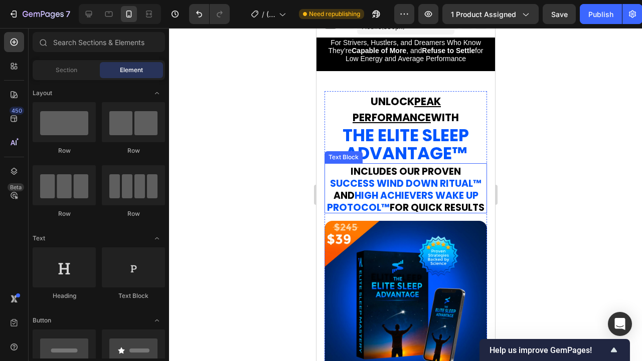
click at [420, 189] on strong "SUCCESS WIND DOWN RITUAL" at bounding box center [400, 184] width 143 height 14
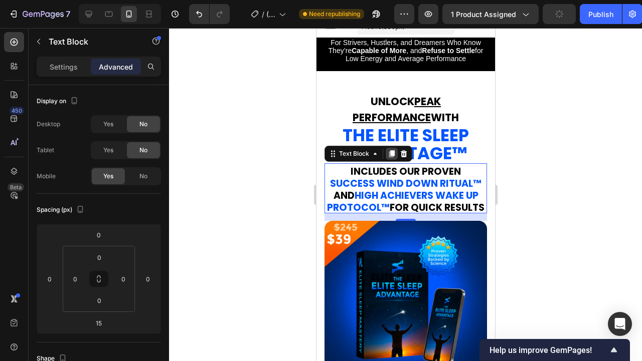
click at [389, 156] on icon at bounding box center [391, 153] width 6 height 7
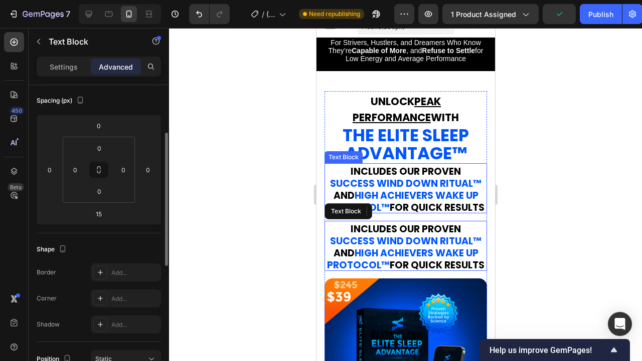
click at [410, 178] on p "SUCCESS WIND DOWN RITUAL ™ AND HIGH ACHIEVERS WAKE UP PROTOCOL ™ for quick resu…" at bounding box center [405, 194] width 160 height 36
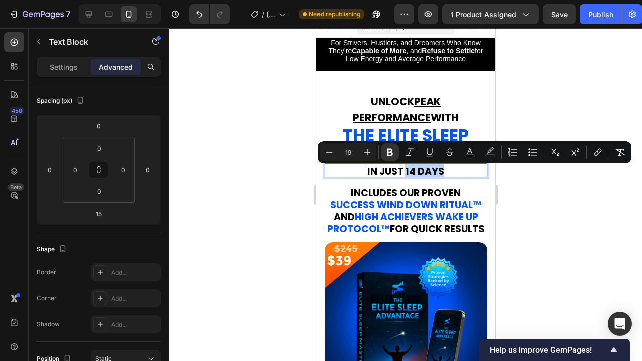
drag, startPoint x: 446, startPoint y: 177, endPoint x: 405, endPoint y: 176, distance: 40.6
click at [405, 176] on p "IN JUST 14 DAYS" at bounding box center [405, 170] width 160 height 12
click at [474, 153] on icon "Editor contextual toolbar" at bounding box center [470, 152] width 10 height 10
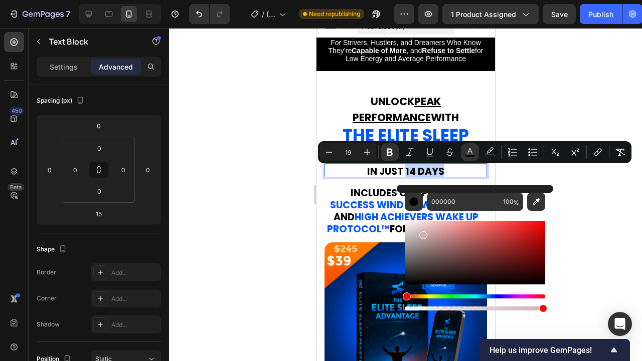
drag, startPoint x: 422, startPoint y: 233, endPoint x: 433, endPoint y: 217, distance: 19.6
click at [422, 232] on div "Editor contextual toolbar" at bounding box center [474, 253] width 140 height 64
click at [454, 196] on input "CCB3B3" at bounding box center [463, 202] width 72 height 18
type input "0055FF"
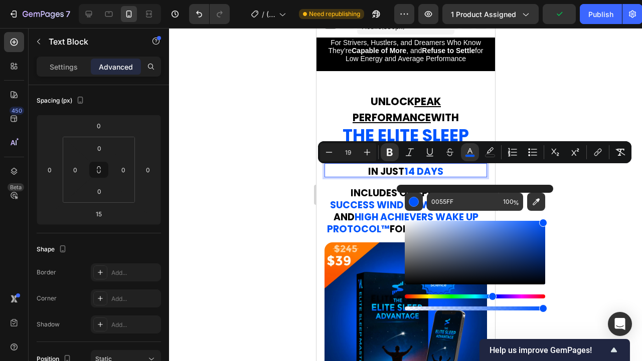
click at [588, 197] on div at bounding box center [405, 194] width 473 height 333
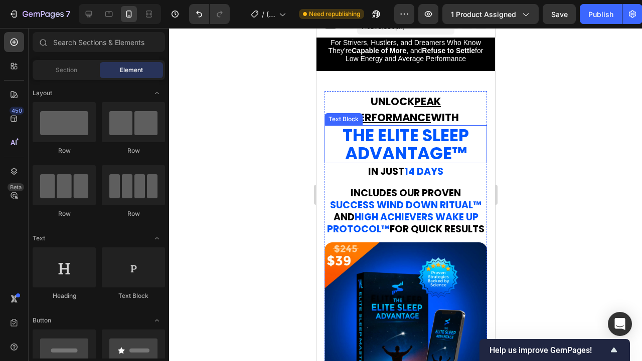
click at [431, 158] on strong "the elite sleep advantage" at bounding box center [405, 144] width 126 height 42
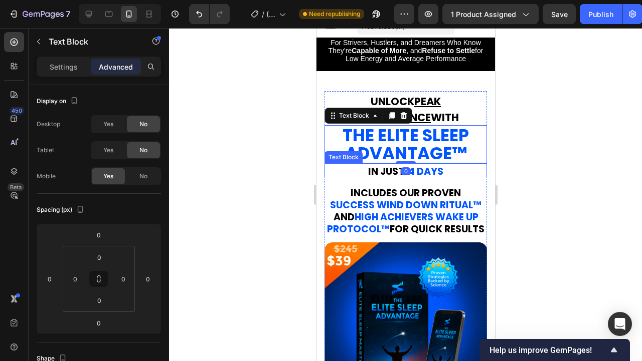
click at [402, 178] on strong "IN JUST" at bounding box center [385, 172] width 36 height 14
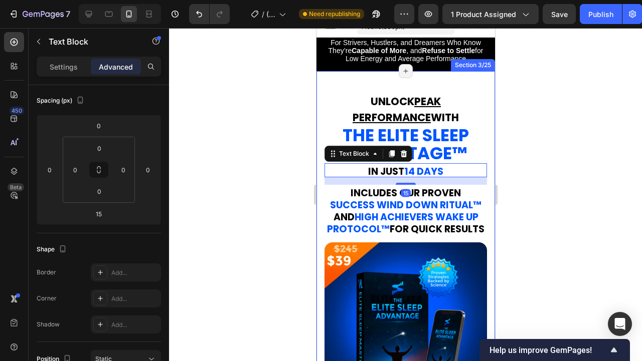
click at [510, 193] on div at bounding box center [405, 194] width 473 height 333
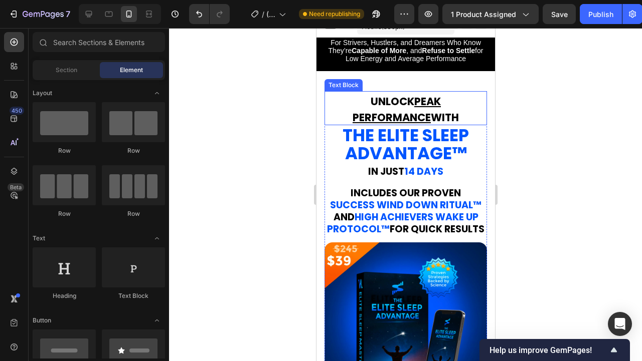
click at [427, 115] on p "UNLOCK PEAK PERFORMANCE WITH" at bounding box center [405, 108] width 160 height 32
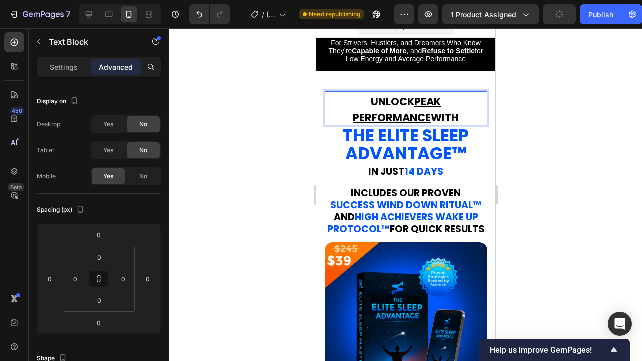
click at [404, 101] on u "PEAK PERFORMANCE" at bounding box center [396, 109] width 88 height 31
click at [404, 112] on u "PERFORMANCE" at bounding box center [391, 117] width 78 height 15
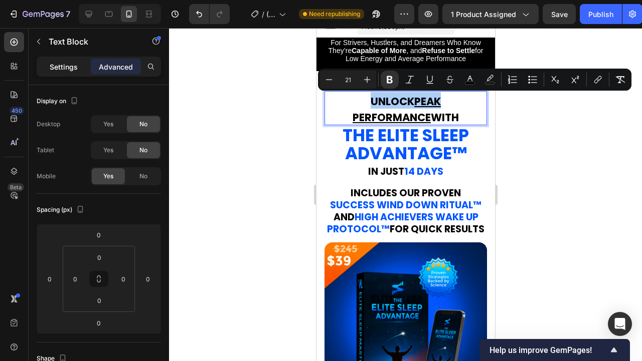
click at [71, 66] on p "Settings" at bounding box center [64, 67] width 28 height 11
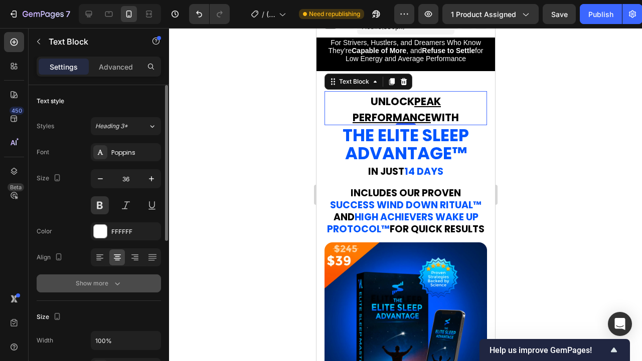
click at [110, 286] on div "Show more" at bounding box center [99, 284] width 47 height 10
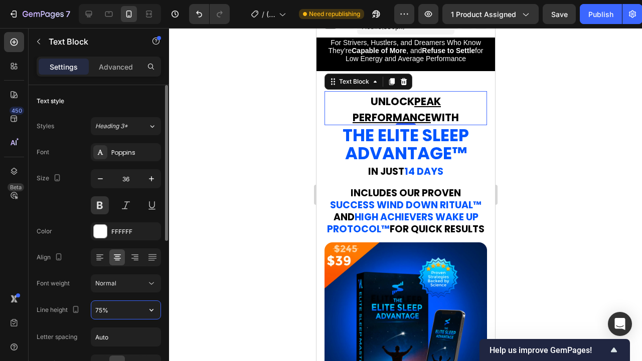
click at [98, 315] on input "75%" at bounding box center [125, 310] width 69 height 18
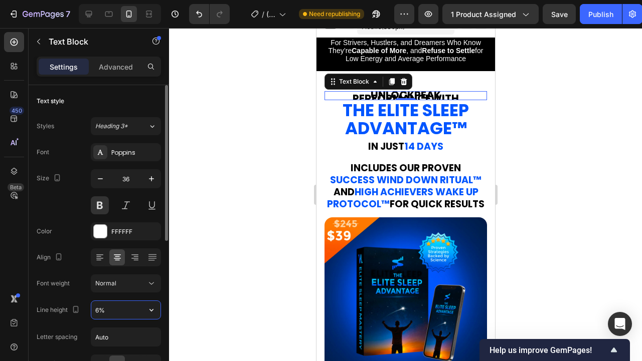
type input "60%"
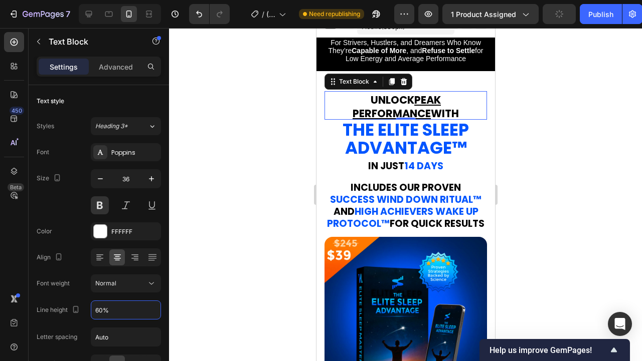
click at [555, 140] on div at bounding box center [405, 194] width 473 height 333
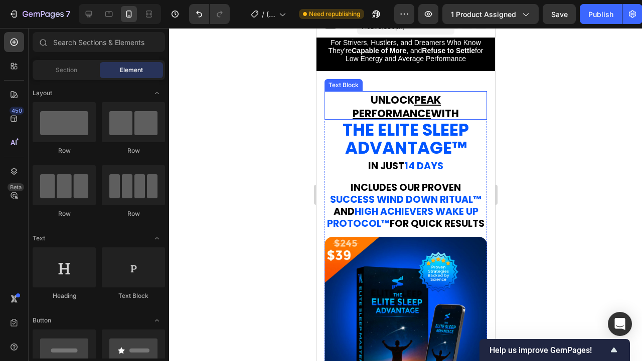
click at [434, 110] on strong "PERFORMANCE WITH" at bounding box center [405, 113] width 106 height 15
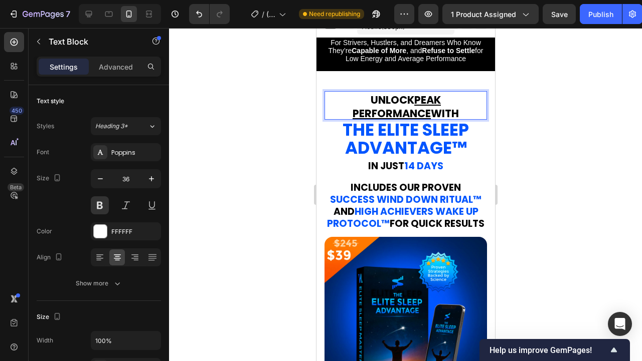
click at [522, 112] on div at bounding box center [405, 194] width 473 height 333
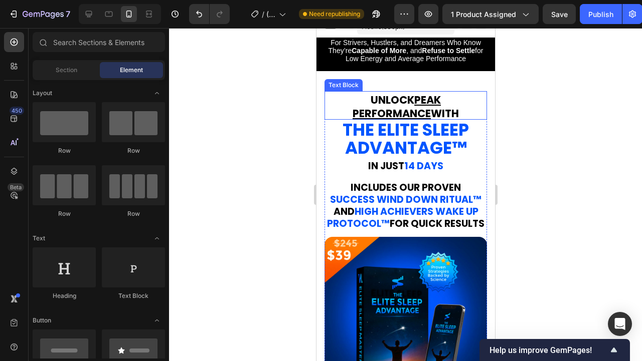
click at [465, 110] on p "PERFORMANCE WITH" at bounding box center [405, 113] width 160 height 14
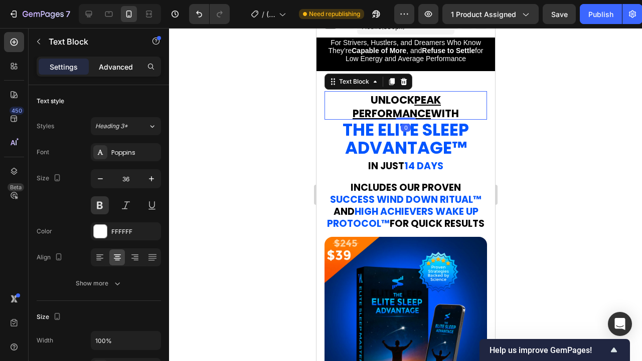
click at [120, 72] on div "Advanced" at bounding box center [116, 67] width 50 height 16
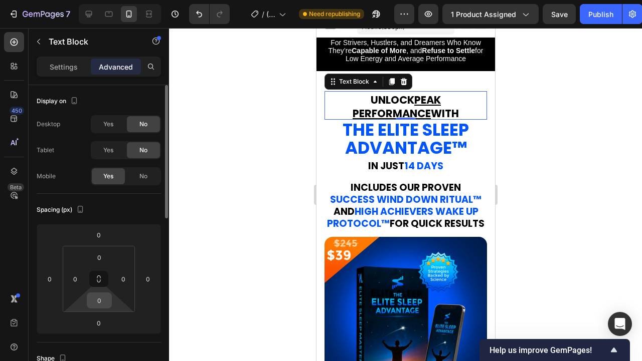
click at [100, 299] on input "0" at bounding box center [99, 300] width 20 height 15
type input "5"
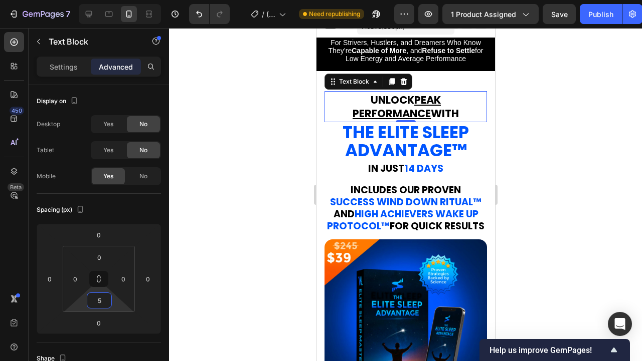
click at [568, 213] on div at bounding box center [405, 194] width 473 height 333
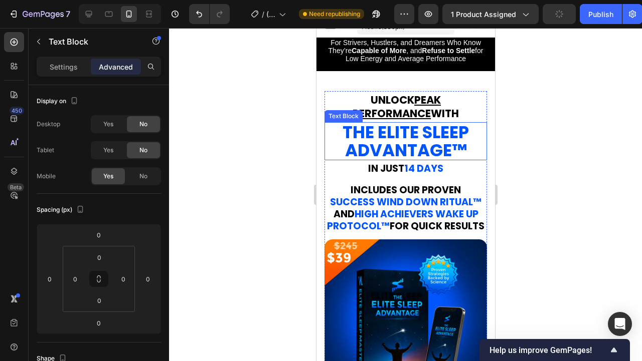
click at [433, 145] on strong "the elite sleep advantage" at bounding box center [405, 141] width 126 height 42
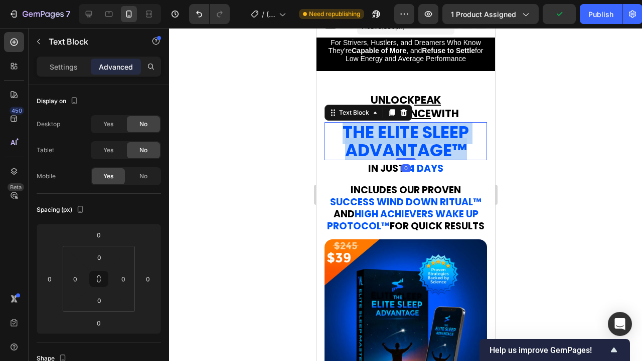
click at [433, 145] on strong "the elite sleep advantage" at bounding box center [405, 141] width 126 height 42
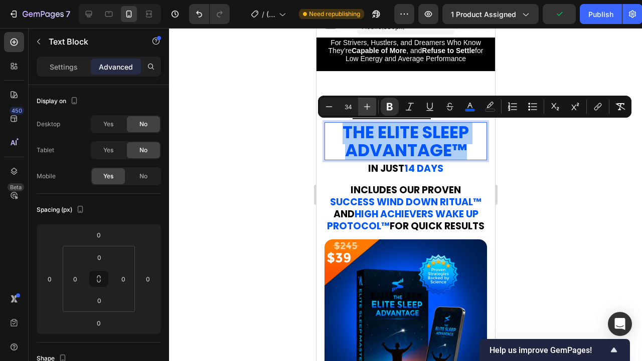
click at [372, 105] on button "Plus" at bounding box center [367, 107] width 18 height 18
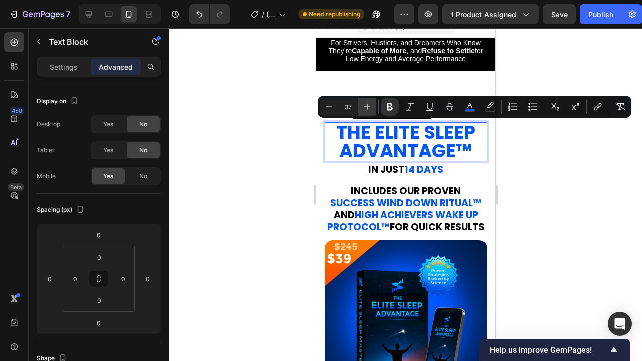
click at [372, 105] on button "Plus" at bounding box center [367, 107] width 18 height 18
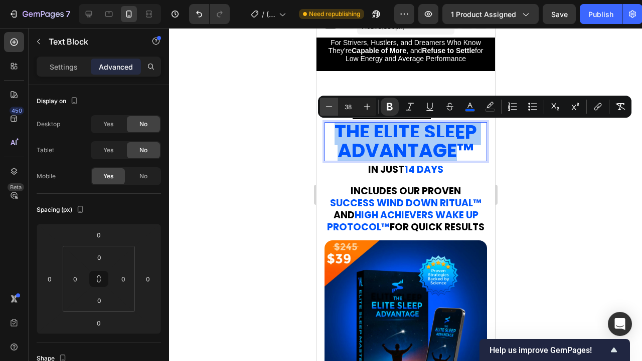
click at [328, 107] on icon "Editor contextual toolbar" at bounding box center [329, 107] width 10 height 10
type input "37"
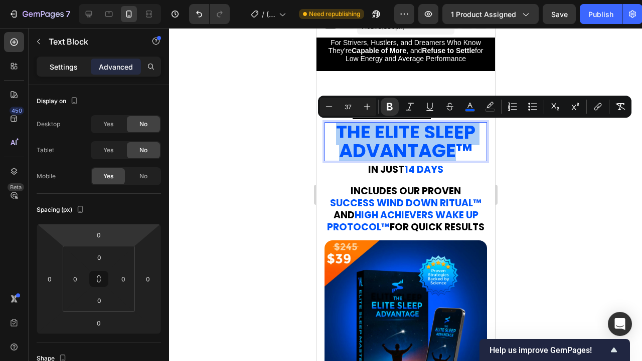
click at [71, 65] on p "Settings" at bounding box center [64, 67] width 28 height 11
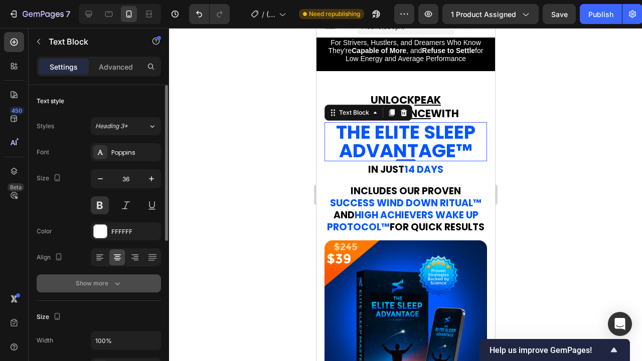
click at [102, 287] on div "Show more" at bounding box center [99, 284] width 47 height 10
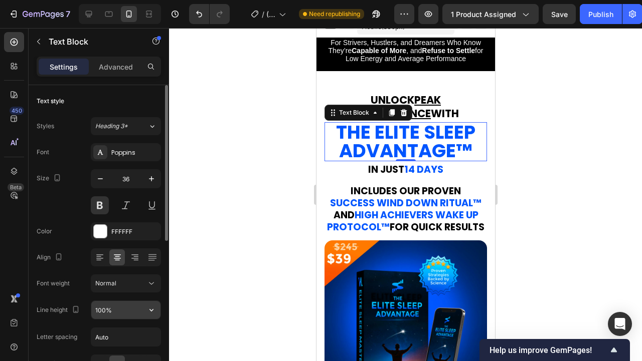
click at [113, 313] on input "100%" at bounding box center [125, 310] width 69 height 18
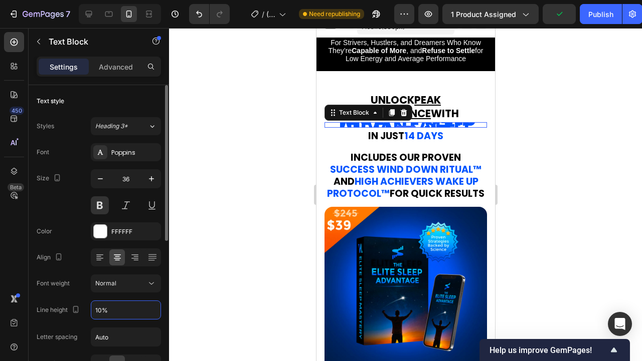
type input "105%"
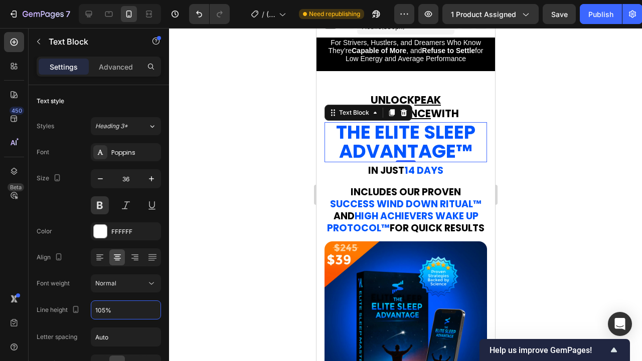
click at [524, 198] on div at bounding box center [405, 194] width 473 height 333
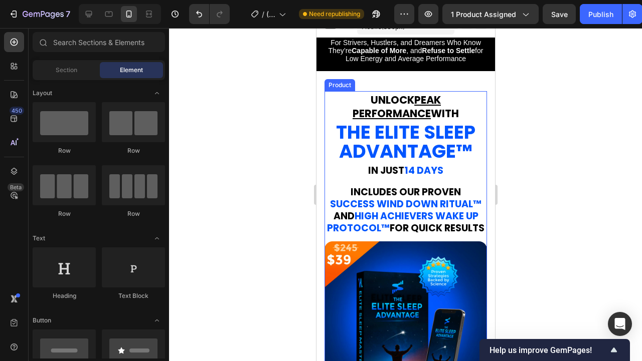
click at [423, 174] on strong "14 DAYS" at bounding box center [422, 171] width 39 height 14
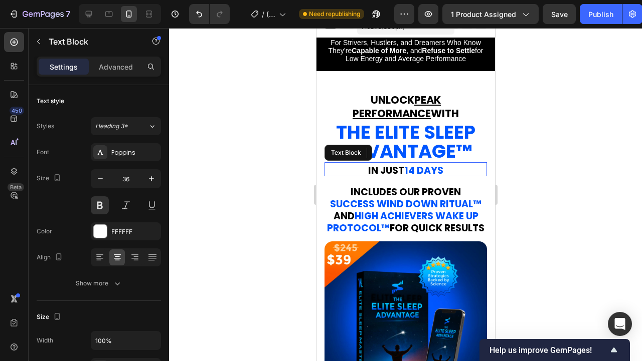
click at [423, 174] on strong "14 DAYS" at bounding box center [422, 171] width 39 height 14
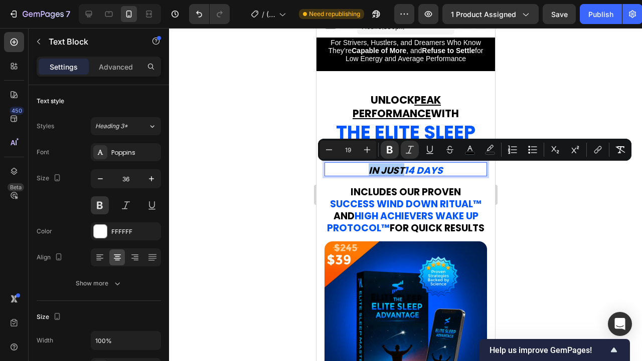
click at [590, 197] on div at bounding box center [405, 194] width 473 height 333
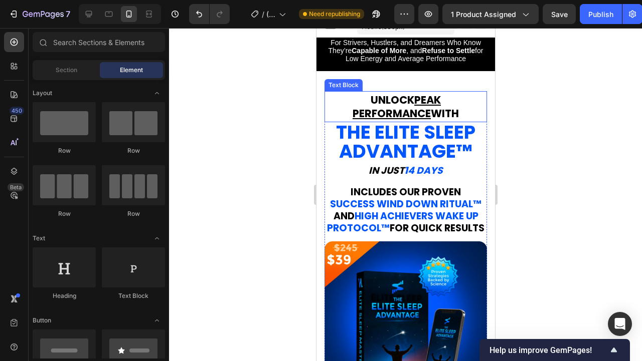
click at [429, 104] on u "PEAK" at bounding box center [426, 100] width 27 height 15
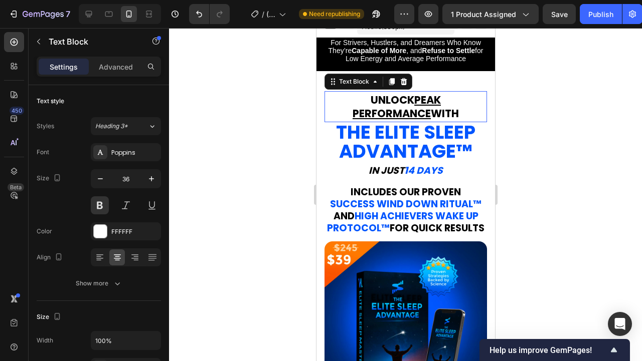
click at [424, 116] on u "PERFORMANCE" at bounding box center [391, 113] width 78 height 15
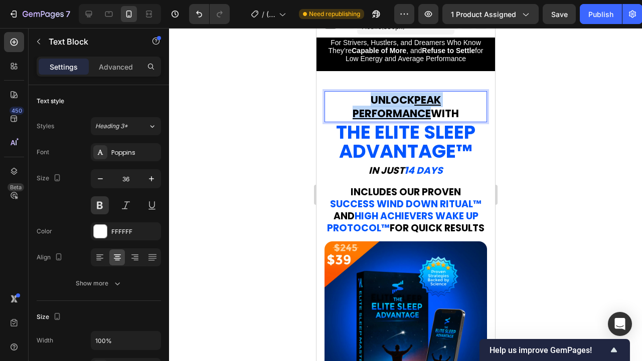
drag, startPoint x: 428, startPoint y: 114, endPoint x: 366, endPoint y: 95, distance: 64.2
click at [366, 95] on div "UNLOCK PEAK PERFORMANCE WITH" at bounding box center [405, 105] width 162 height 29
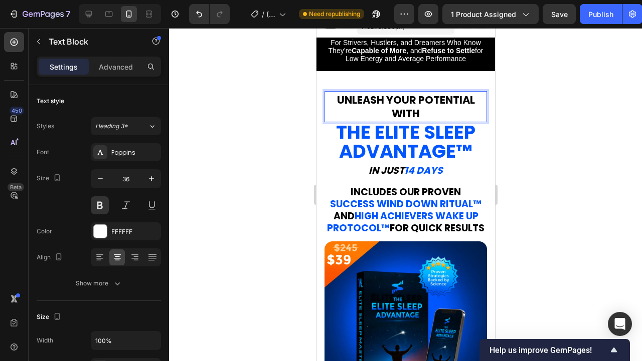
click at [417, 102] on strong "UNLEASH YOUR POTENTIAL WITH" at bounding box center [405, 107] width 138 height 28
click at [532, 109] on div at bounding box center [405, 194] width 473 height 333
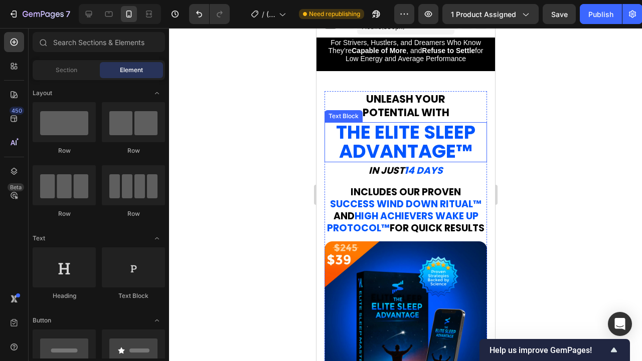
scroll to position [30, 0]
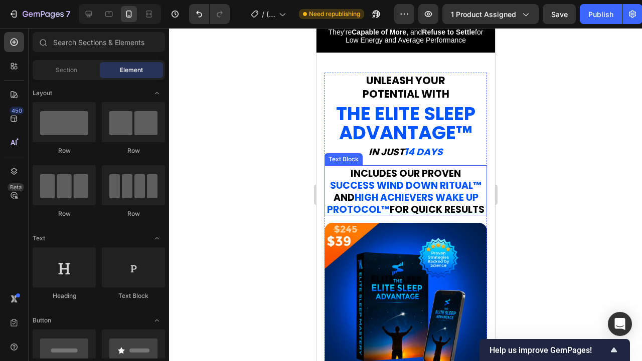
click at [460, 171] on p "INCLUDES OUR PROVEN" at bounding box center [405, 172] width 160 height 12
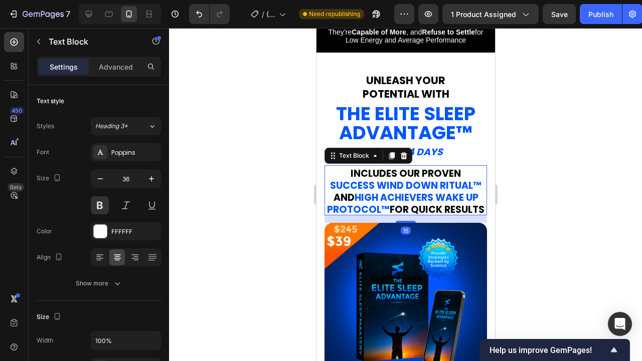
click at [452, 189] on strong "SUCCESS WIND DOWN RITUAL" at bounding box center [400, 186] width 143 height 14
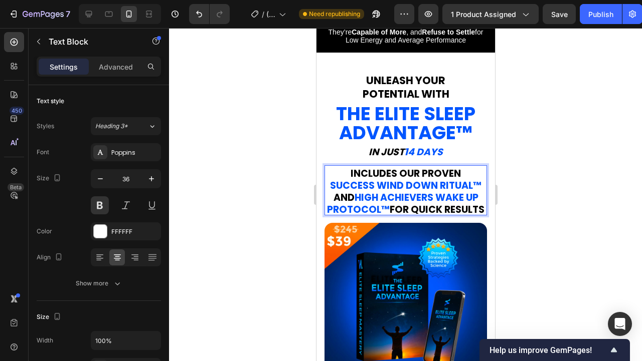
click at [581, 184] on div at bounding box center [405, 194] width 473 height 333
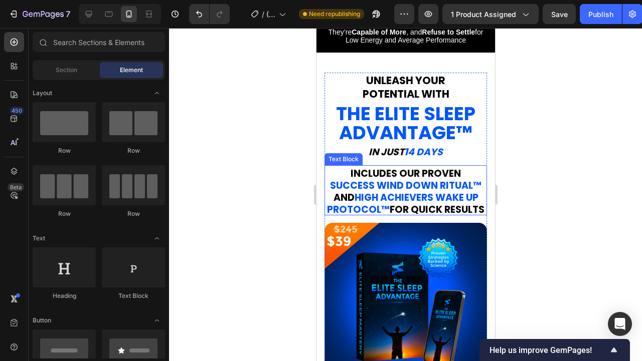
click at [436, 186] on strong "SUCCESS WIND DOWN RITUAL" at bounding box center [400, 186] width 143 height 14
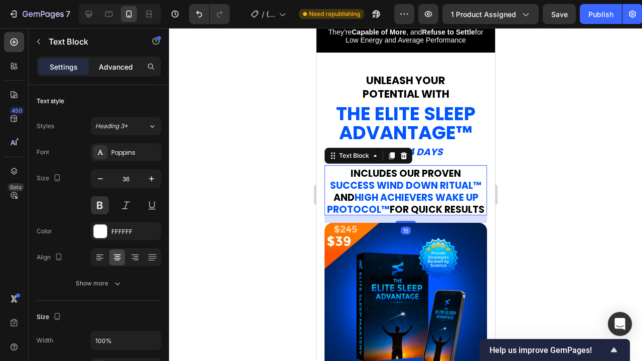
click at [120, 65] on p "Advanced" at bounding box center [116, 67] width 34 height 11
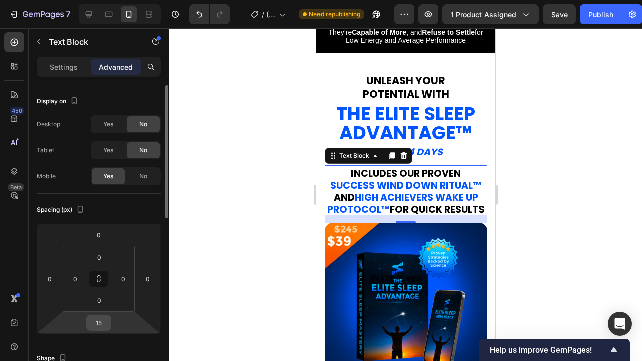
click at [103, 322] on input "15" at bounding box center [99, 323] width 20 height 15
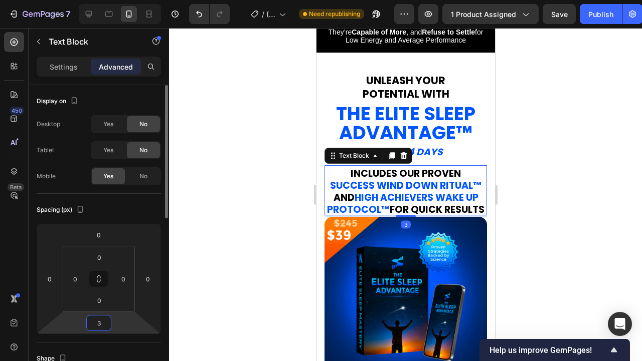
type input "35"
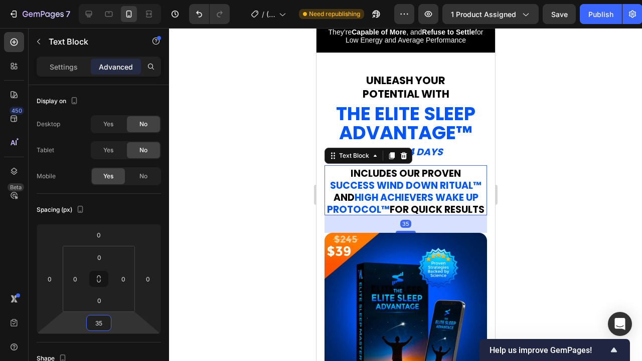
click at [575, 166] on div at bounding box center [405, 194] width 473 height 333
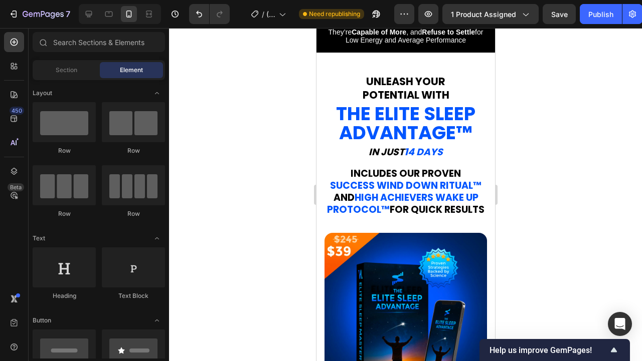
scroll to position [1, 0]
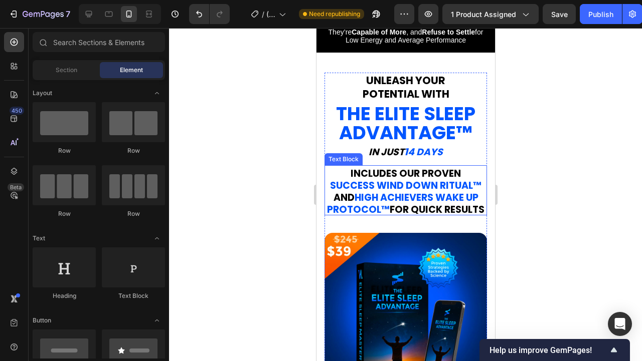
click at [435, 197] on strong "HIGH ACHIEVERS WAKE UP PROTOCOL" at bounding box center [401, 204] width 151 height 26
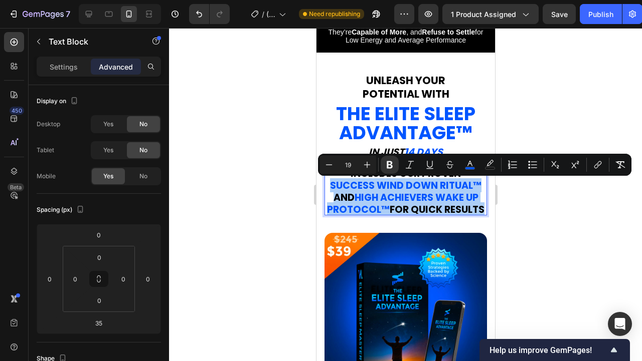
click at [523, 95] on div at bounding box center [405, 194] width 473 height 333
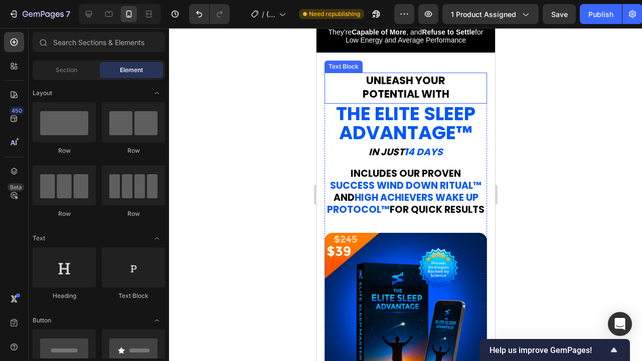
click at [419, 89] on strong "POTENTIAL WITH" at bounding box center [405, 94] width 87 height 15
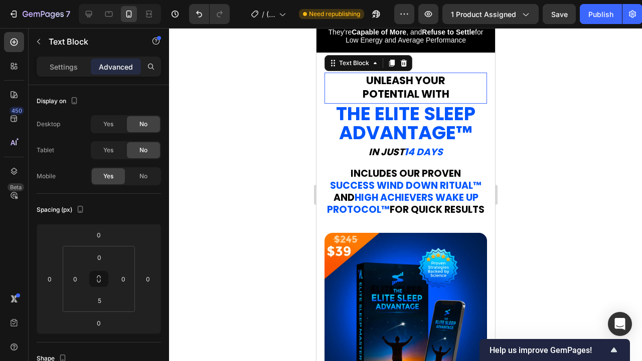
click at [419, 89] on strong "POTENTIAL WITH" at bounding box center [405, 94] width 87 height 15
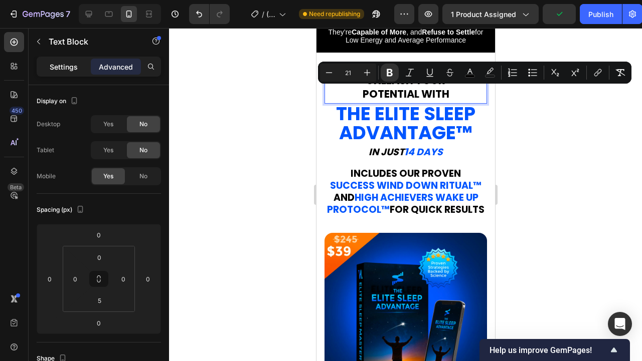
click at [79, 67] on div "Settings" at bounding box center [64, 67] width 50 height 16
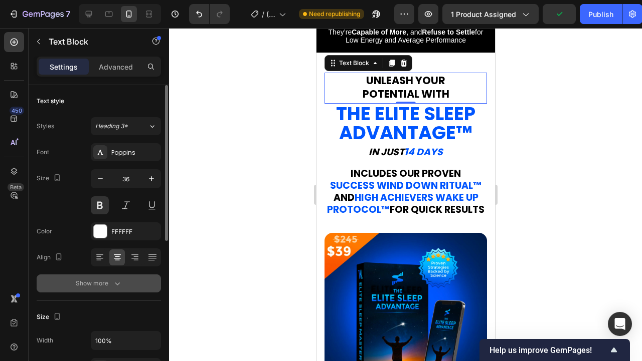
click at [113, 281] on icon "button" at bounding box center [117, 284] width 10 height 10
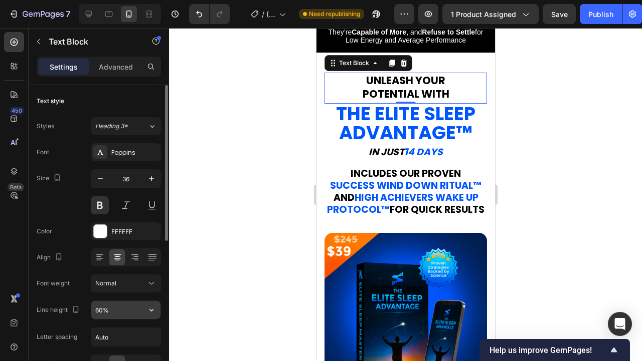
click at [100, 310] on input "60%" at bounding box center [125, 310] width 69 height 18
type input "50%"
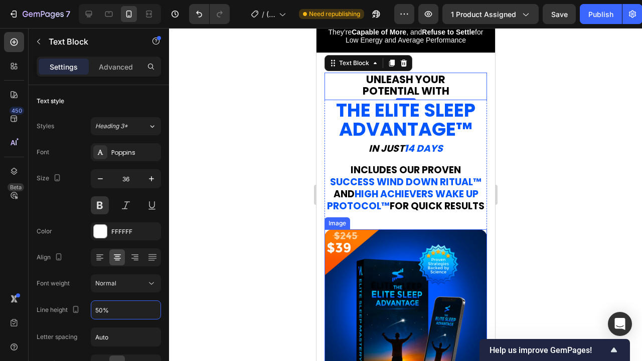
click at [572, 202] on div at bounding box center [405, 194] width 473 height 333
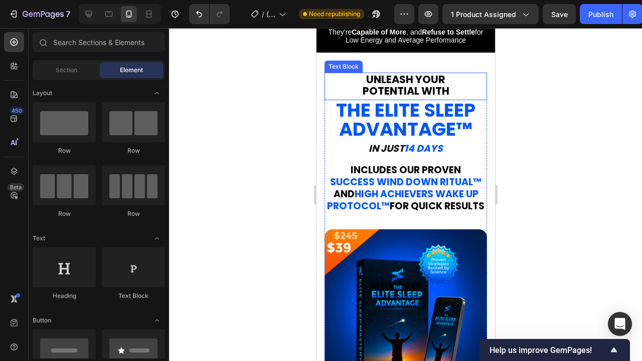
click at [417, 86] on strong "POTENTIAL WITH" at bounding box center [405, 91] width 87 height 15
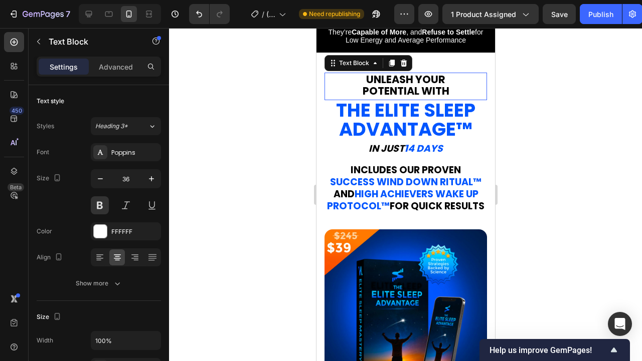
click at [417, 86] on strong "POTENTIAL WITH" at bounding box center [405, 91] width 87 height 15
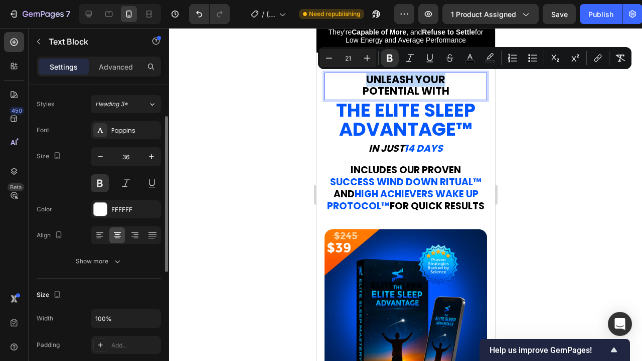
scroll to position [36, 0]
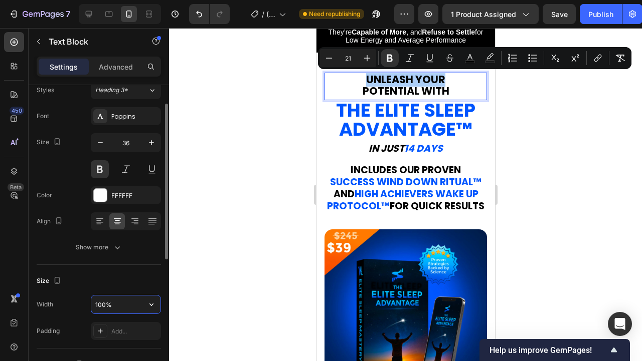
click at [117, 305] on input "100%" at bounding box center [125, 305] width 69 height 18
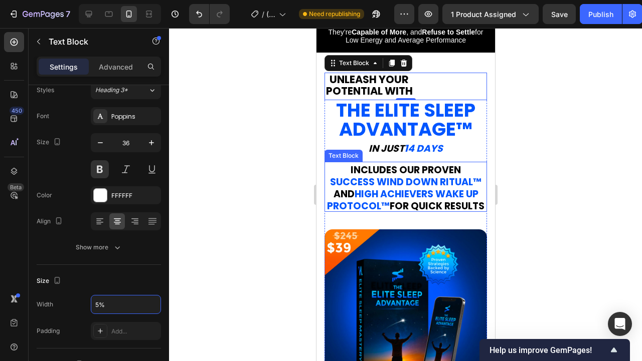
type input "%"
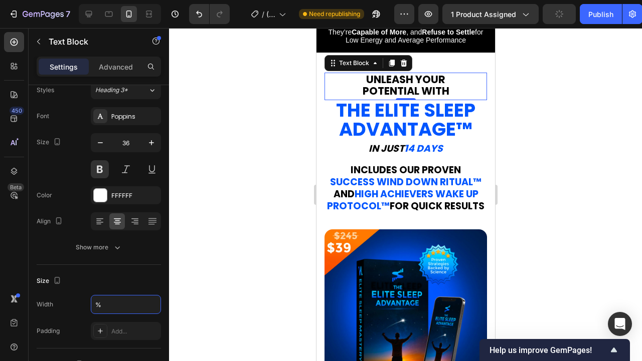
click at [287, 171] on div at bounding box center [405, 194] width 473 height 333
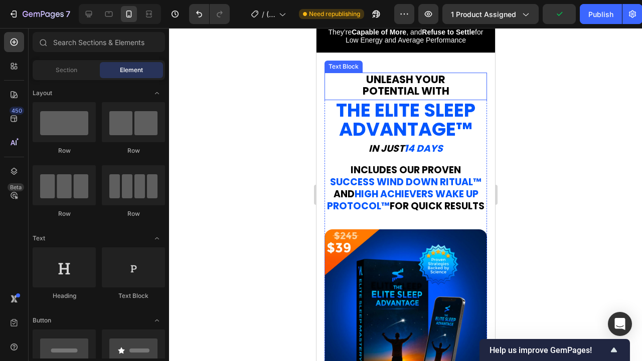
click at [445, 88] on strong "POTENTIAL WITH" at bounding box center [405, 91] width 87 height 15
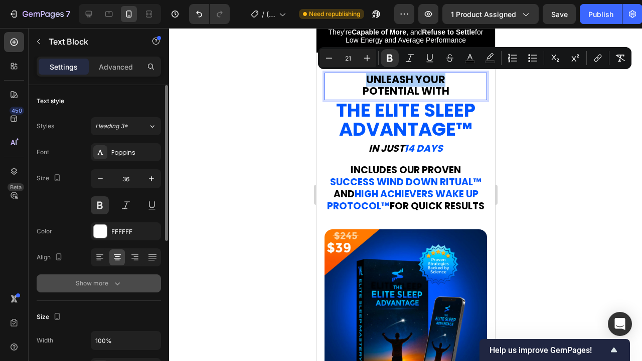
click at [110, 288] on div "Show more" at bounding box center [99, 284] width 47 height 10
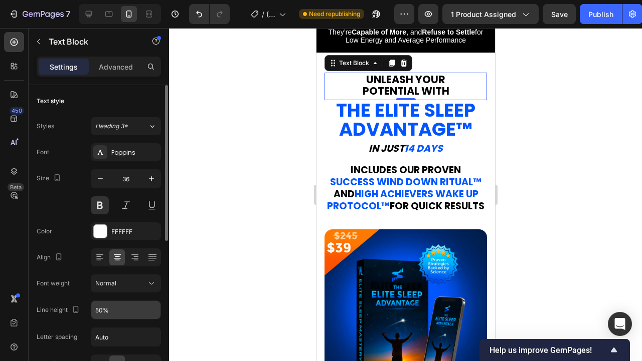
click at [101, 306] on input "50%" at bounding box center [125, 310] width 69 height 18
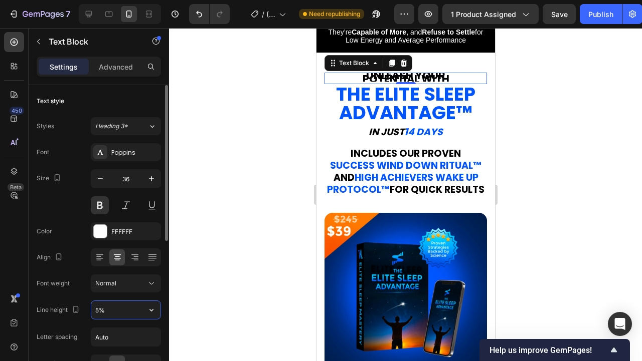
type input "55%"
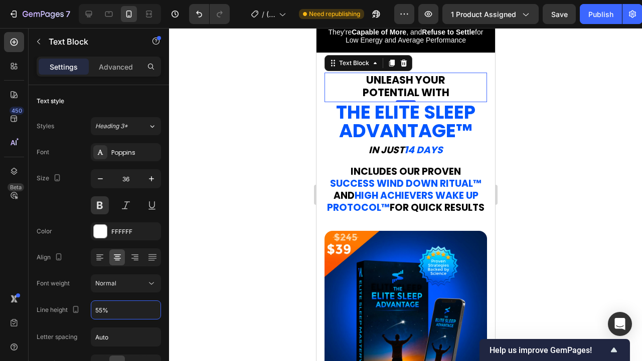
click at [562, 162] on div at bounding box center [405, 194] width 473 height 333
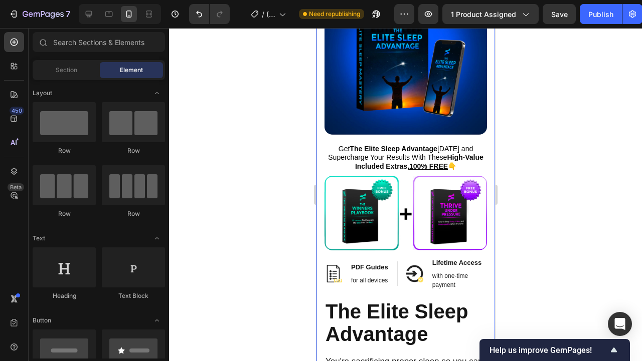
scroll to position [0, 0]
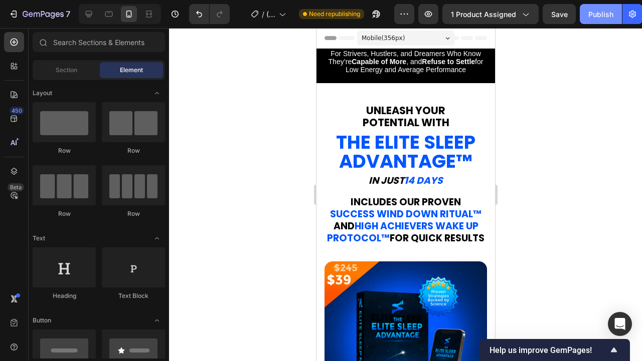
click at [598, 16] on div "Publish" at bounding box center [600, 14] width 25 height 11
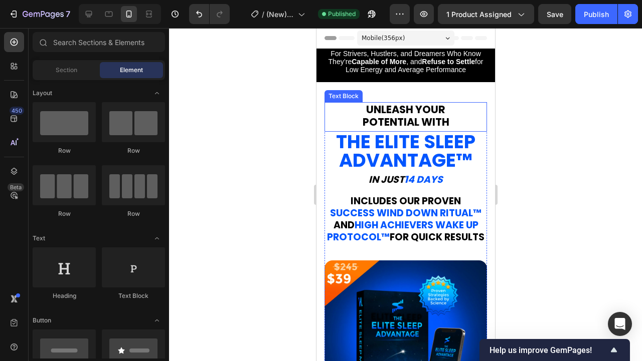
click at [392, 107] on strong "UNLEASH YOUR" at bounding box center [404, 109] width 79 height 15
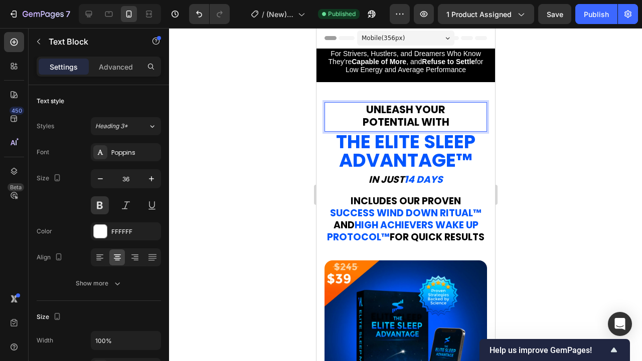
click at [392, 107] on strong "UNLEASH YOUR" at bounding box center [404, 109] width 79 height 15
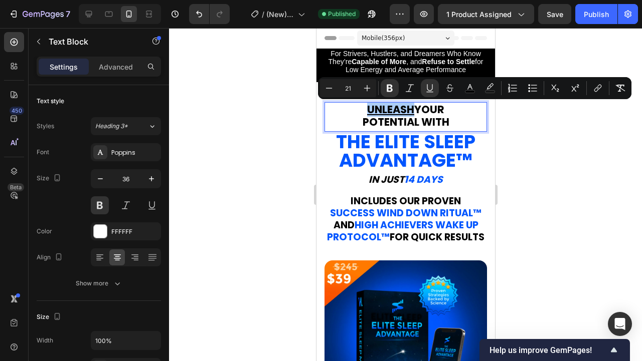
click at [574, 162] on div at bounding box center [405, 194] width 473 height 333
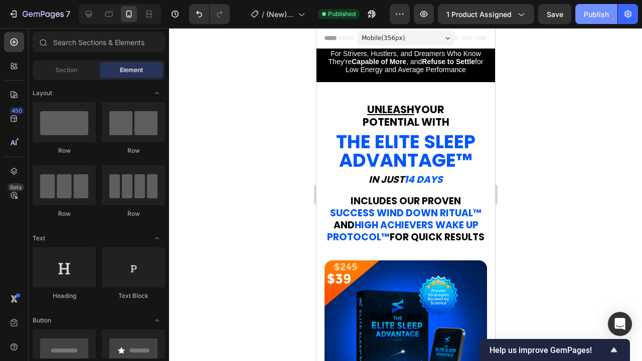
click at [588, 17] on div "Publish" at bounding box center [595, 14] width 25 height 11
click at [86, 13] on icon at bounding box center [89, 14] width 7 height 7
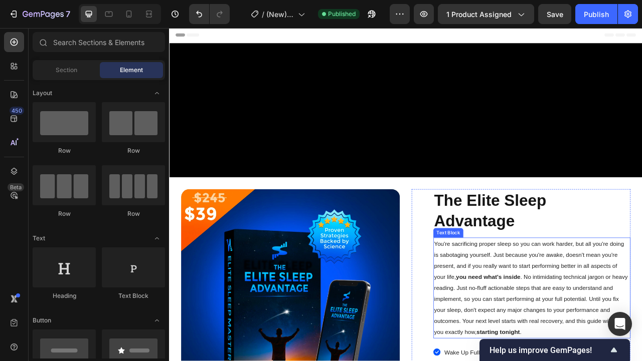
scroll to position [208, 0]
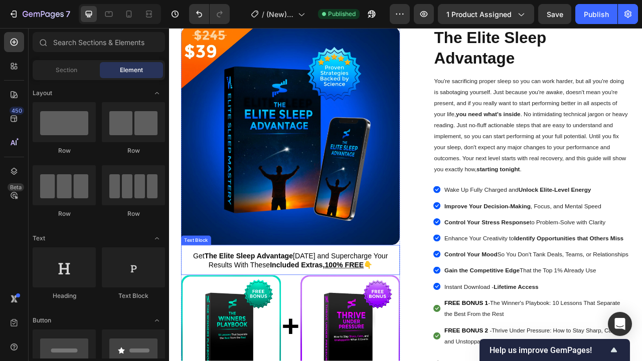
click at [280, 332] on span "Get The Elite Sleep Advantage [DATE] and Supercharge Your Results With These In…" at bounding box center [323, 325] width 248 height 22
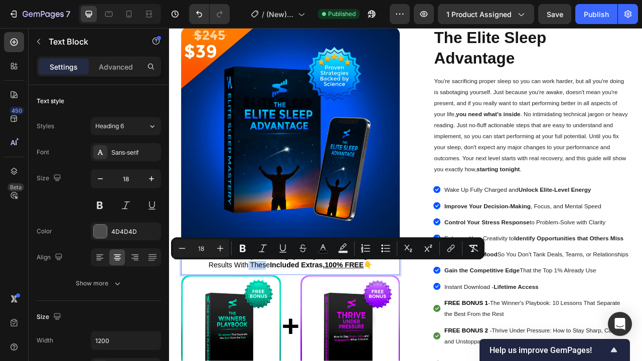
click at [292, 332] on span "Get The Elite Sleep Advantage [DATE] and Supercharge Your Results With These In…" at bounding box center [323, 325] width 248 height 22
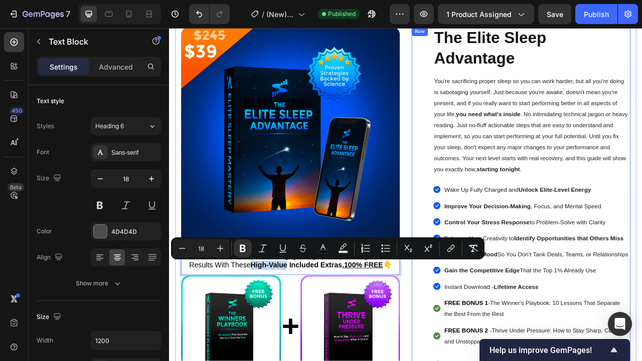
click at [472, 198] on div "Image Get The Elite Sleep Advantage Today and Supercharge Your Results With The…" at bounding box center [469, 294] width 586 height 534
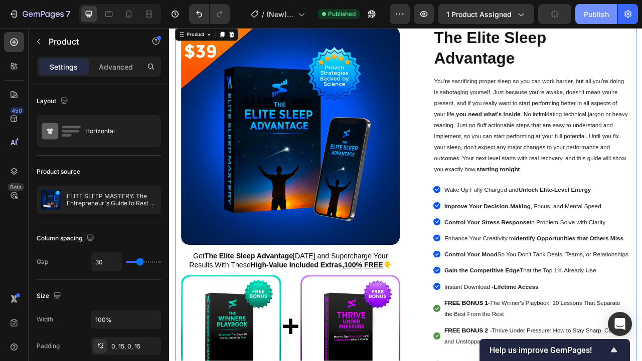
click at [586, 19] on button "Publish" at bounding box center [596, 14] width 42 height 20
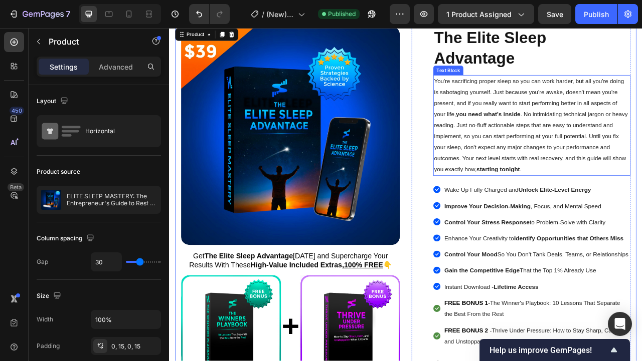
scroll to position [0, 0]
